Goal: Task Accomplishment & Management: Use online tool/utility

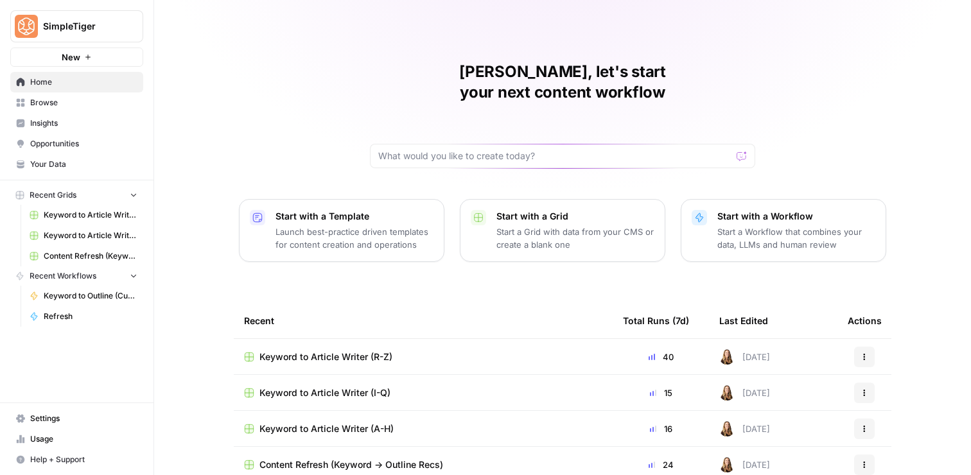
click at [348, 351] on span "Keyword to Article Writer (R-Z)" at bounding box center [325, 357] width 133 height 13
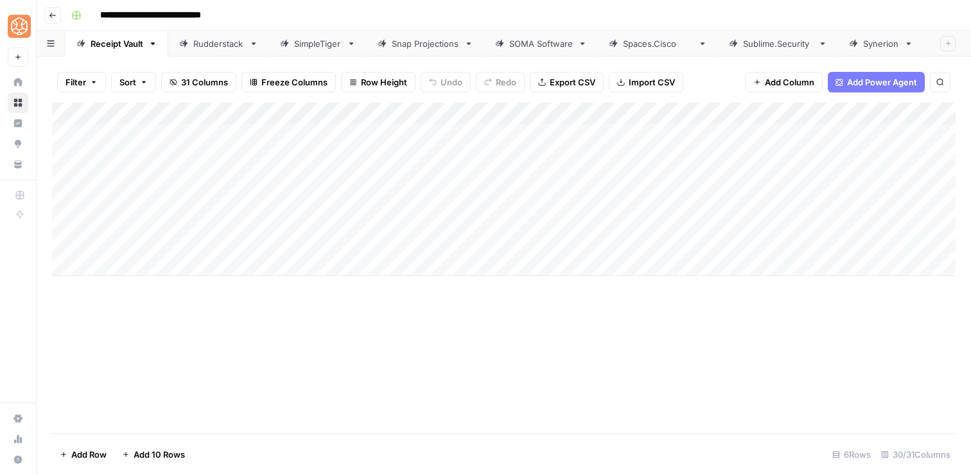
click at [154, 266] on div "Add Column" at bounding box center [503, 189] width 903 height 173
type textarea "**********"
click at [186, 317] on div "Add Column" at bounding box center [503, 268] width 903 height 331
click at [168, 288] on div "Add Column" at bounding box center [503, 200] width 903 height 195
type textarea "**********"
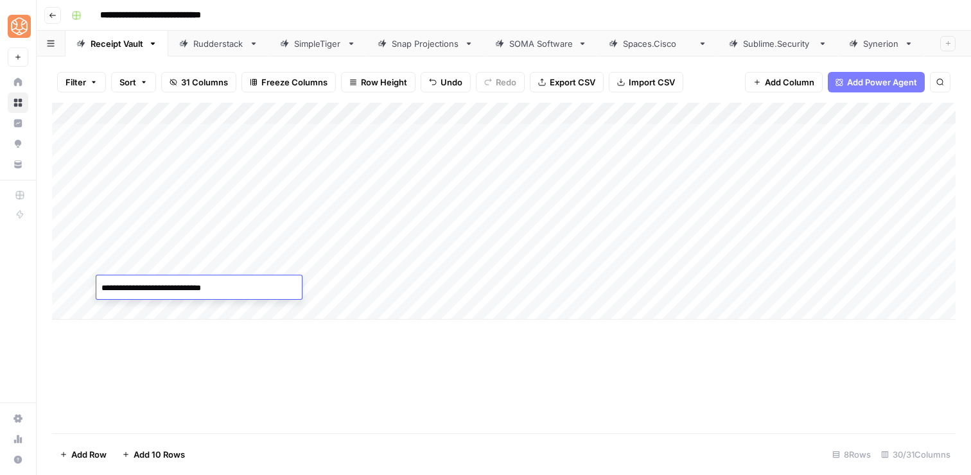
click at [220, 343] on div "Add Column" at bounding box center [503, 268] width 903 height 331
click at [379, 252] on div "Add Column" at bounding box center [503, 211] width 903 height 217
drag, startPoint x: 409, startPoint y: 254, endPoint x: 408, endPoint y: 284, distance: 30.2
click at [409, 281] on div "Add Column" at bounding box center [503, 211] width 903 height 217
click at [496, 204] on div "Add Column" at bounding box center [503, 211] width 903 height 217
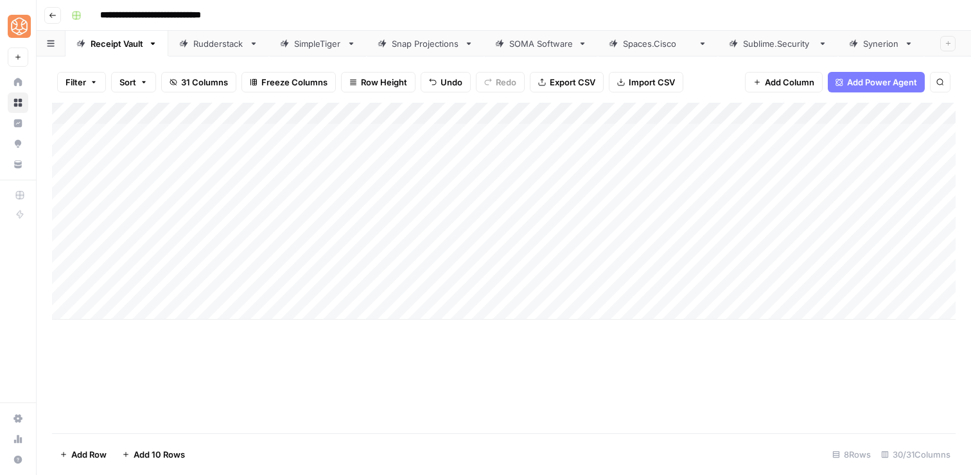
drag, startPoint x: 528, startPoint y: 211, endPoint x: 523, endPoint y: 248, distance: 38.1
click at [523, 248] on div "Add Column" at bounding box center [503, 211] width 903 height 217
click at [544, 111] on div "Add Column" at bounding box center [503, 211] width 903 height 217
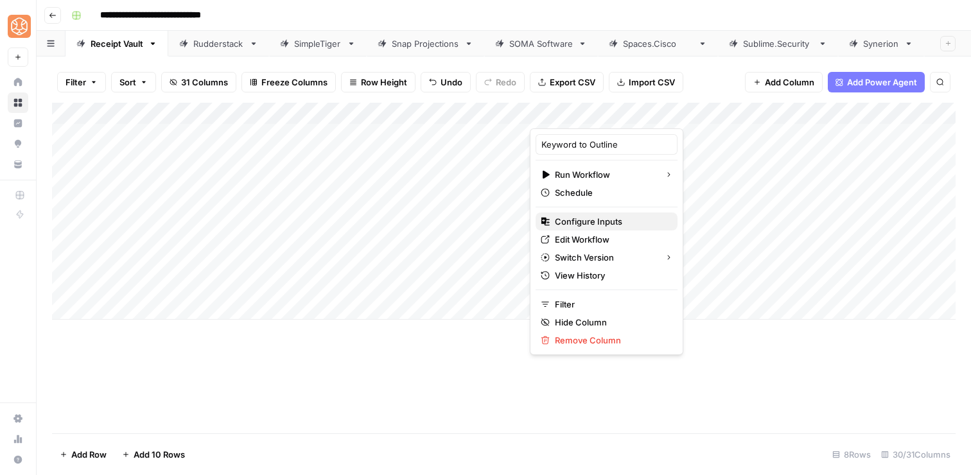
click at [559, 221] on span "Configure Inputs" at bounding box center [611, 221] width 112 height 13
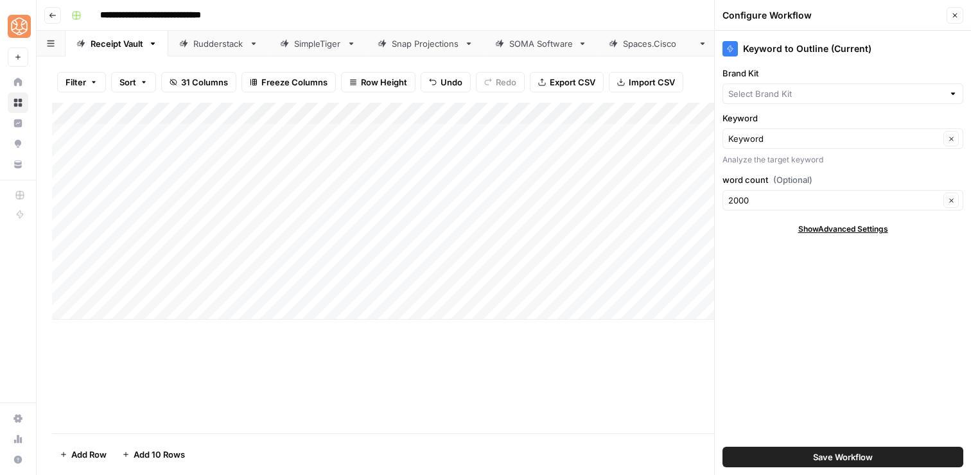
type input "Receipt Vault"
click at [821, 460] on span "Save Workflow" at bounding box center [843, 457] width 60 height 13
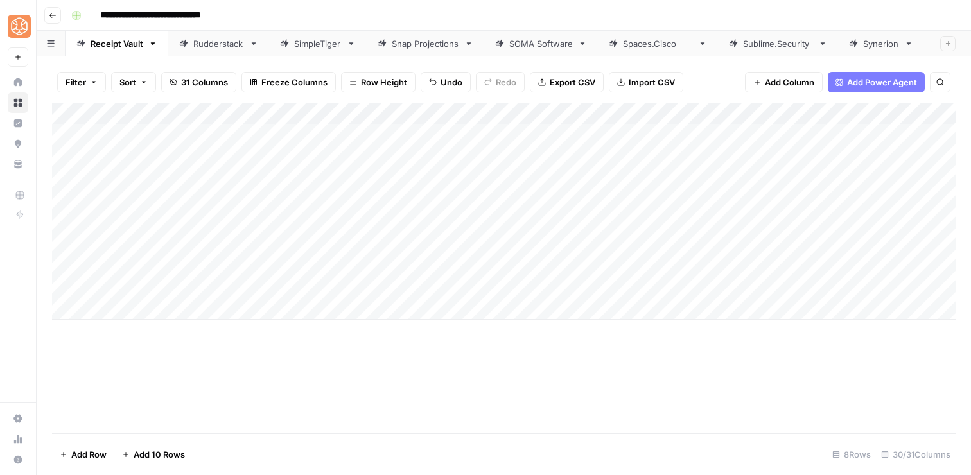
click at [591, 261] on div "Add Column" at bounding box center [503, 211] width 903 height 217
click at [578, 291] on div "Add Column" at bounding box center [503, 211] width 903 height 217
click at [745, 248] on div "Add Column" at bounding box center [503, 211] width 903 height 217
drag, startPoint x: 806, startPoint y: 252, endPoint x: 799, endPoint y: 298, distance: 46.2
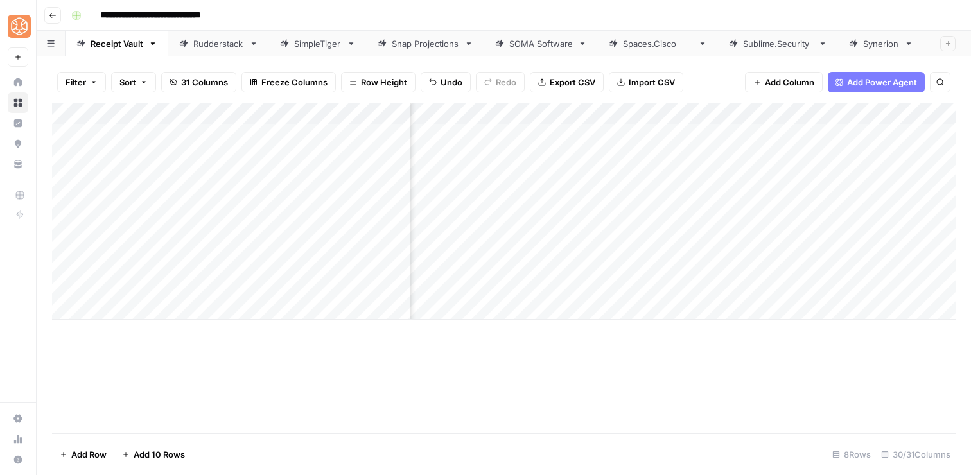
click at [799, 298] on div "Add Column" at bounding box center [503, 211] width 903 height 217
click at [622, 266] on div "Add Column" at bounding box center [503, 211] width 903 height 217
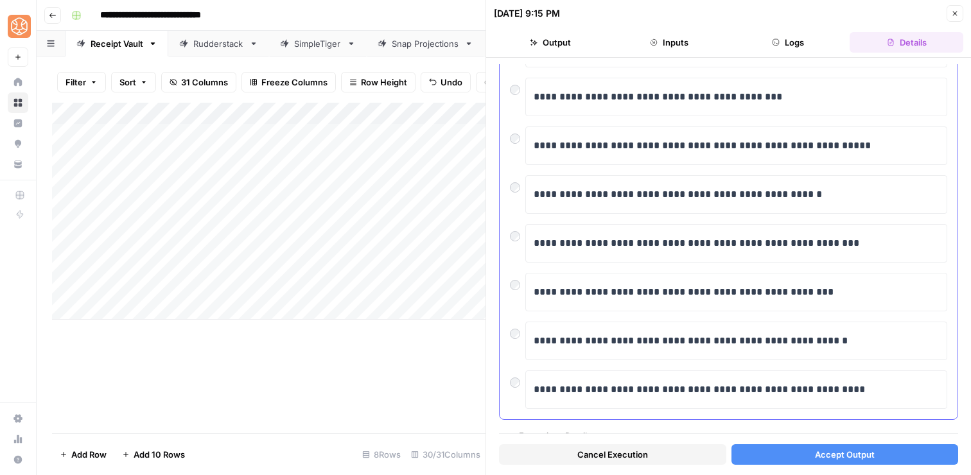
scroll to position [237, 0]
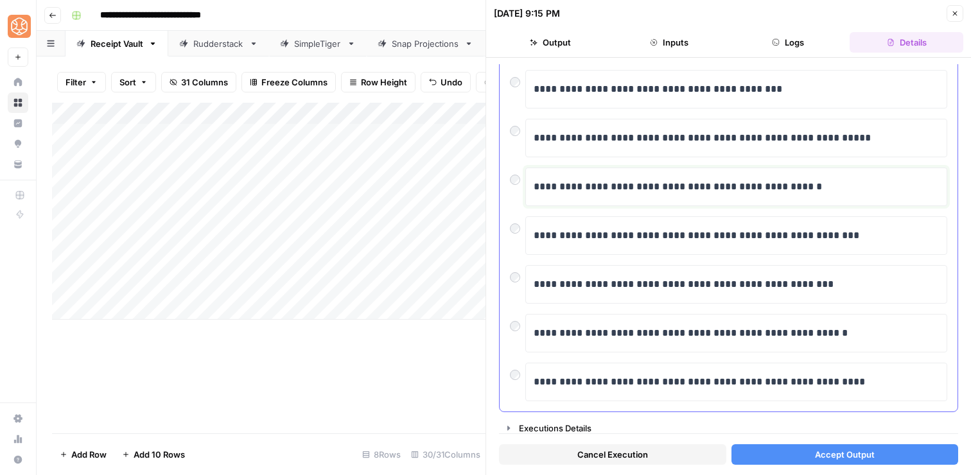
click at [575, 191] on p "**********" at bounding box center [736, 186] width 405 height 17
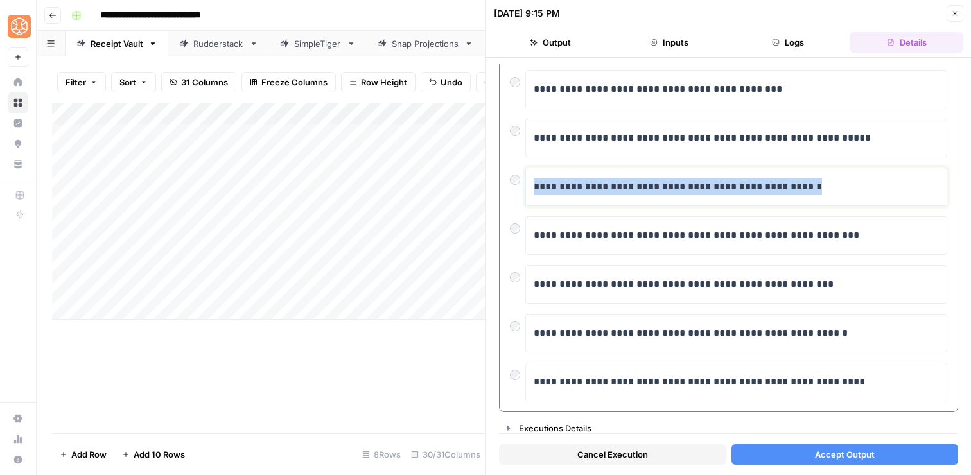
click at [575, 191] on p "**********" at bounding box center [736, 186] width 405 height 17
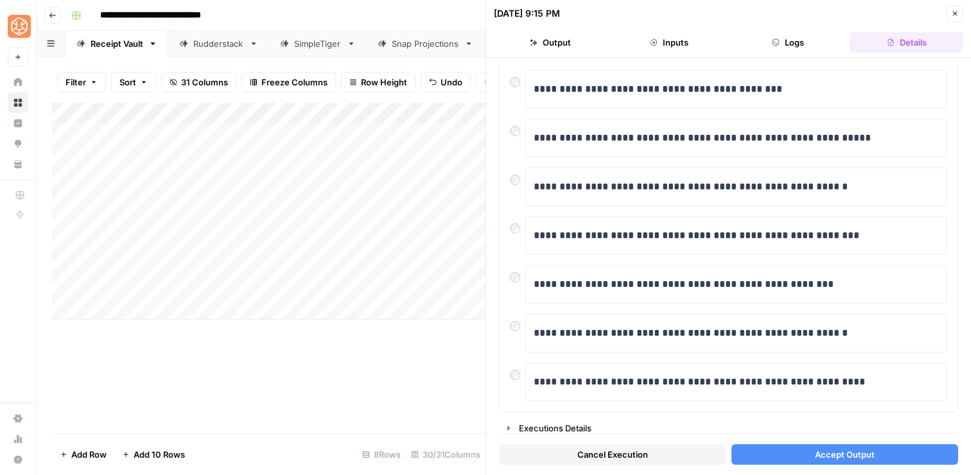
click at [839, 458] on span "Accept Output" at bounding box center [845, 454] width 60 height 13
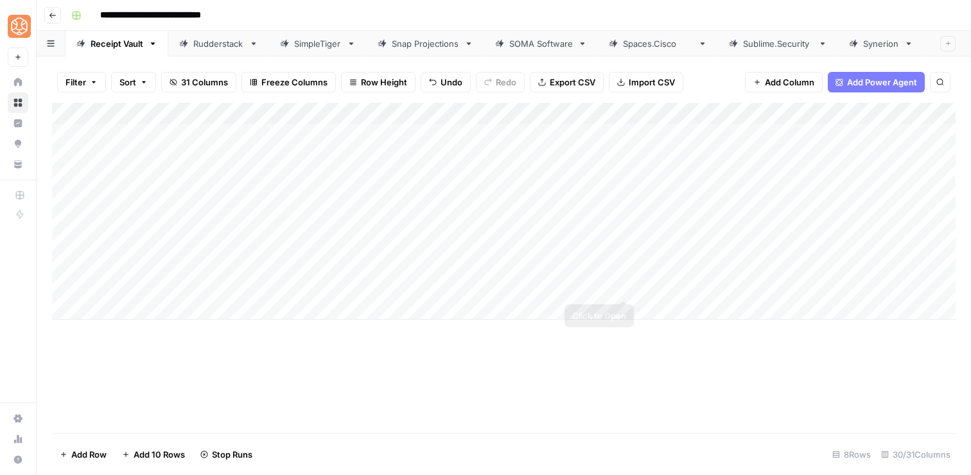
click at [626, 285] on div "Add Column" at bounding box center [503, 211] width 903 height 217
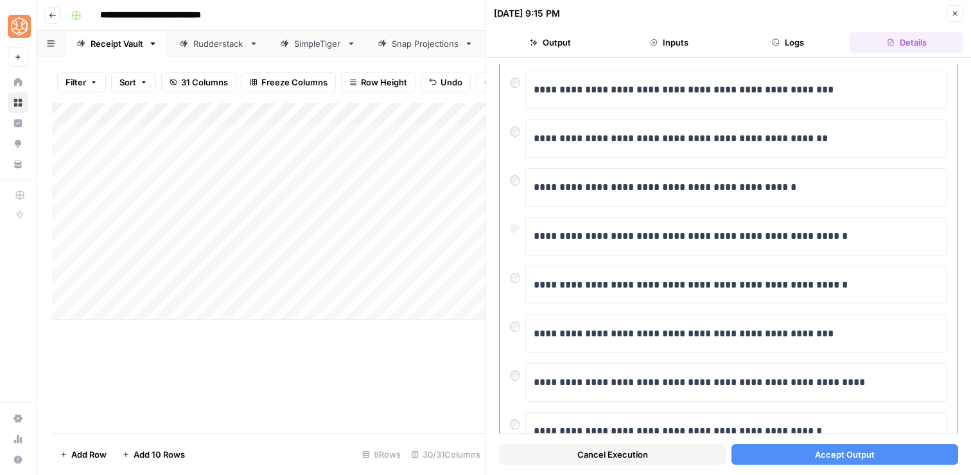
scroll to position [170, 0]
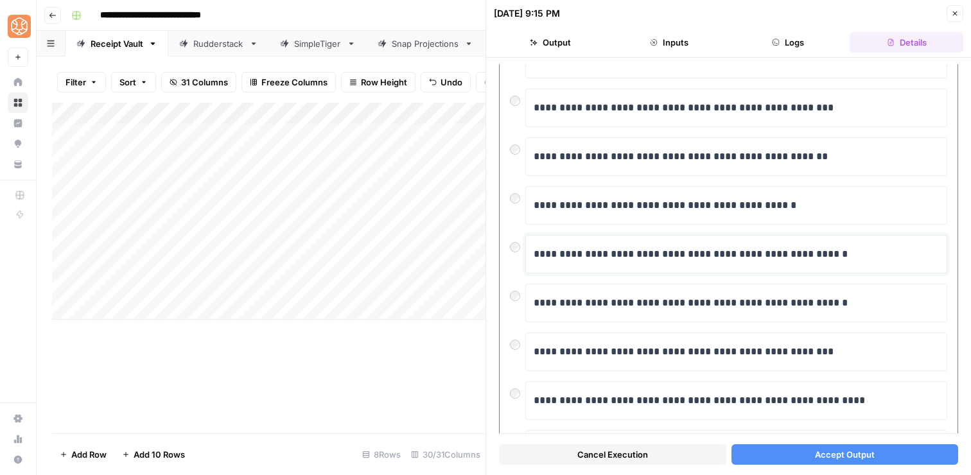
click at [570, 245] on div "**********" at bounding box center [736, 254] width 405 height 27
click at [869, 453] on span "Accept Output" at bounding box center [845, 454] width 60 height 13
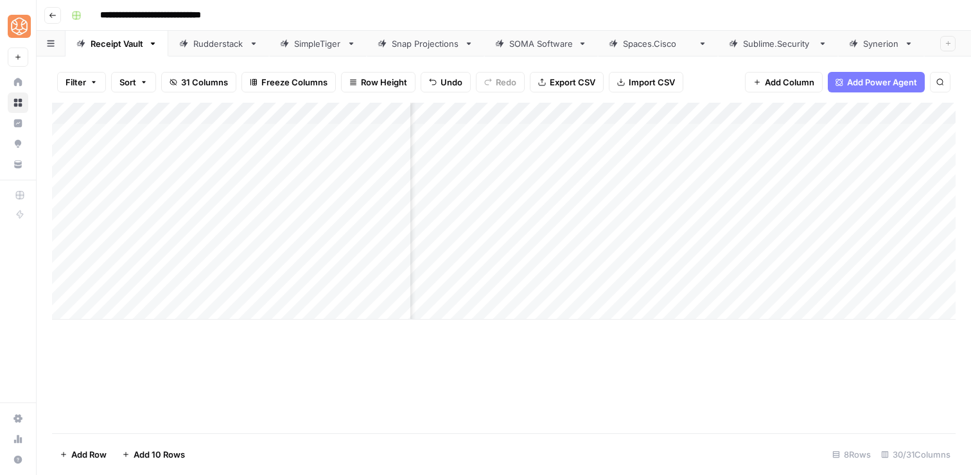
scroll to position [0, 1044]
click at [642, 115] on div "Add Column" at bounding box center [503, 211] width 903 height 217
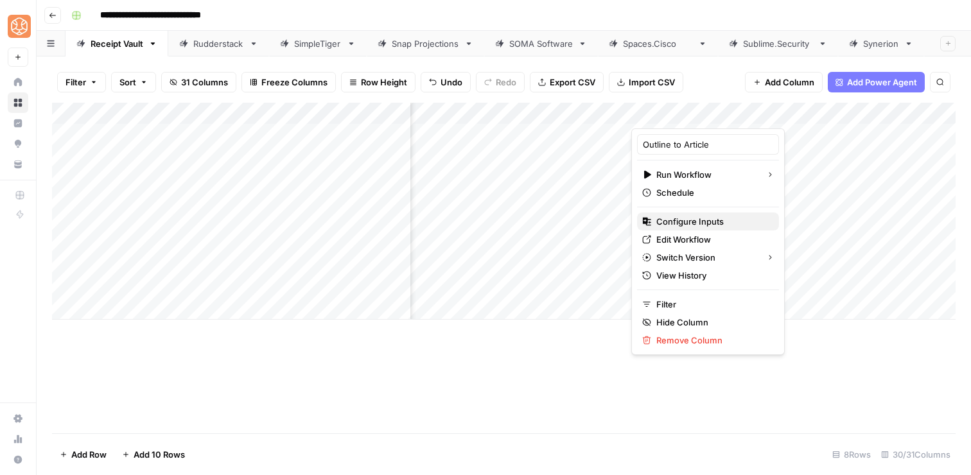
click at [659, 216] on span "Configure Inputs" at bounding box center [712, 221] width 112 height 13
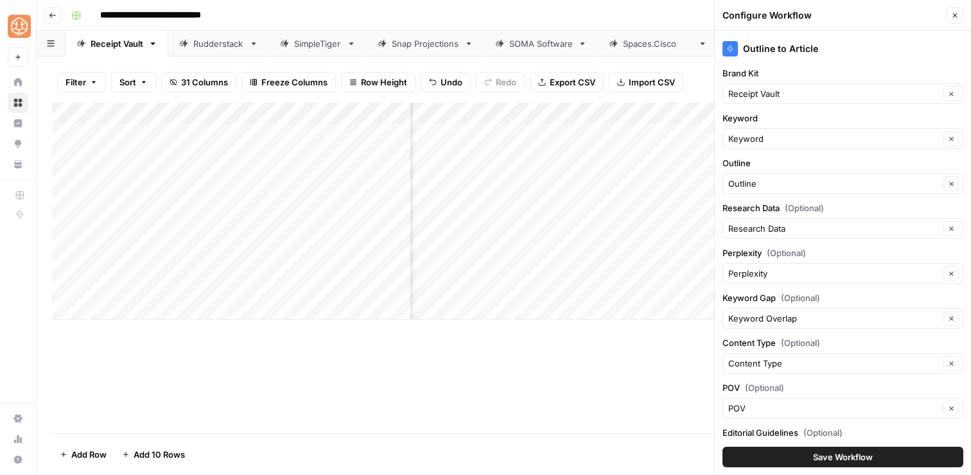
click at [863, 457] on span "Save Workflow" at bounding box center [843, 457] width 60 height 13
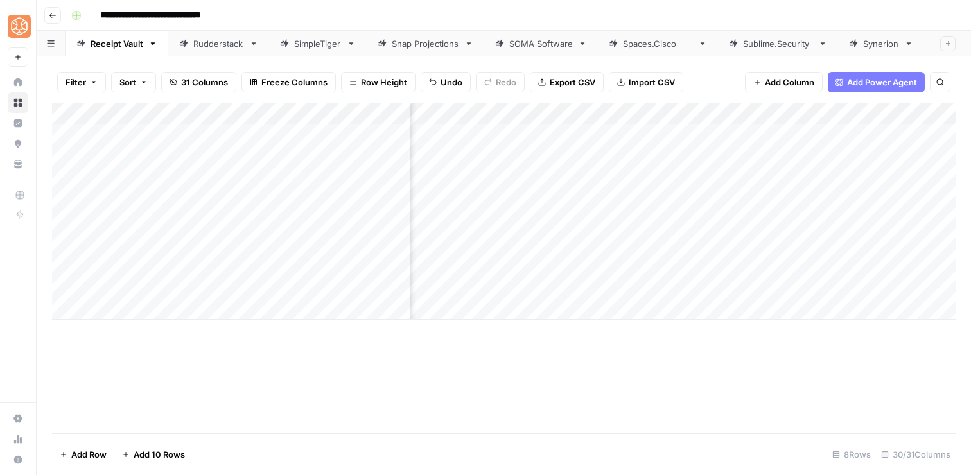
click at [876, 110] on div "Add Column" at bounding box center [503, 211] width 903 height 217
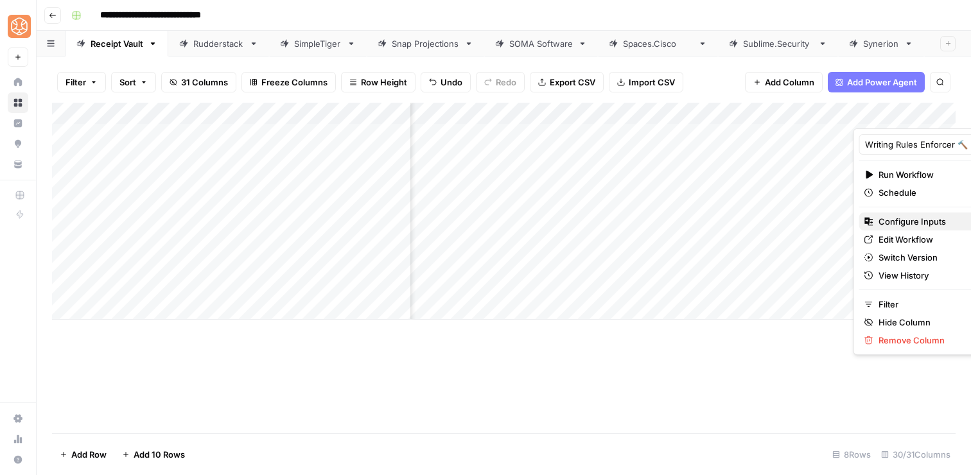
click at [894, 217] on span "Configure Inputs" at bounding box center [934, 221] width 112 height 13
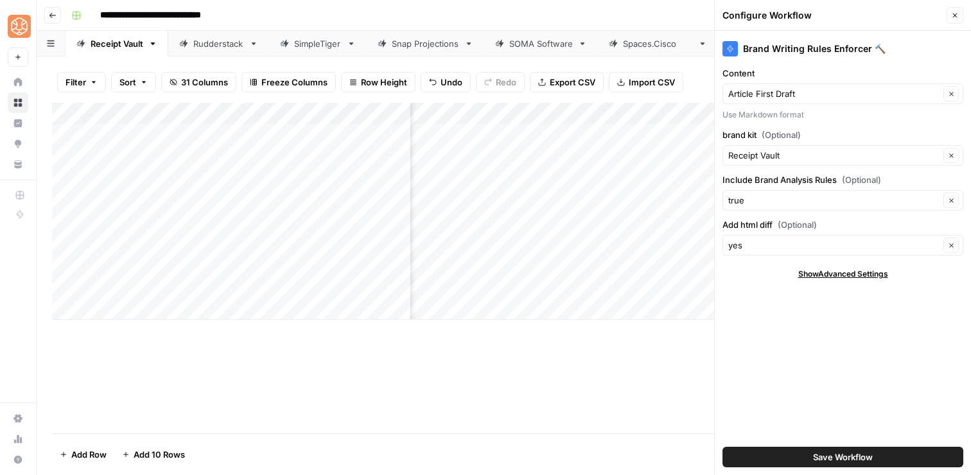
click at [867, 455] on span "Save Workflow" at bounding box center [843, 457] width 60 height 13
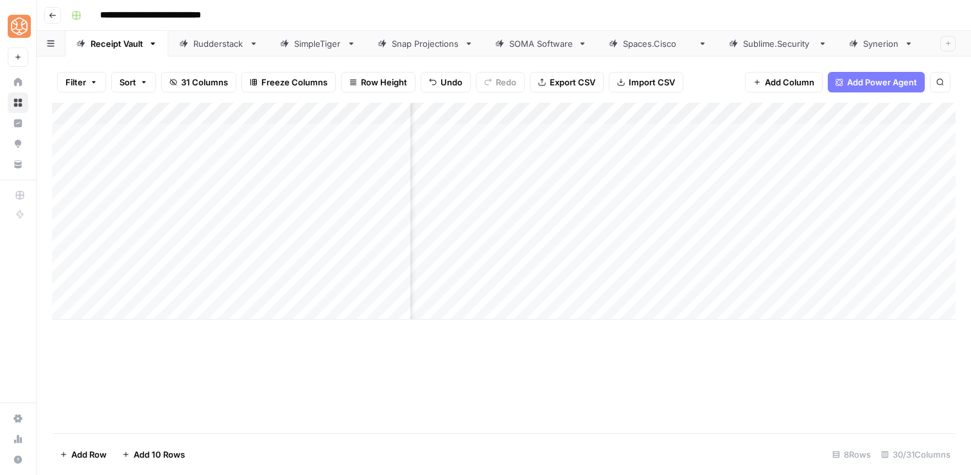
scroll to position [0, 0]
click at [456, 259] on div "Add Column" at bounding box center [503, 211] width 903 height 217
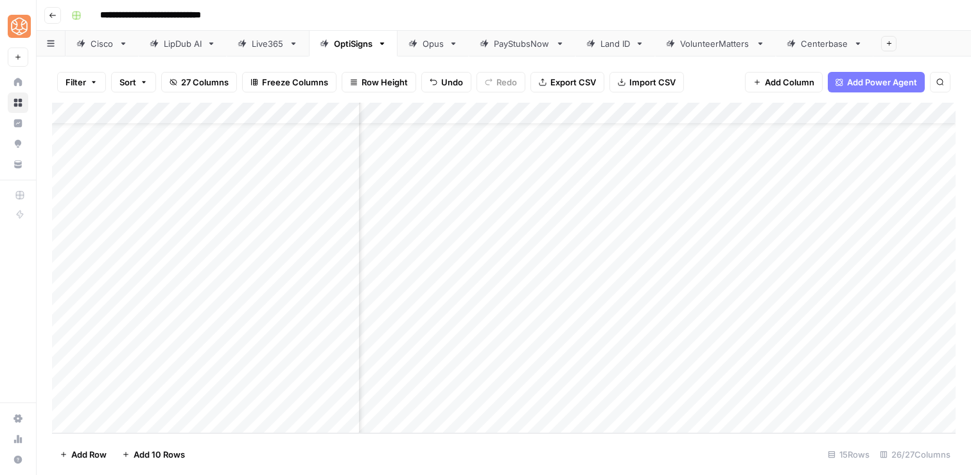
scroll to position [39, 1201]
click at [519, 399] on div "Add Column" at bounding box center [503, 268] width 903 height 331
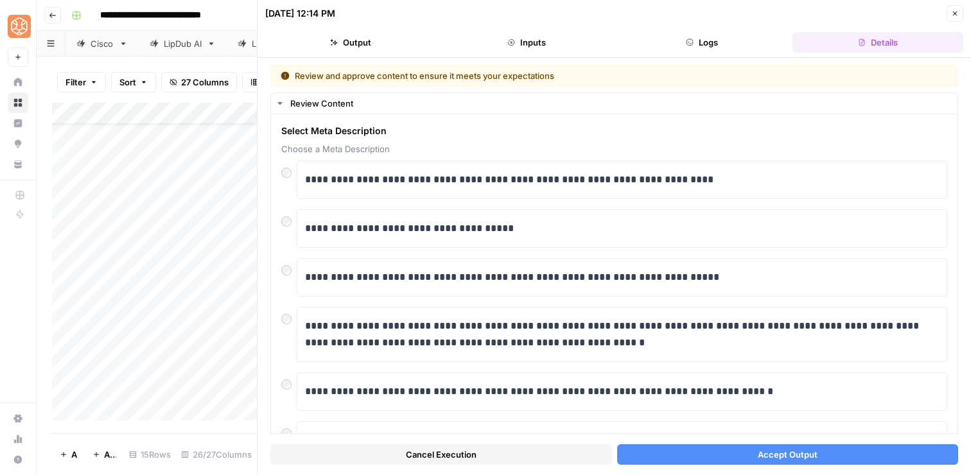
click at [799, 448] on span "Accept Output" at bounding box center [788, 454] width 60 height 13
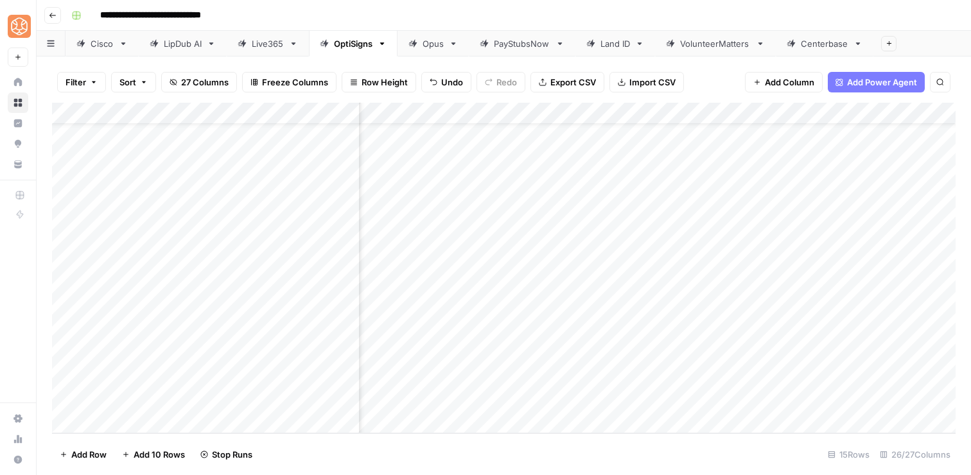
click at [663, 117] on div "Add Column" at bounding box center [503, 268] width 903 height 331
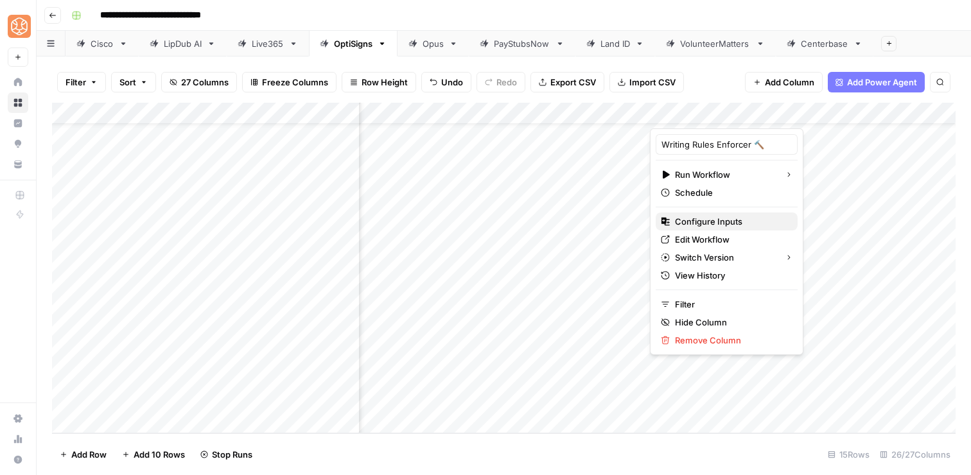
click at [683, 226] on span "Configure Inputs" at bounding box center [731, 221] width 112 height 13
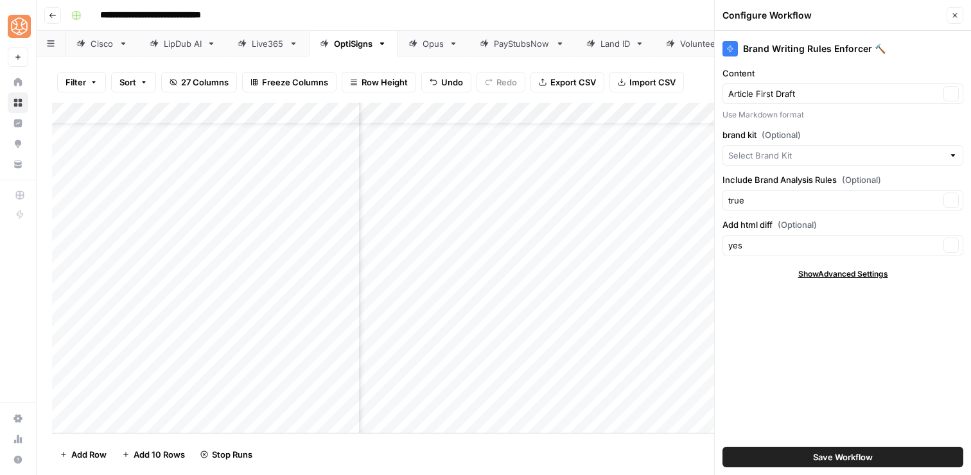
type input "OptiSigns"
click at [813, 456] on span "Save Workflow" at bounding box center [843, 457] width 60 height 13
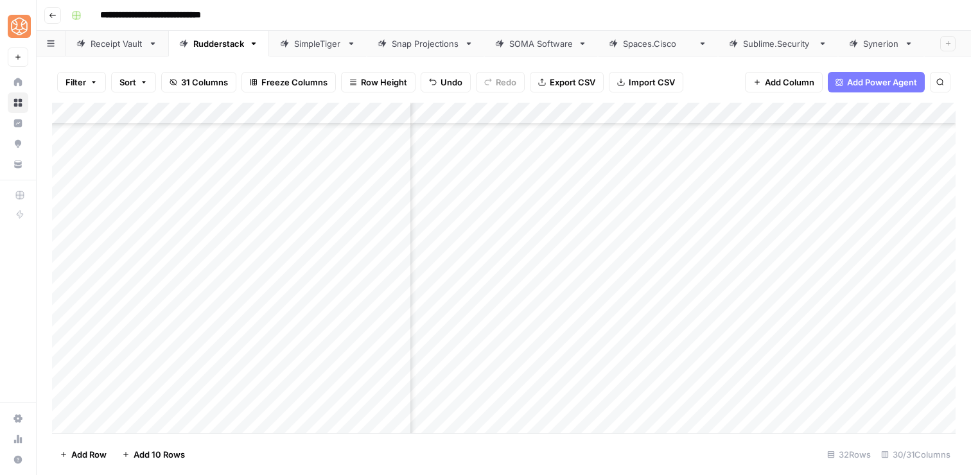
scroll to position [303, 1620]
click at [507, 267] on div "Add Column" at bounding box center [503, 268] width 903 height 331
click at [540, 269] on div "Add Column" at bounding box center [503, 268] width 903 height 331
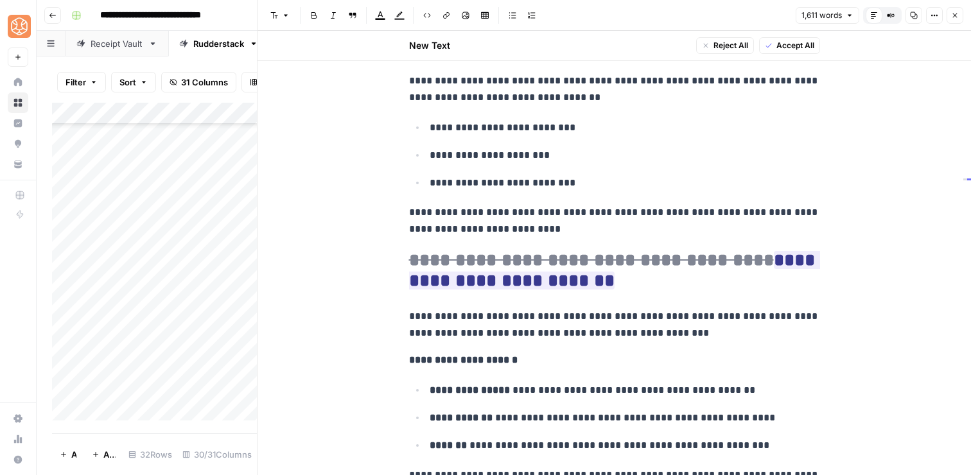
scroll to position [1828, 0]
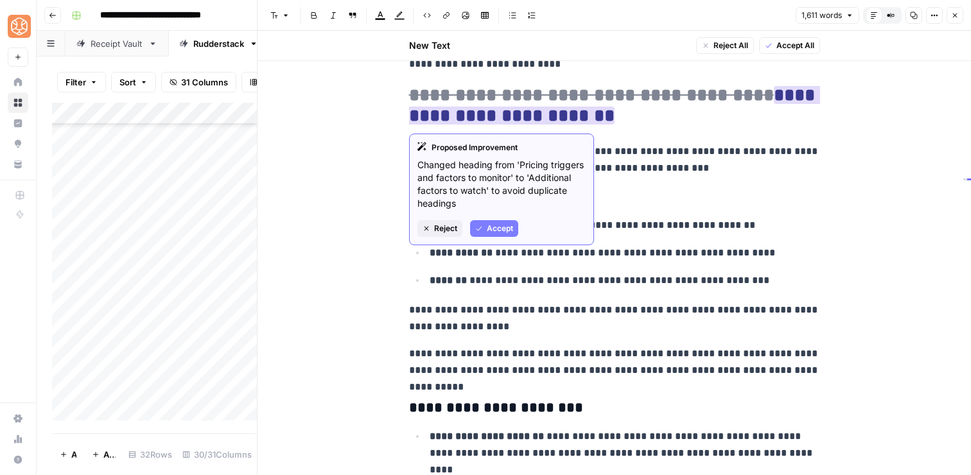
click at [442, 225] on span "Reject" at bounding box center [445, 229] width 23 height 12
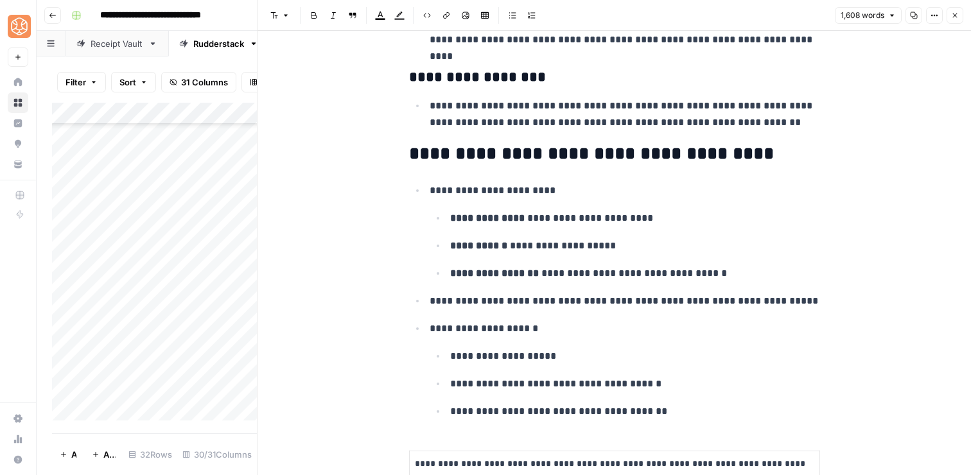
scroll to position [2164, 0]
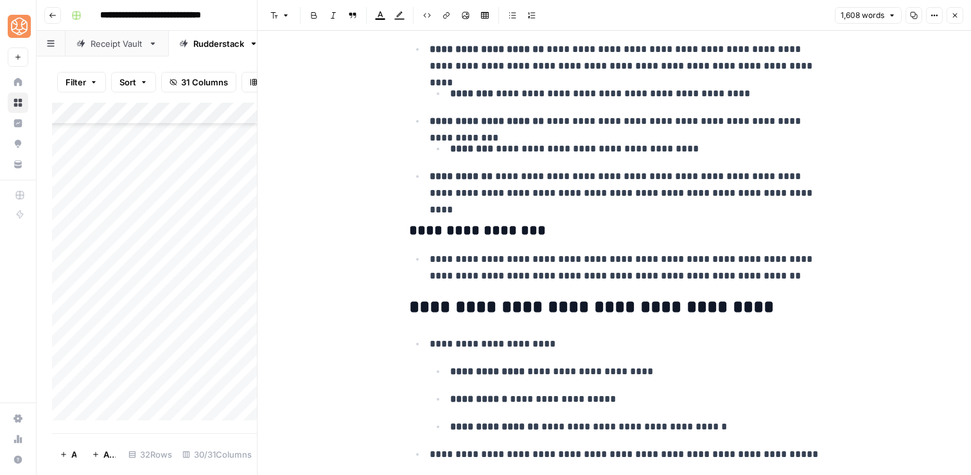
click at [440, 236] on strong "**********" at bounding box center [477, 230] width 137 height 14
click at [581, 238] on h3 "**********" at bounding box center [614, 231] width 411 height 18
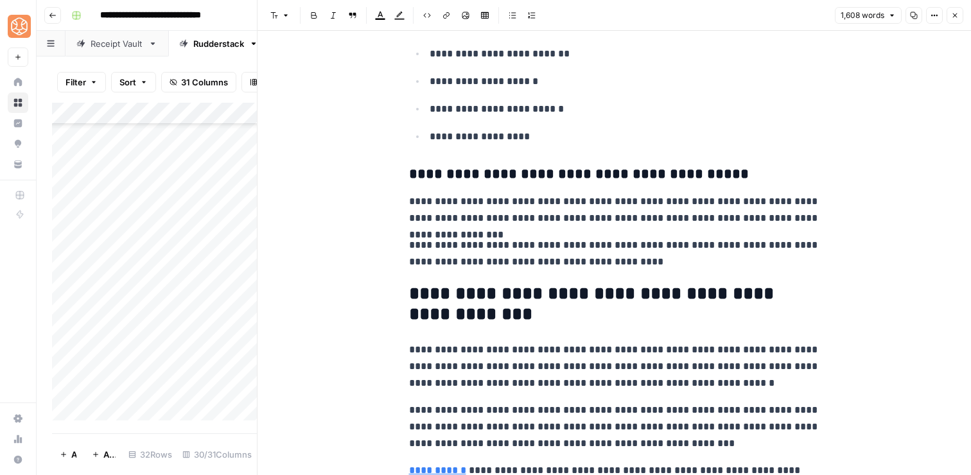
scroll to position [4476, 0]
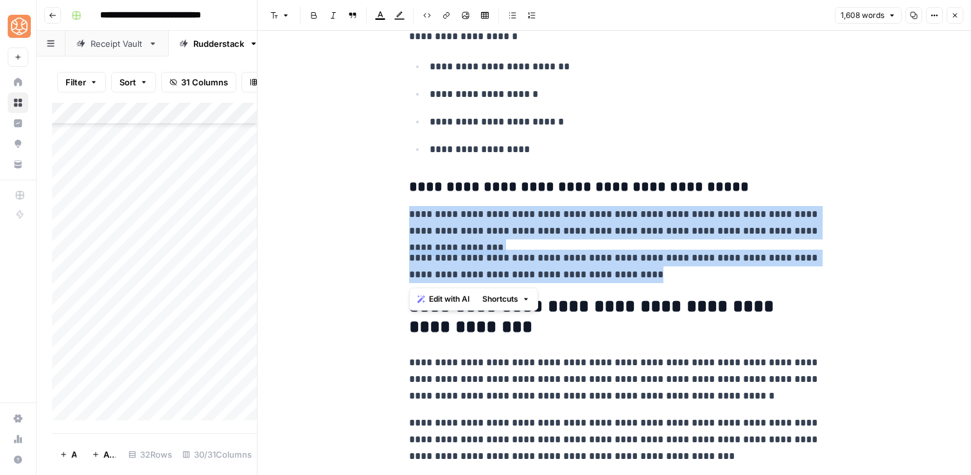
drag, startPoint x: 623, startPoint y: 277, endPoint x: 388, endPoint y: 202, distance: 246.5
click at [492, 300] on span "Shortcuts" at bounding box center [500, 299] width 36 height 12
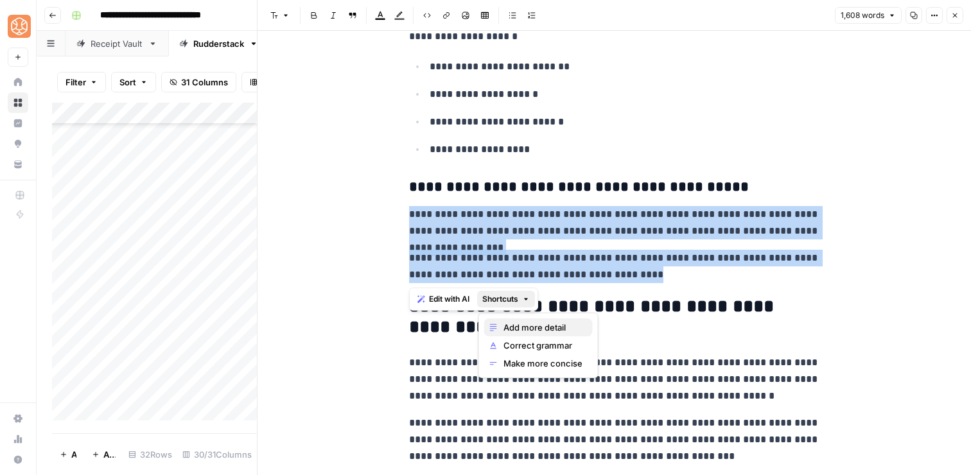
click at [494, 323] on icon "button" at bounding box center [493, 327] width 9 height 9
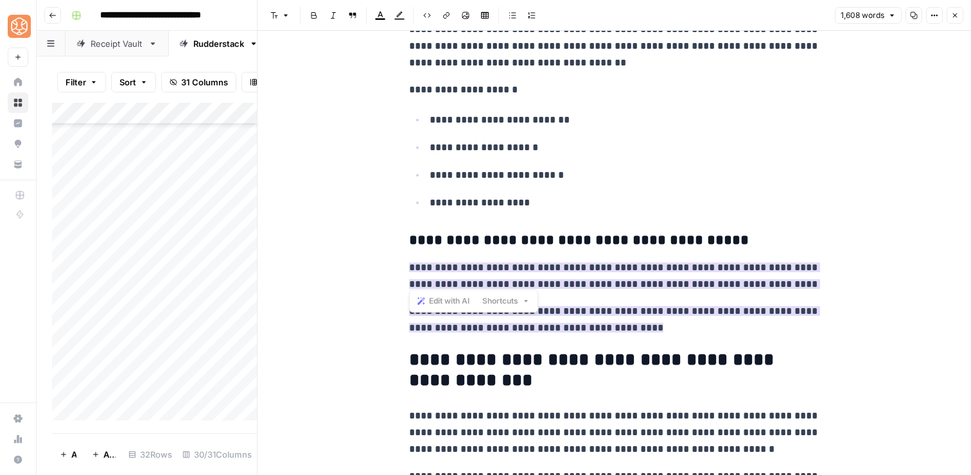
scroll to position [4453, 0]
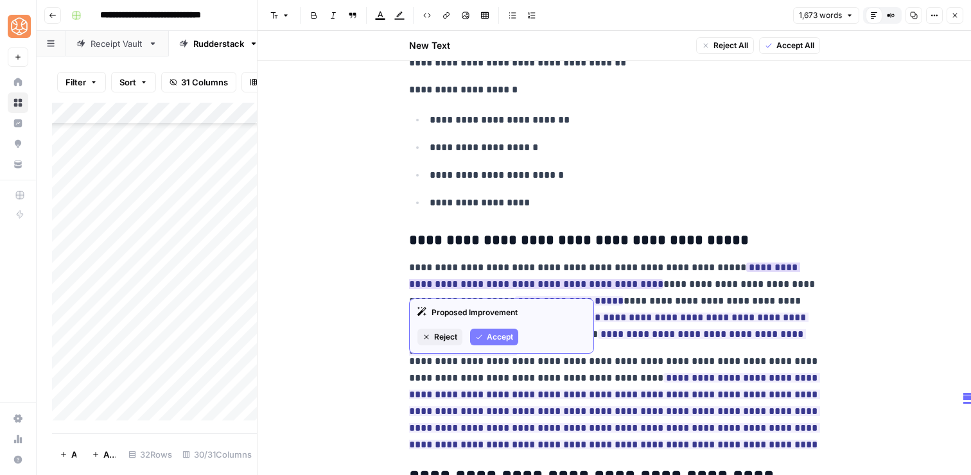
click at [504, 340] on span "Accept" at bounding box center [500, 337] width 26 height 12
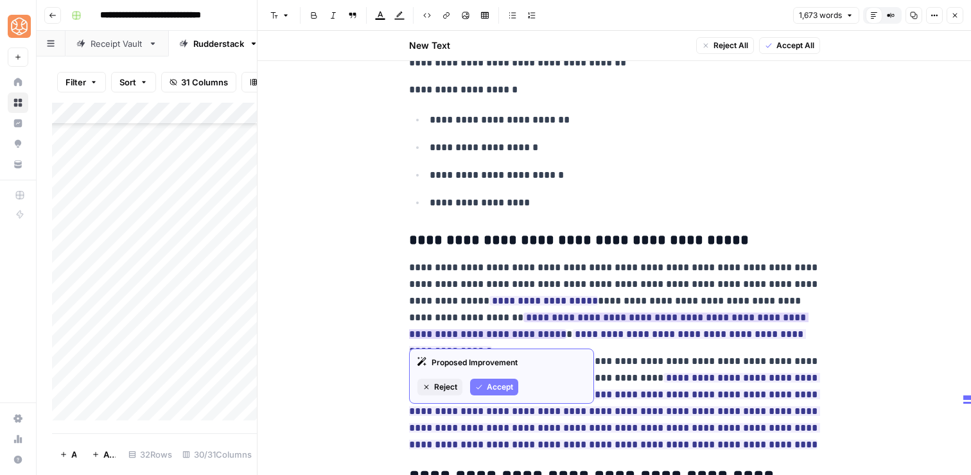
click at [485, 387] on button "Accept" at bounding box center [494, 387] width 48 height 17
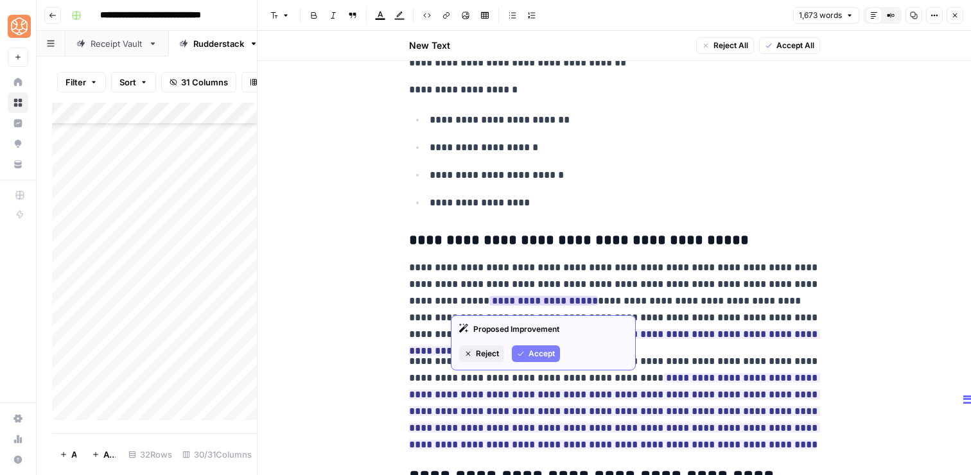
click at [523, 347] on button "Accept" at bounding box center [536, 353] width 48 height 17
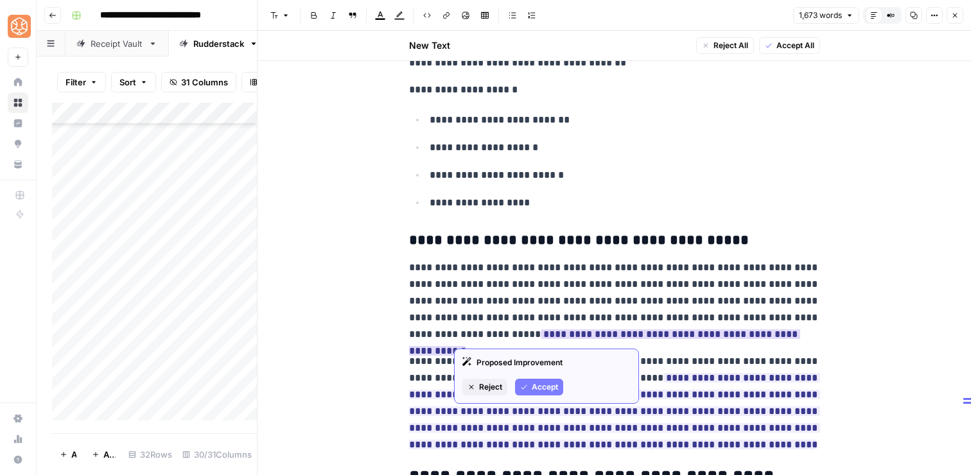
click at [532, 379] on button "Accept" at bounding box center [539, 387] width 48 height 17
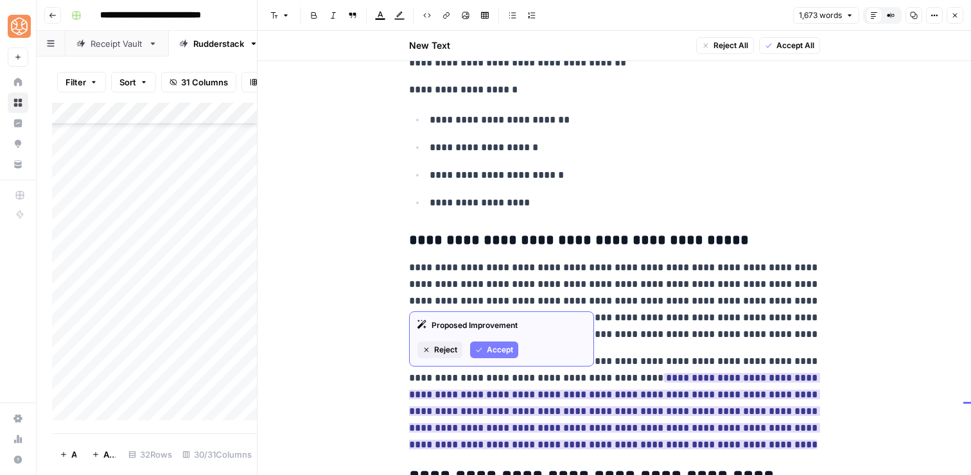
click at [499, 349] on span "Accept" at bounding box center [500, 350] width 26 height 12
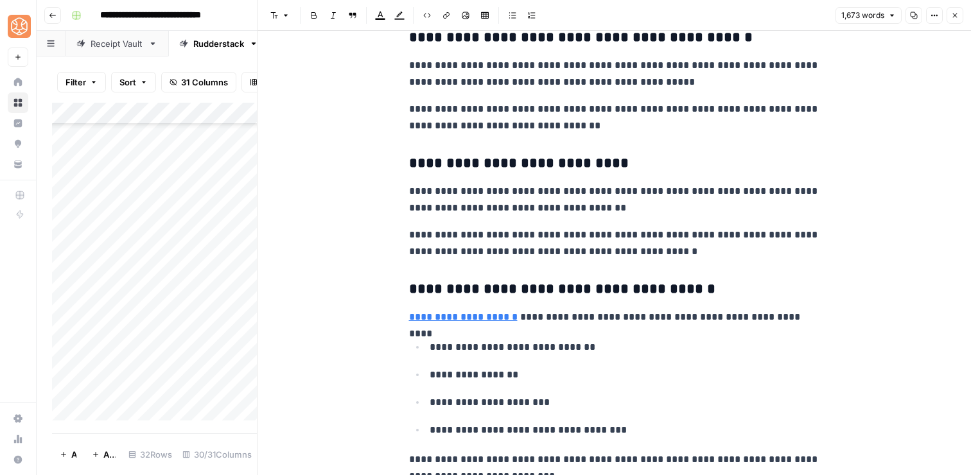
scroll to position [3823, 0]
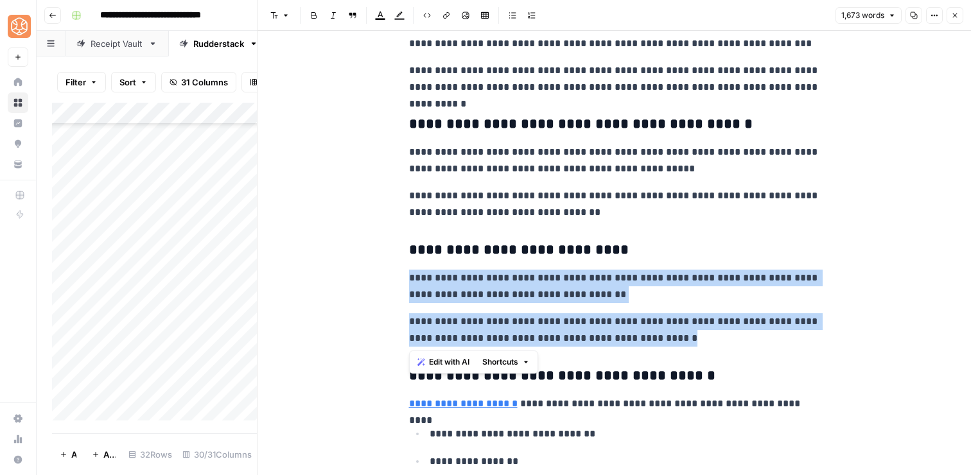
drag, startPoint x: 704, startPoint y: 342, endPoint x: 679, endPoint y: 266, distance: 79.6
click at [505, 363] on span "Shortcuts" at bounding box center [500, 362] width 36 height 12
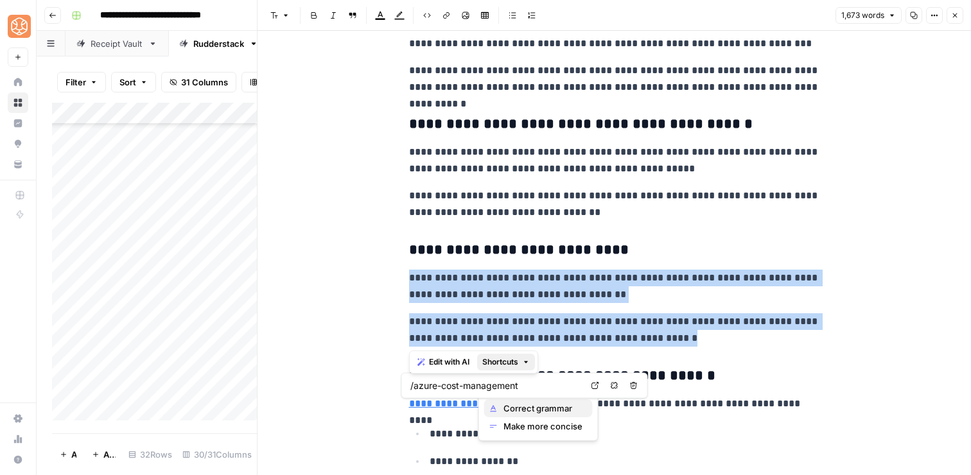
click at [496, 413] on div "Correct grammar" at bounding box center [538, 408] width 98 height 13
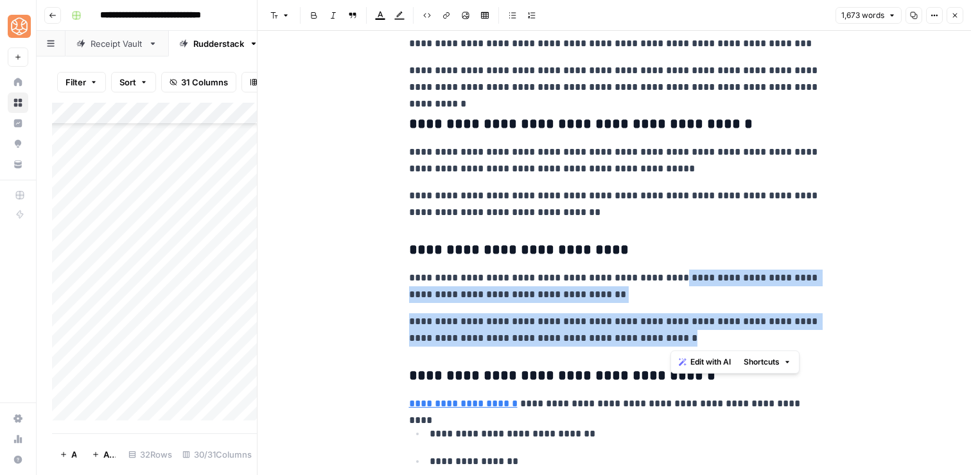
drag, startPoint x: 697, startPoint y: 336, endPoint x: 670, endPoint y: 271, distance: 70.0
click at [642, 319] on p "**********" at bounding box center [614, 329] width 411 height 33
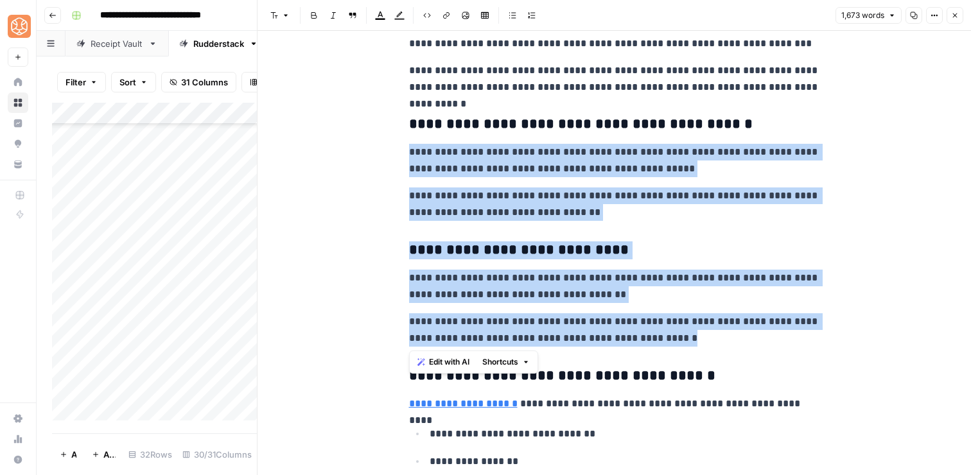
drag, startPoint x: 695, startPoint y: 342, endPoint x: 672, endPoint y: 143, distance: 201.1
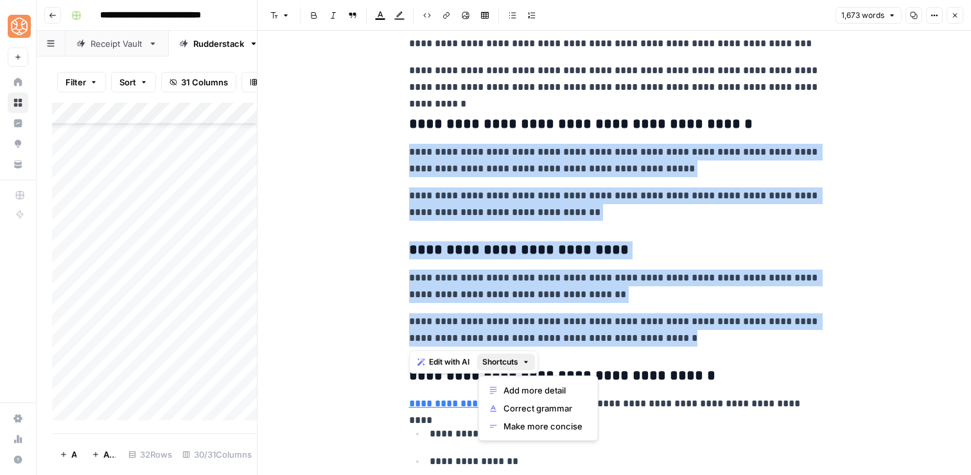
click at [501, 363] on span "Shortcuts" at bounding box center [500, 362] width 36 height 12
click at [503, 390] on span "Add more detail" at bounding box center [542, 390] width 79 height 13
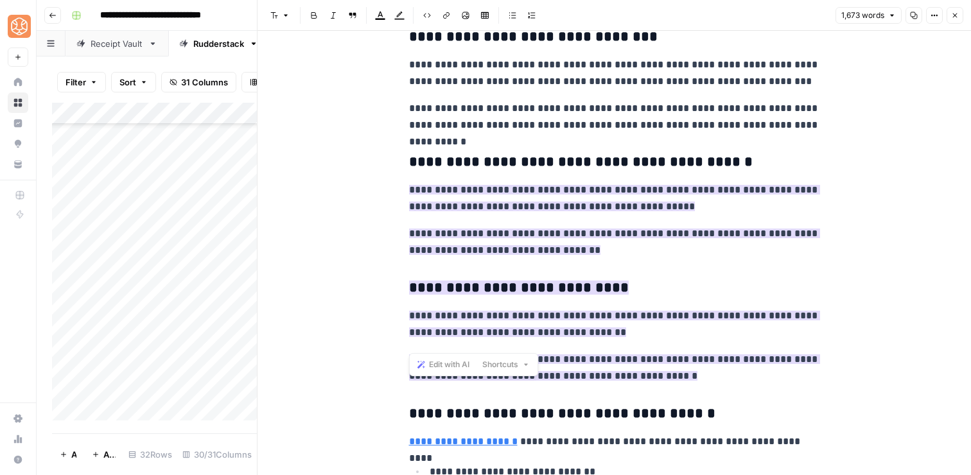
scroll to position [3816, 0]
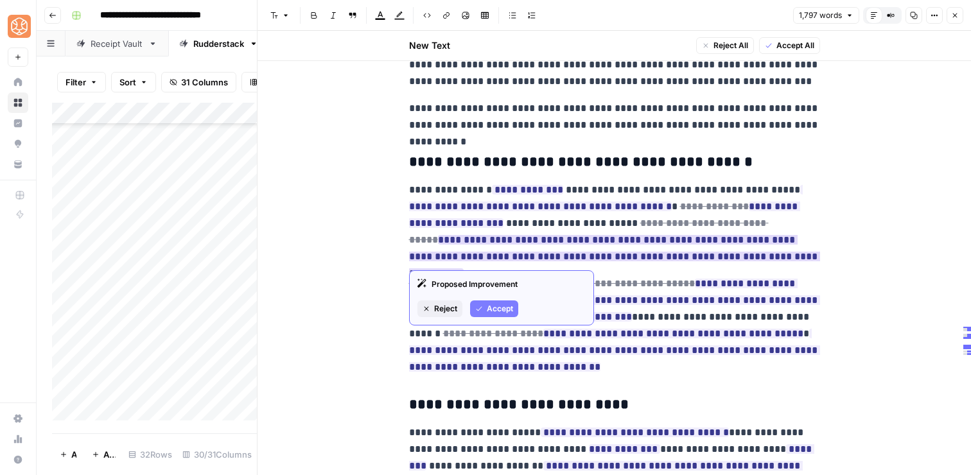
click at [484, 310] on button "Accept" at bounding box center [494, 308] width 48 height 17
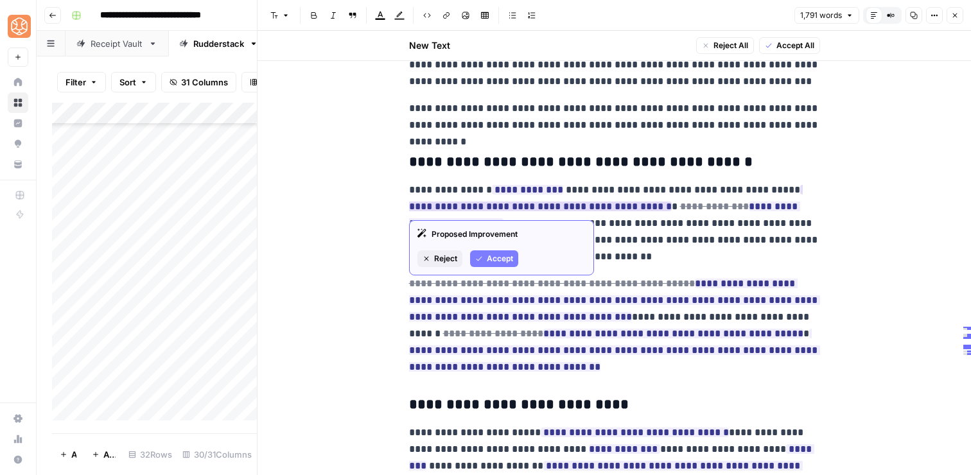
click at [492, 254] on span "Accept" at bounding box center [500, 259] width 26 height 12
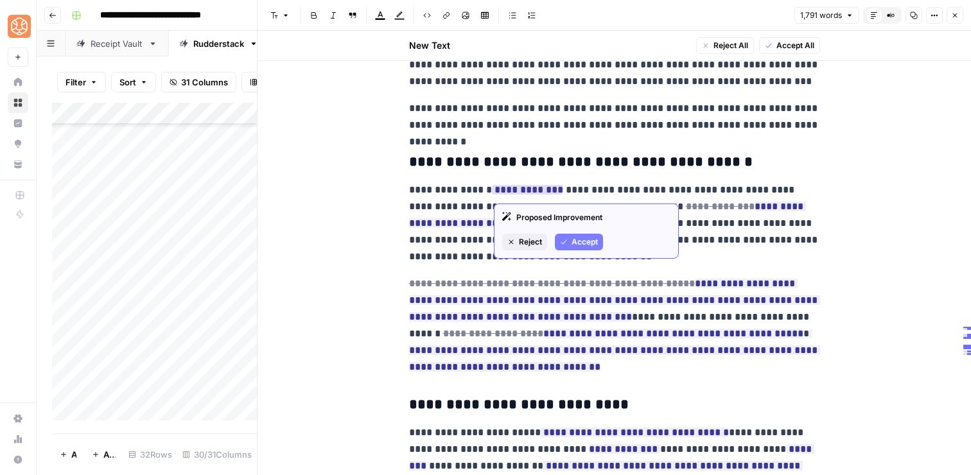
click at [568, 238] on icon "button" at bounding box center [564, 242] width 8 height 8
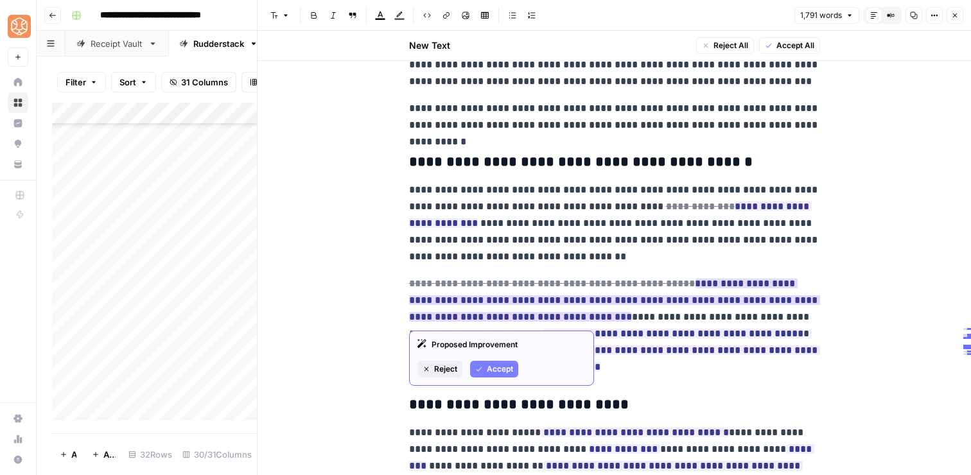
click at [489, 375] on button "Accept" at bounding box center [494, 369] width 48 height 17
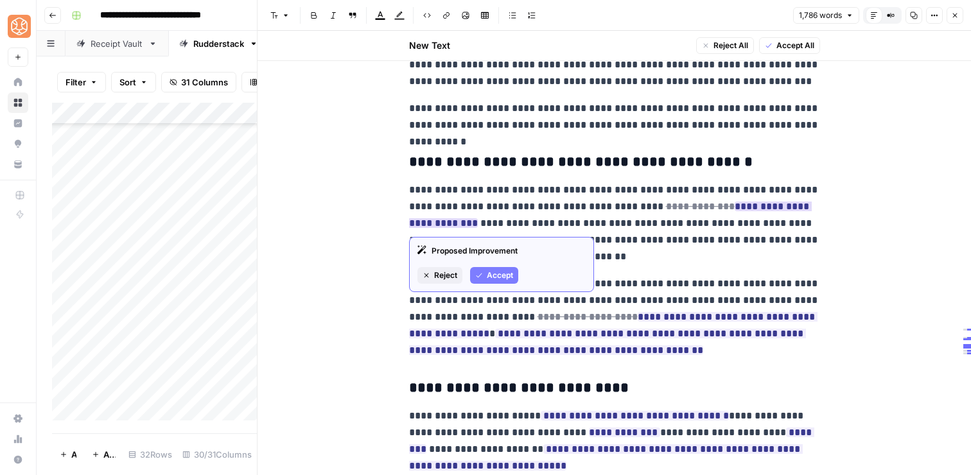
click at [483, 274] on button "Accept" at bounding box center [494, 275] width 48 height 17
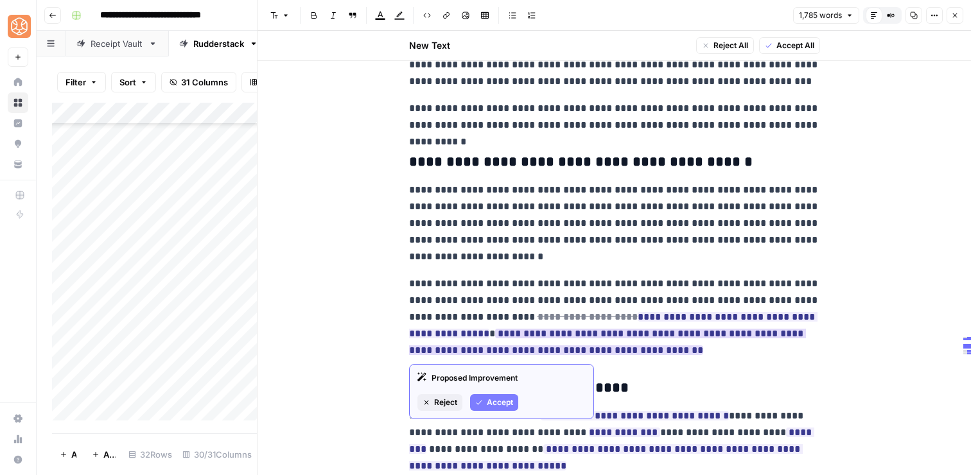
click at [485, 403] on button "Accept" at bounding box center [494, 402] width 48 height 17
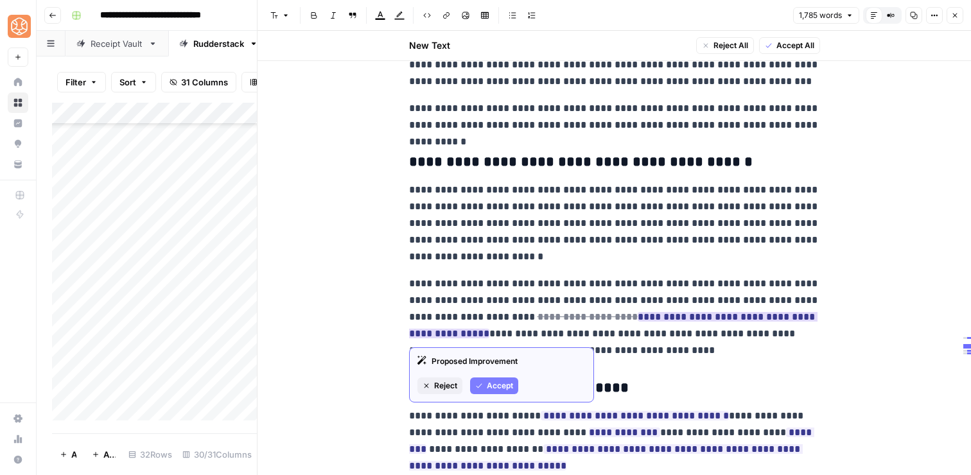
click at [477, 385] on icon "button" at bounding box center [479, 386] width 8 height 8
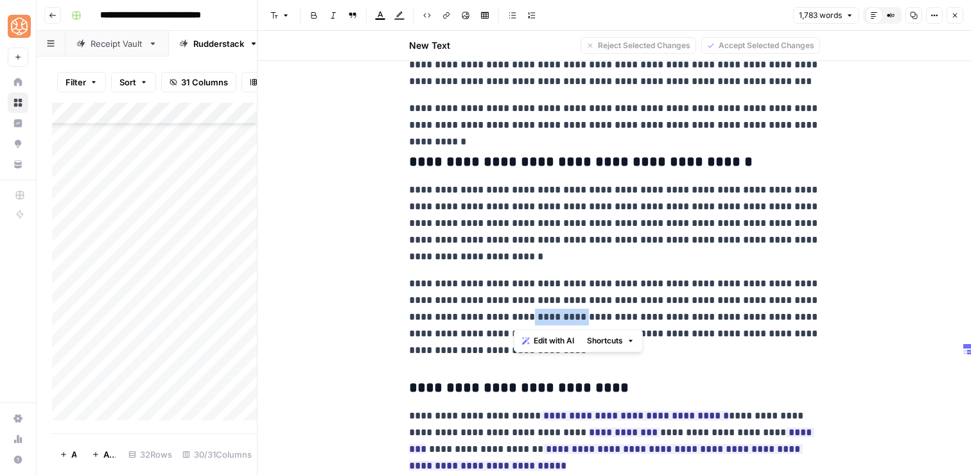
drag, startPoint x: 573, startPoint y: 320, endPoint x: 512, endPoint y: 318, distance: 61.0
click at [512, 318] on p "**********" at bounding box center [614, 316] width 411 height 83
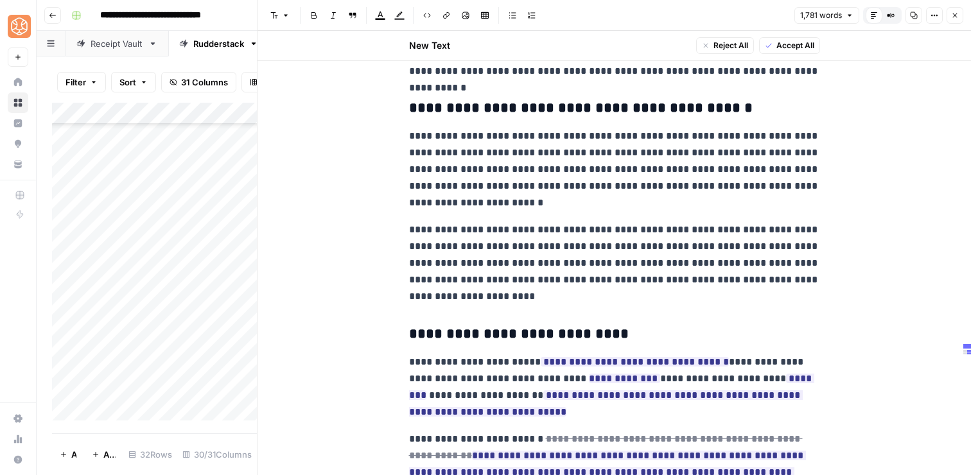
scroll to position [3873, 0]
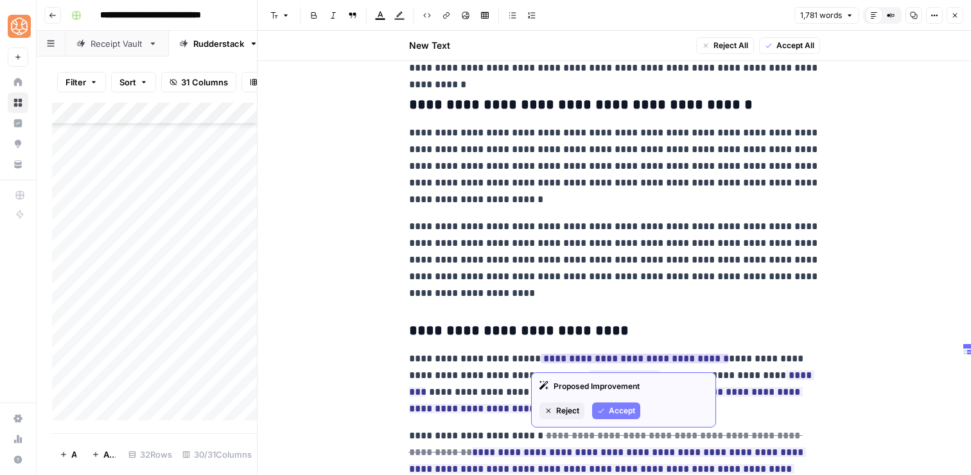
click at [605, 414] on button "Accept" at bounding box center [616, 411] width 48 height 17
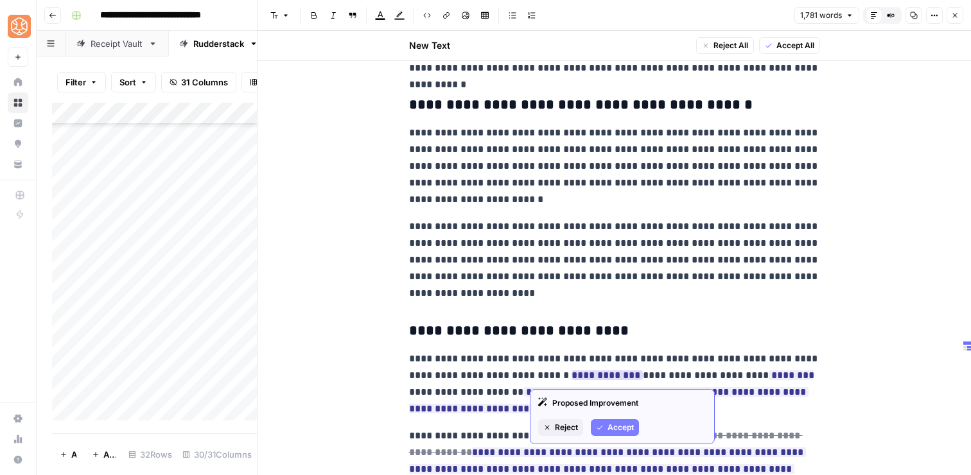
click at [607, 428] on span "Accept" at bounding box center [620, 428] width 26 height 12
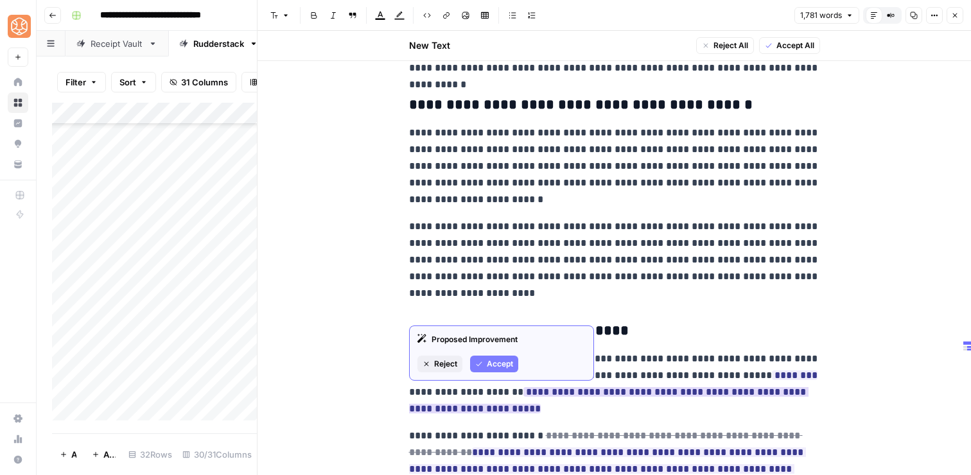
click at [477, 363] on icon "button" at bounding box center [479, 364] width 8 height 8
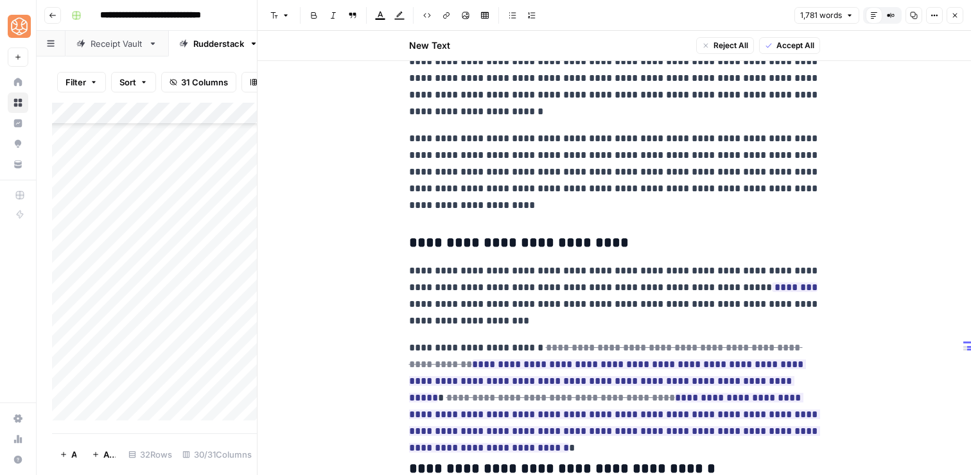
scroll to position [3966, 0]
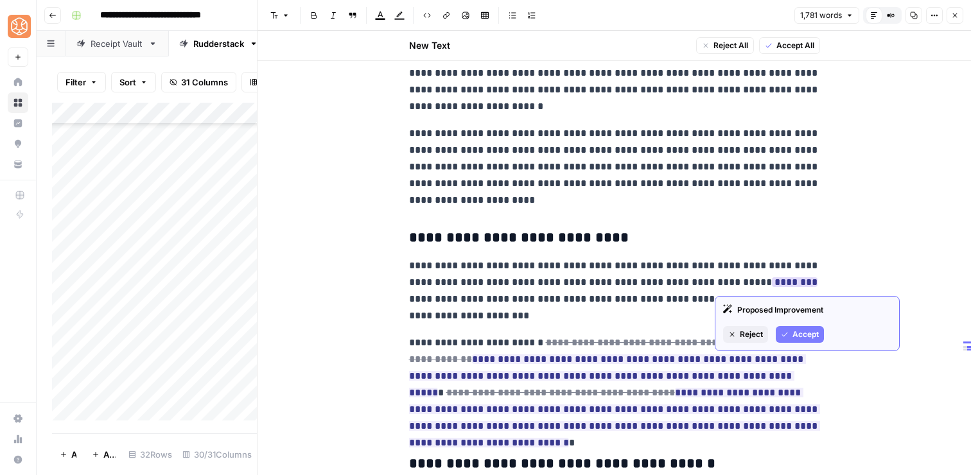
click at [783, 328] on button "Accept" at bounding box center [800, 334] width 48 height 17
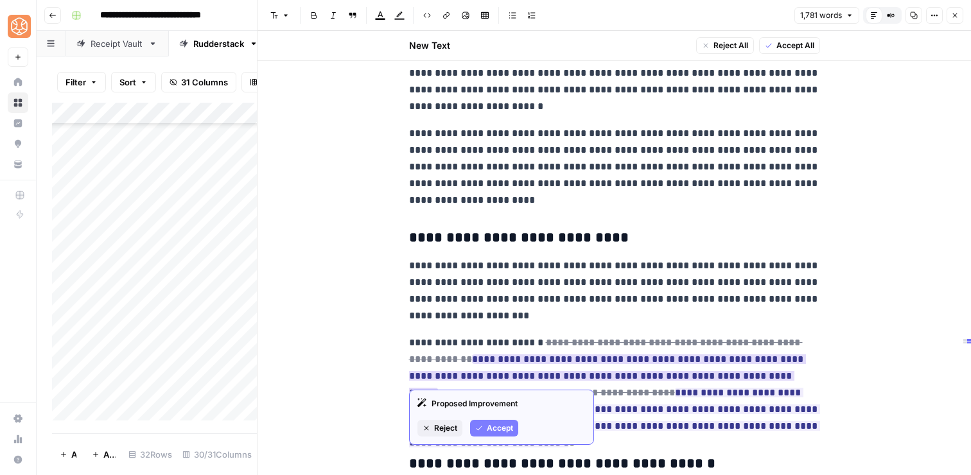
click at [488, 430] on span "Accept" at bounding box center [500, 428] width 26 height 12
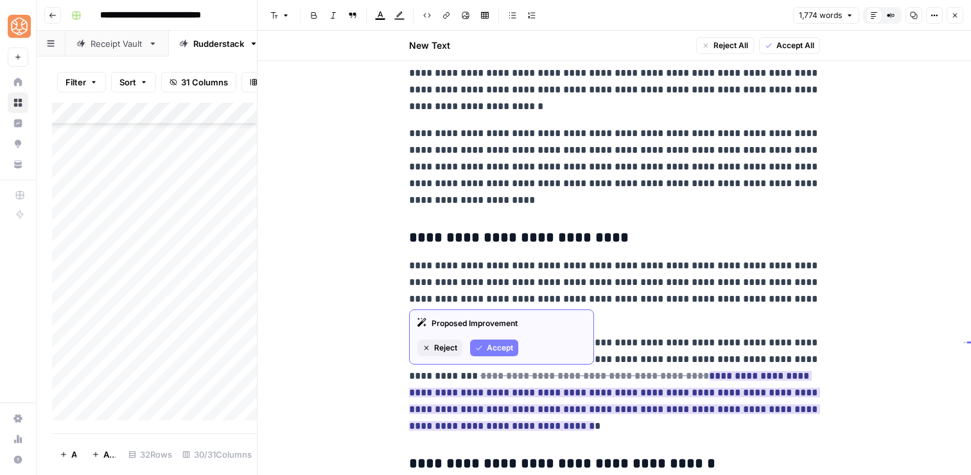
click at [493, 345] on span "Accept" at bounding box center [500, 348] width 26 height 12
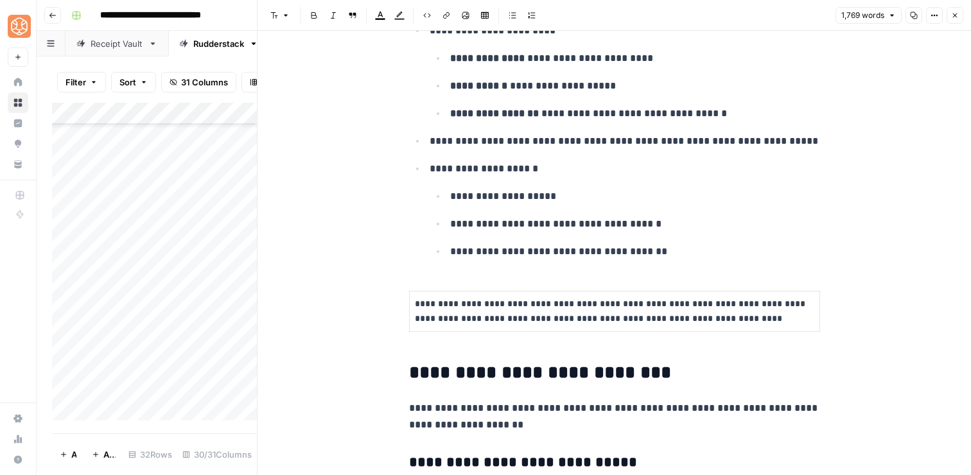
scroll to position [2476, 0]
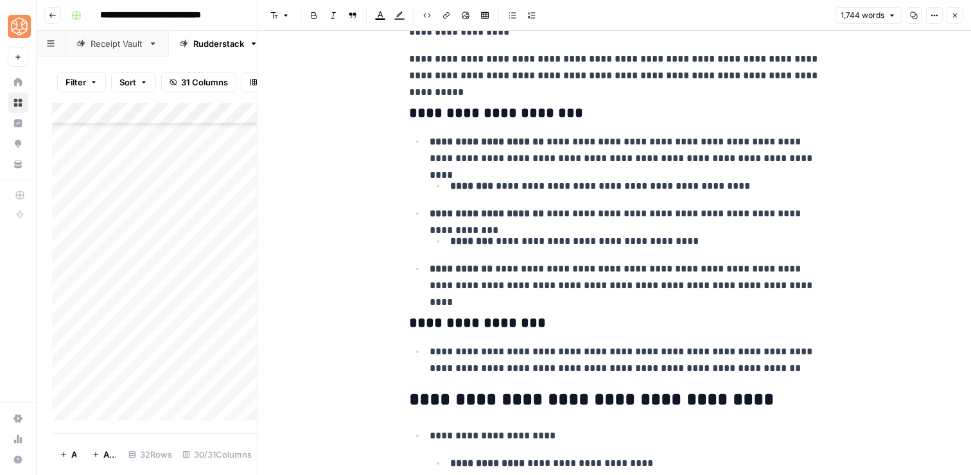
scroll to position [2076, 0]
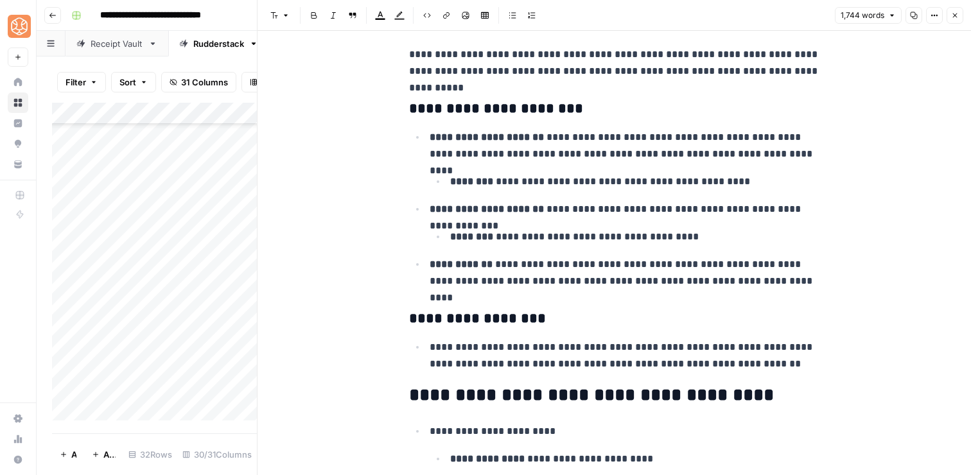
click at [490, 342] on p "**********" at bounding box center [625, 355] width 390 height 33
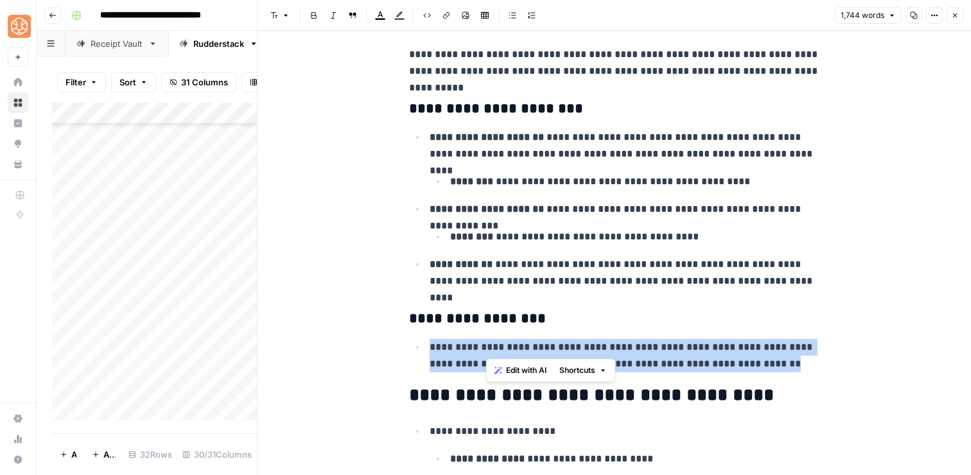
click at [490, 342] on p "**********" at bounding box center [625, 355] width 390 height 33
click at [541, 389] on button "Shortcuts" at bounding box center [527, 387] width 58 height 17
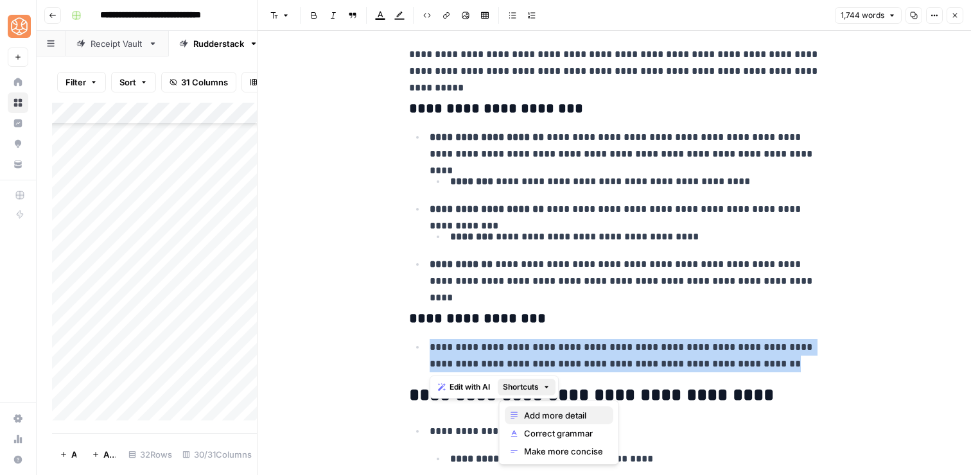
click at [540, 408] on button "Add more detail" at bounding box center [559, 415] width 109 height 18
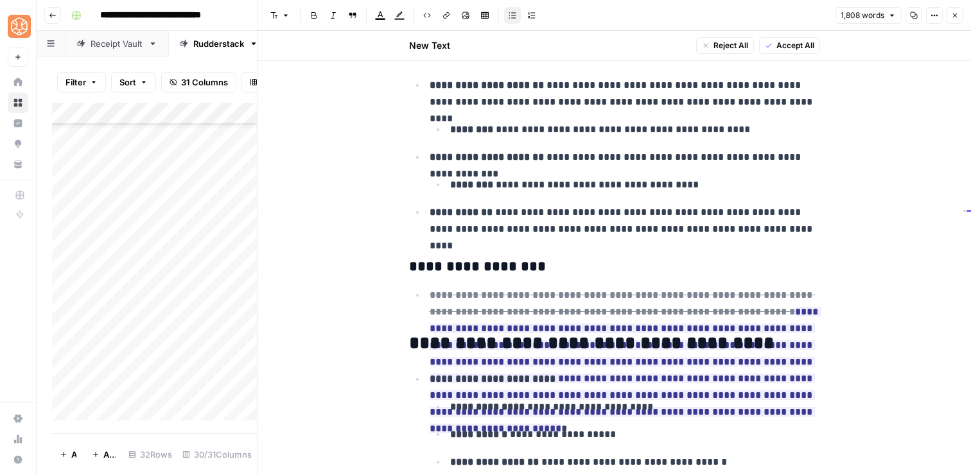
scroll to position [2189, 0]
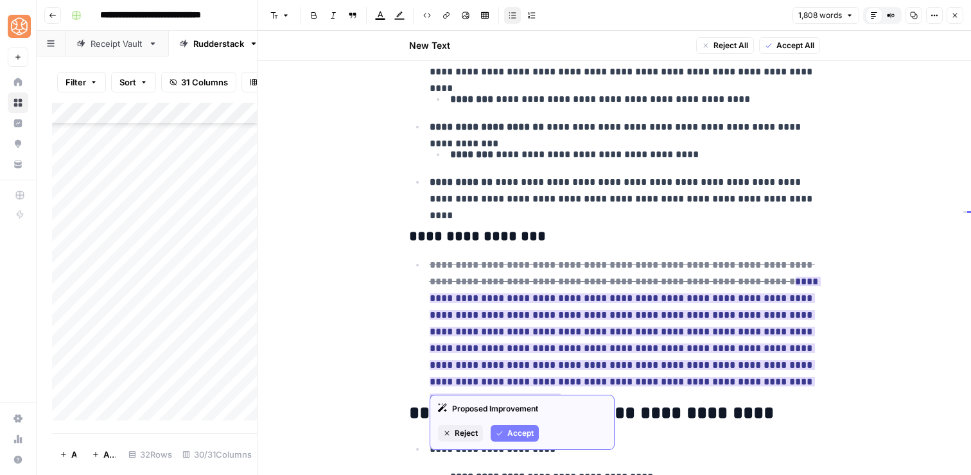
click at [517, 435] on span "Accept" at bounding box center [520, 434] width 26 height 12
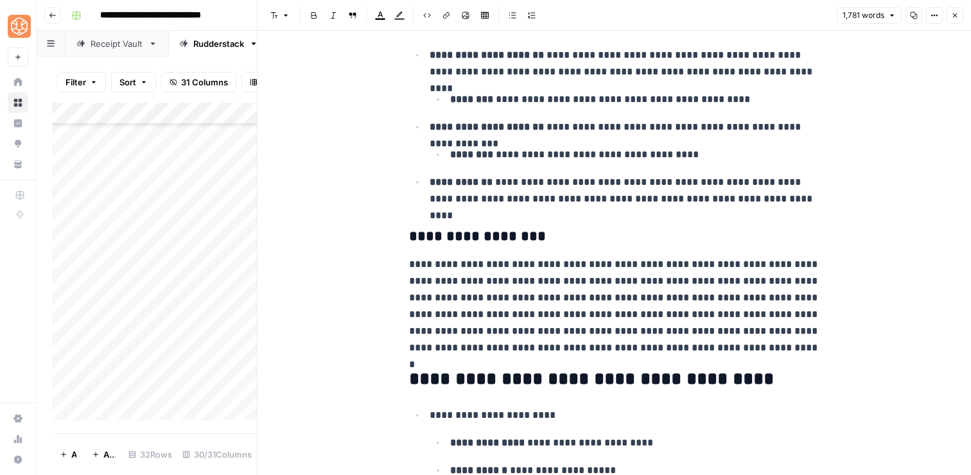
click at [611, 297] on p "**********" at bounding box center [614, 306] width 411 height 100
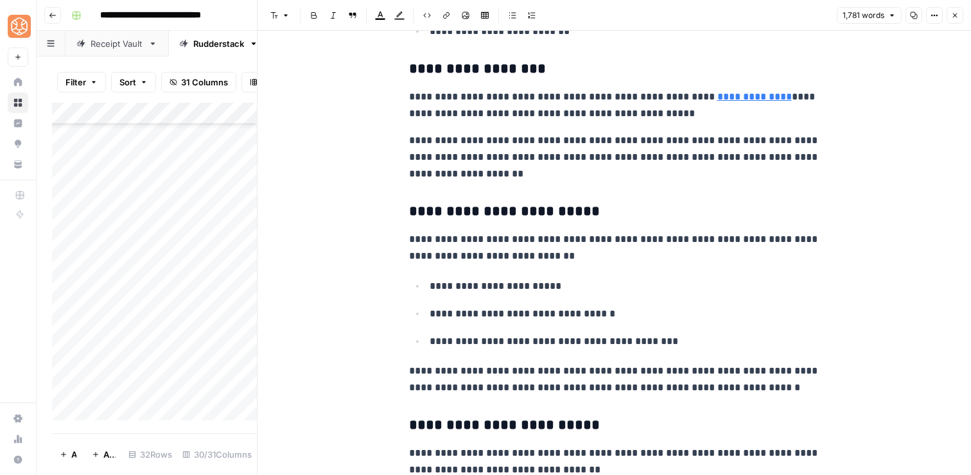
scroll to position [1273, 0]
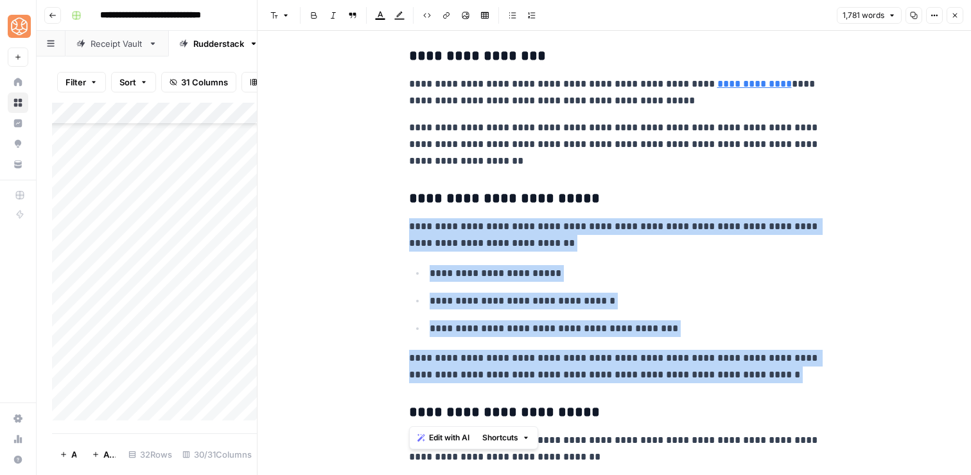
drag, startPoint x: 761, startPoint y: 390, endPoint x: 706, endPoint y: 210, distance: 188.1
click at [522, 435] on button "Shortcuts" at bounding box center [506, 438] width 58 height 17
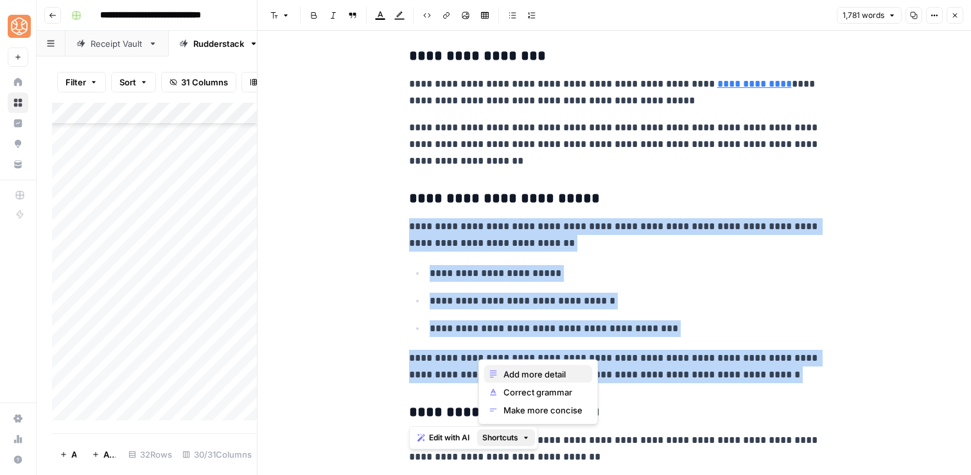
click at [526, 375] on span "Add more detail" at bounding box center [542, 374] width 79 height 13
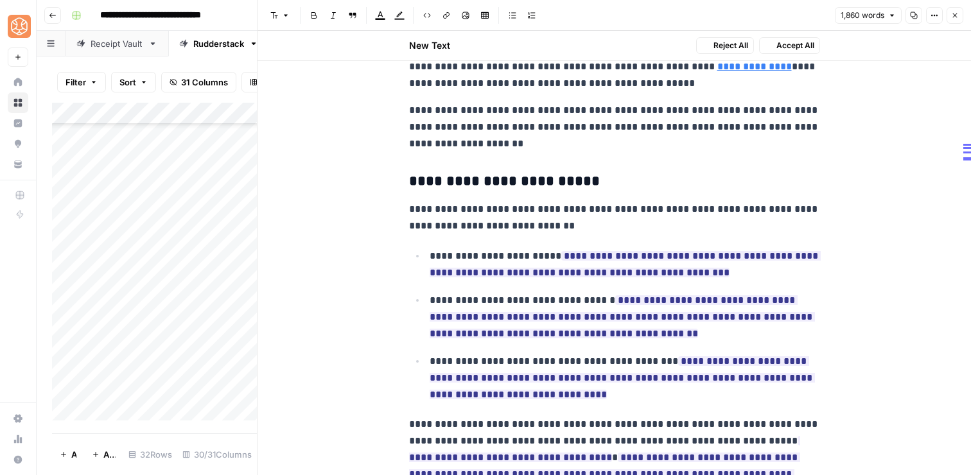
scroll to position [1351, 0]
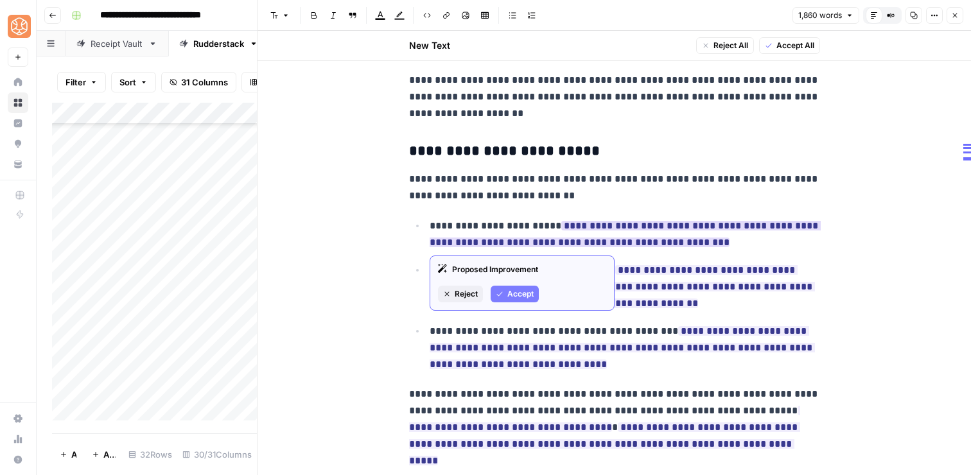
click at [518, 294] on span "Accept" at bounding box center [520, 294] width 26 height 12
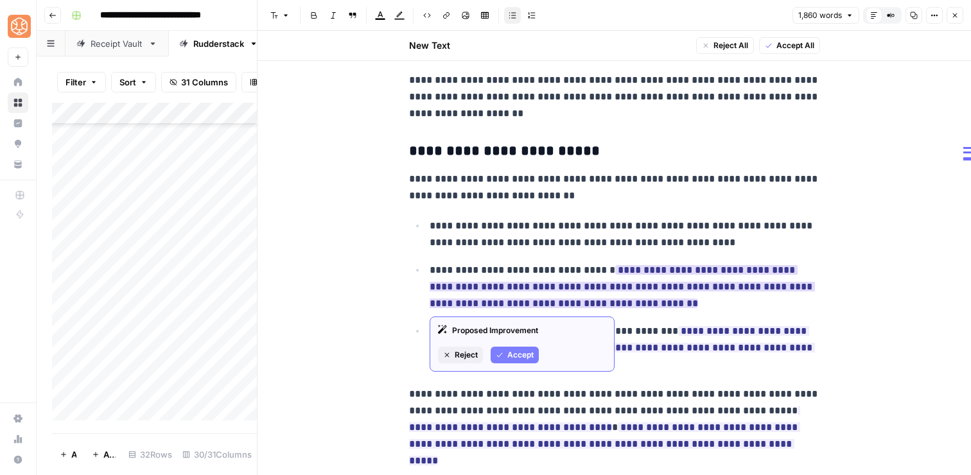
click at [507, 349] on span "Accept" at bounding box center [520, 355] width 26 height 12
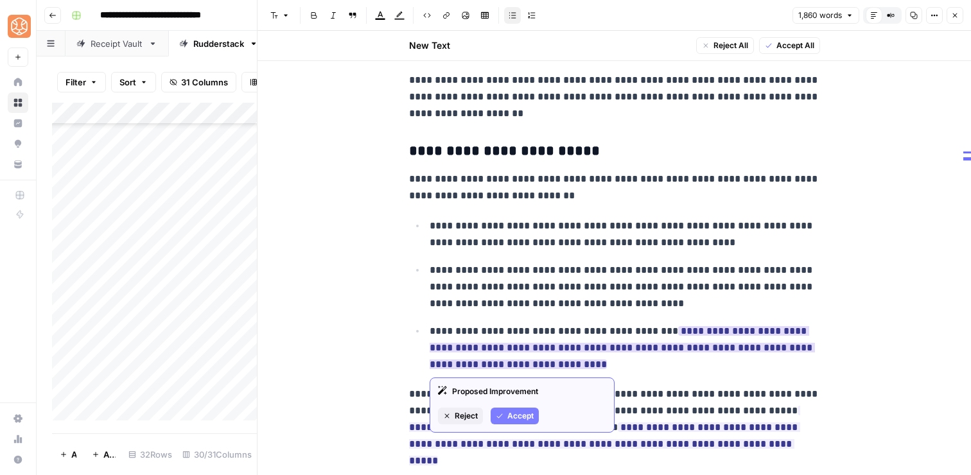
click at [505, 415] on button "Accept" at bounding box center [515, 416] width 48 height 17
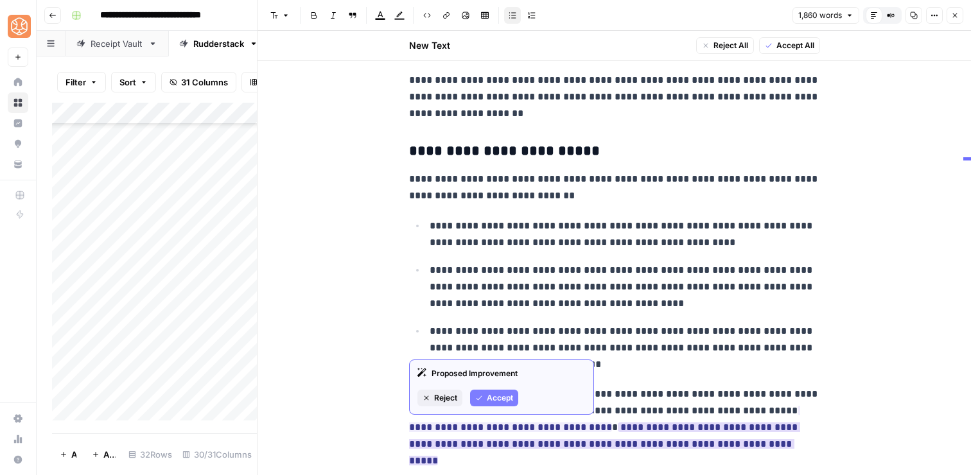
click at [500, 395] on span "Accept" at bounding box center [500, 398] width 26 height 12
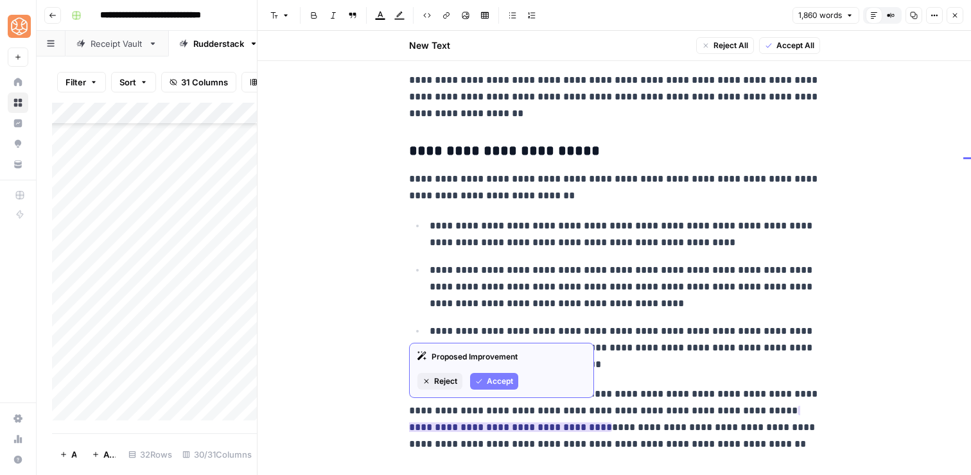
click at [497, 376] on span "Accept" at bounding box center [500, 382] width 26 height 12
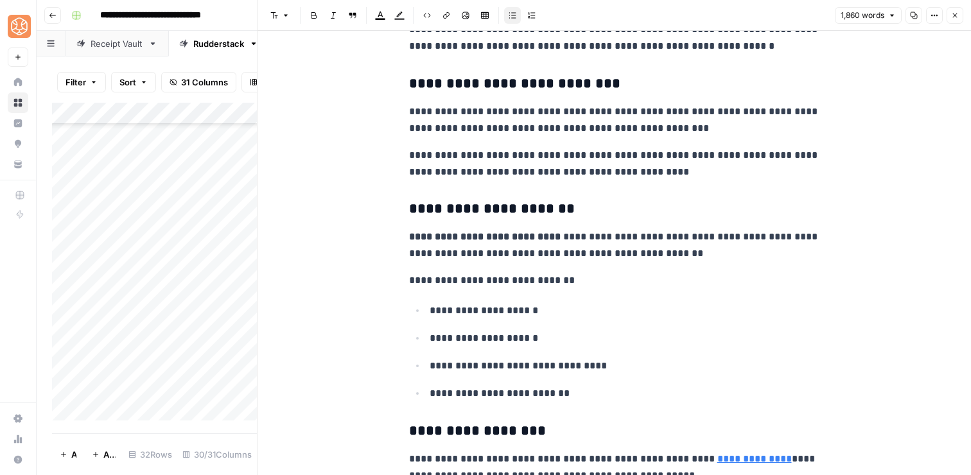
scroll to position [803, 0]
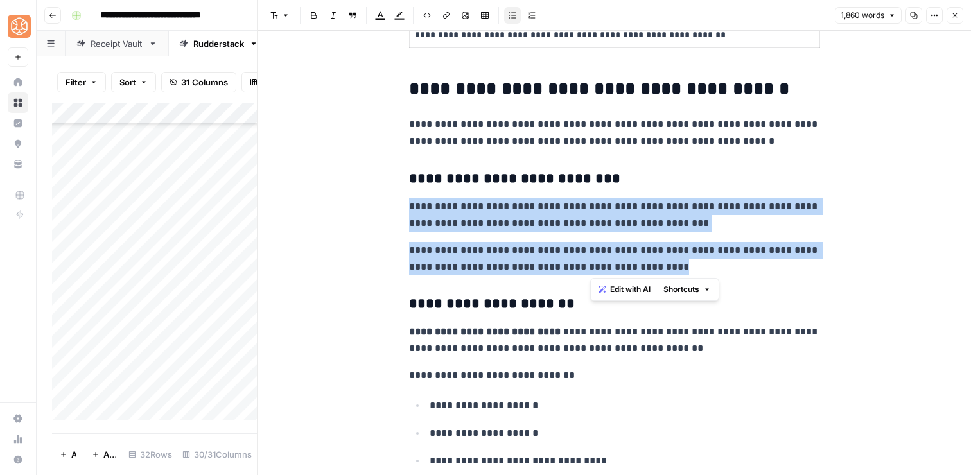
drag, startPoint x: 634, startPoint y: 272, endPoint x: 595, endPoint y: 183, distance: 97.5
click at [678, 286] on span "Shortcuts" at bounding box center [681, 290] width 36 height 12
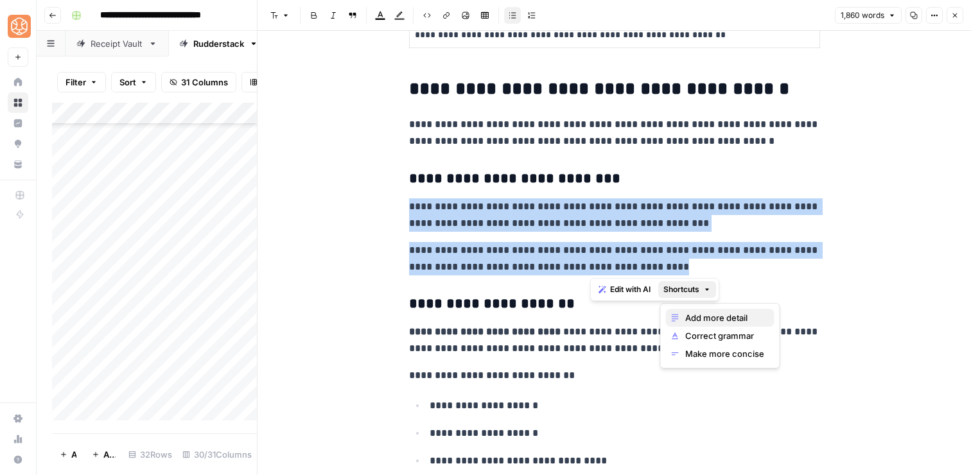
click at [679, 316] on icon "button" at bounding box center [675, 317] width 9 height 9
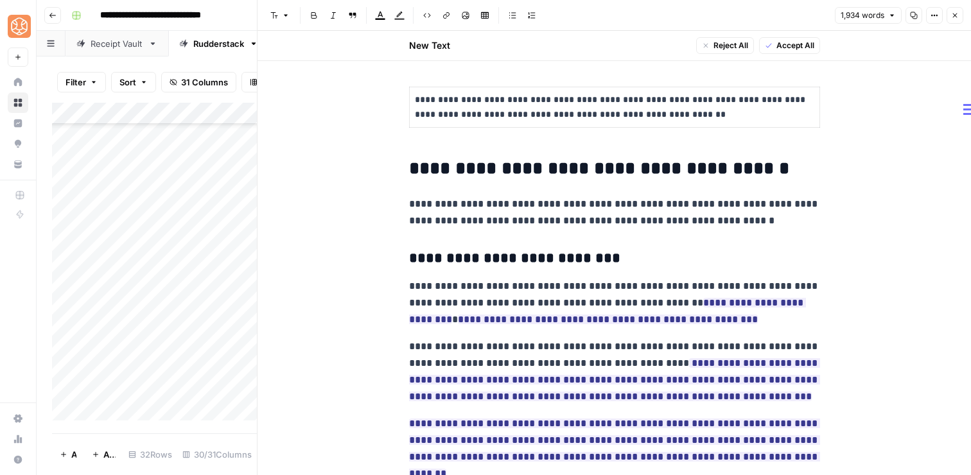
scroll to position [784, 0]
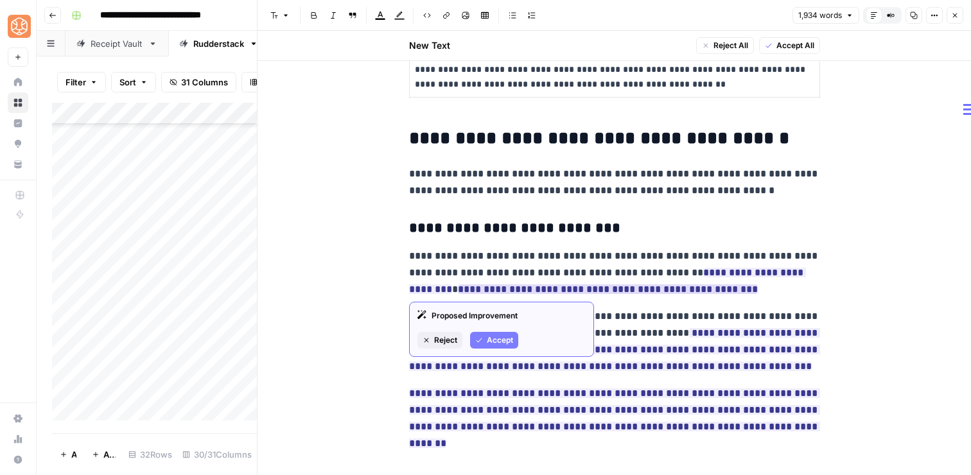
click at [504, 334] on button "Accept" at bounding box center [494, 340] width 48 height 17
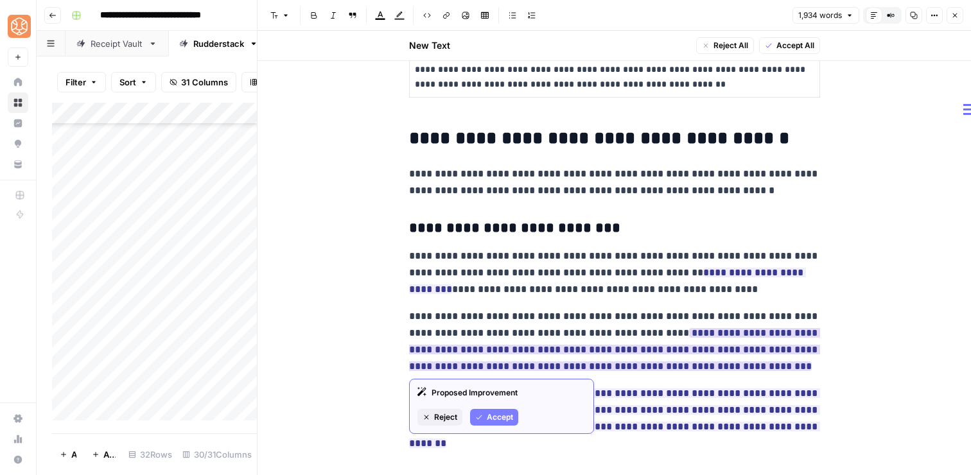
click at [496, 413] on span "Accept" at bounding box center [500, 418] width 26 height 12
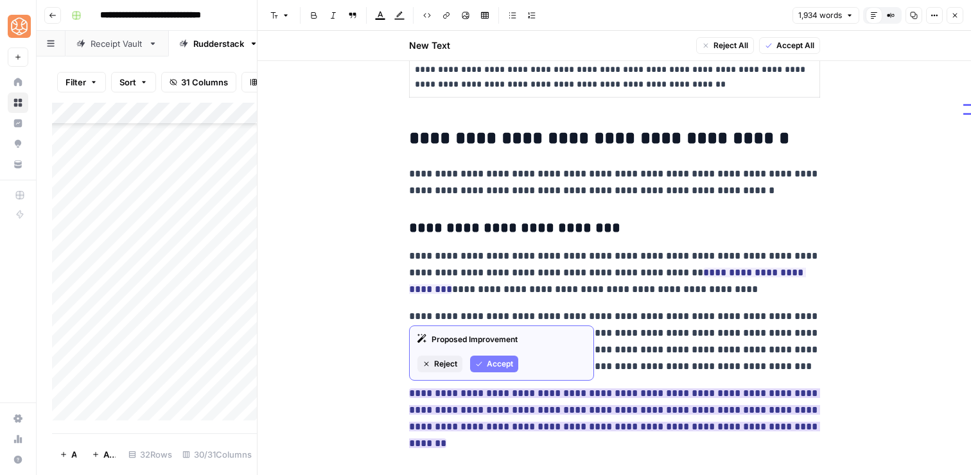
click at [488, 369] on span "Accept" at bounding box center [500, 364] width 26 height 12
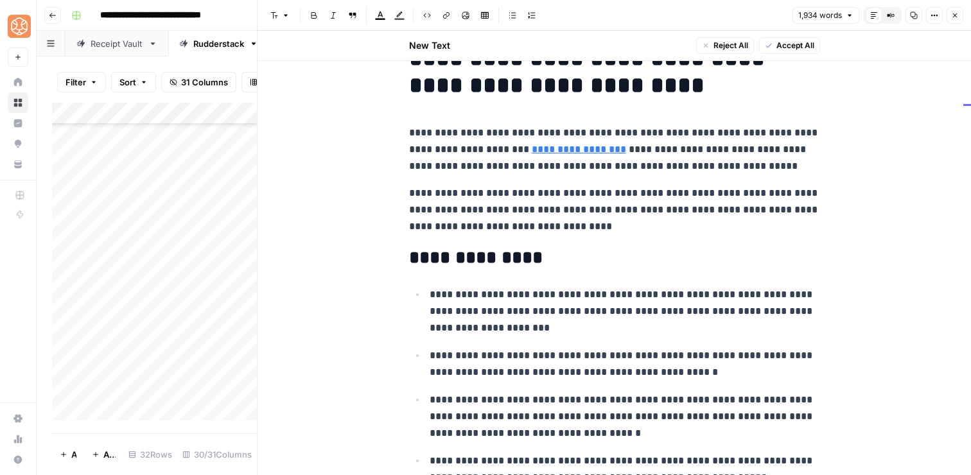
scroll to position [33, 0]
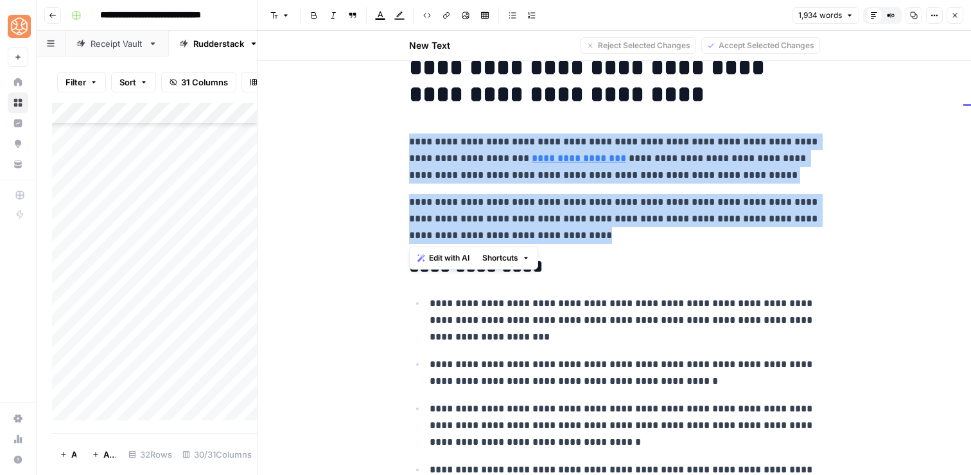
drag, startPoint x: 572, startPoint y: 237, endPoint x: 406, endPoint y: 144, distance: 190.6
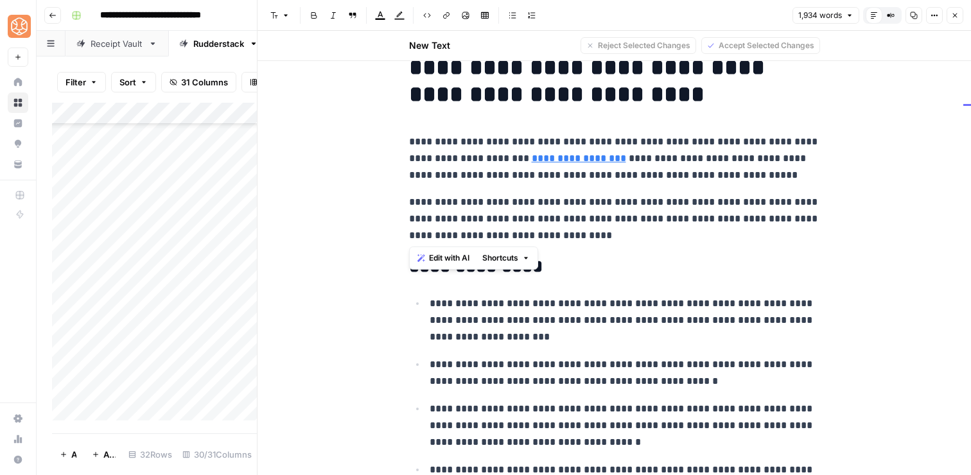
click at [512, 267] on div "Edit with AI Shortcuts" at bounding box center [473, 258] width 129 height 23
click at [512, 260] on span "Shortcuts" at bounding box center [500, 258] width 36 height 12
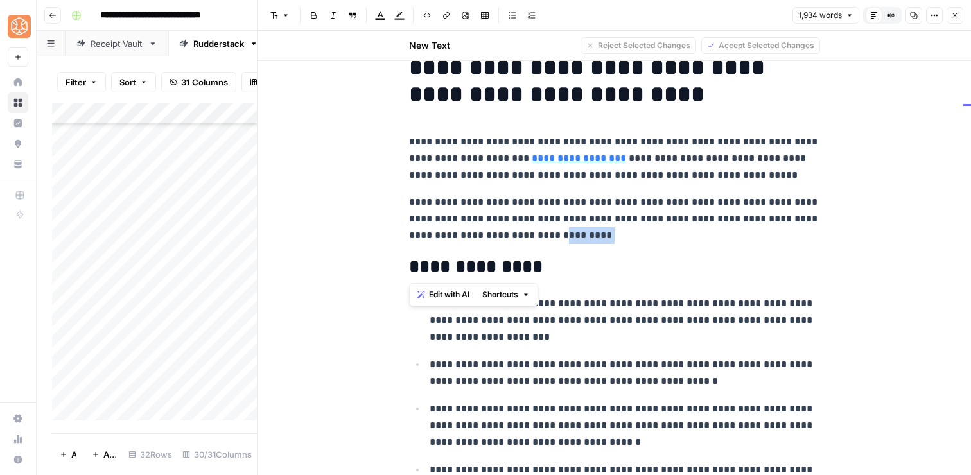
click at [586, 241] on p "**********" at bounding box center [614, 219] width 411 height 50
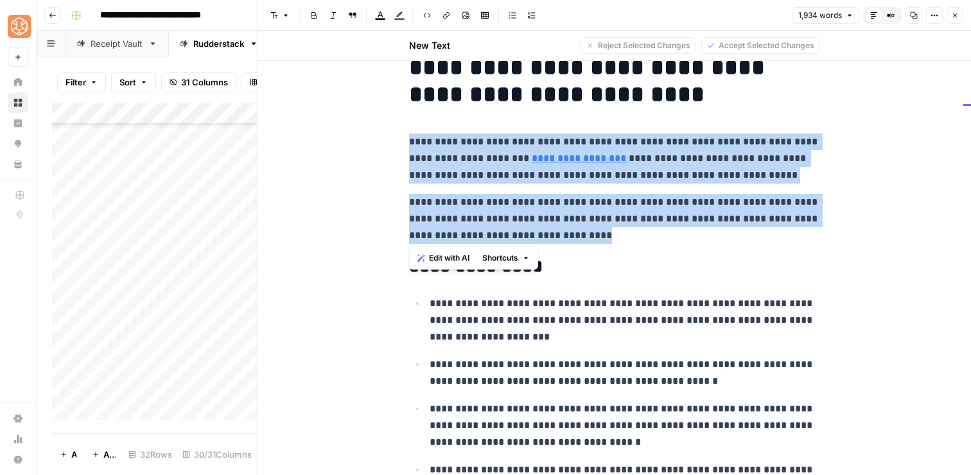
drag, startPoint x: 599, startPoint y: 241, endPoint x: 578, endPoint y: 126, distance: 116.2
click at [504, 261] on span "Shortcuts" at bounding box center [500, 258] width 36 height 12
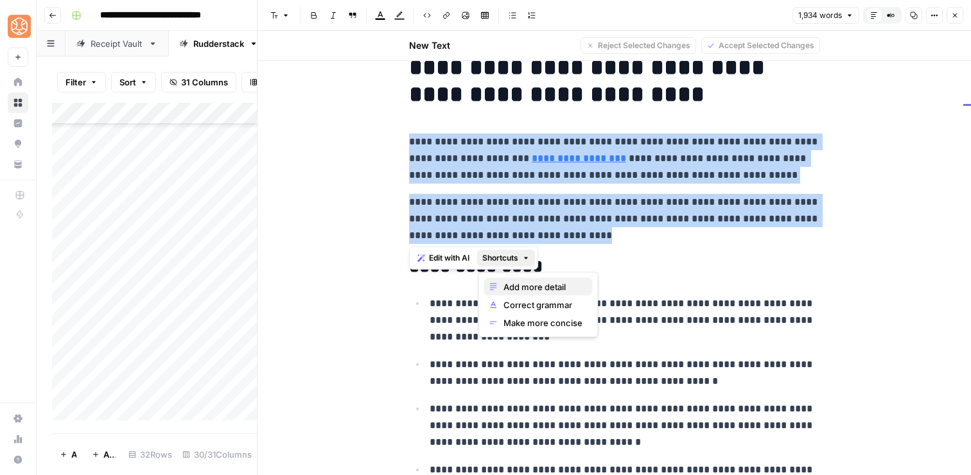
click at [501, 284] on div "Add more detail" at bounding box center [538, 287] width 98 height 13
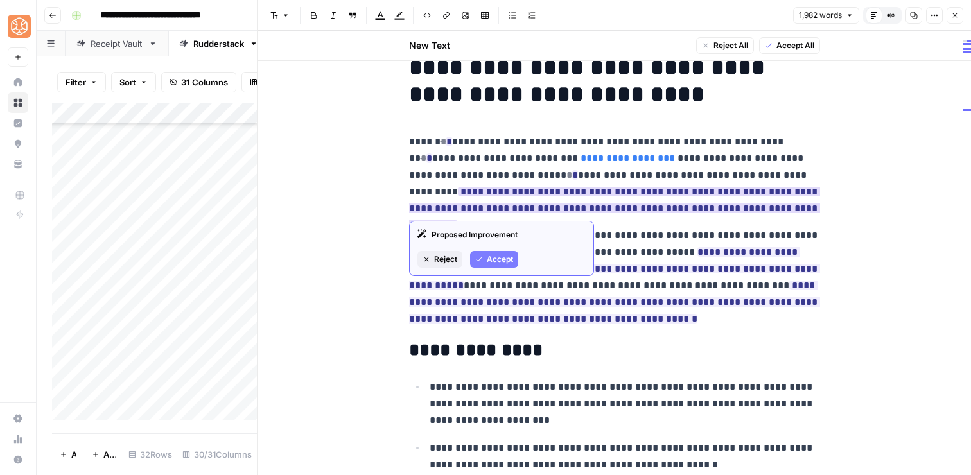
click at [499, 263] on span "Accept" at bounding box center [500, 260] width 26 height 12
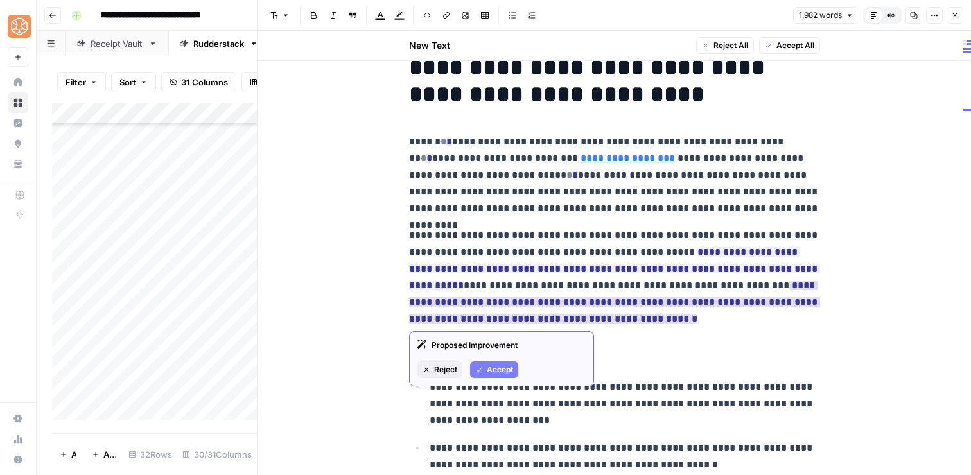
click at [500, 373] on span "Accept" at bounding box center [500, 370] width 26 height 12
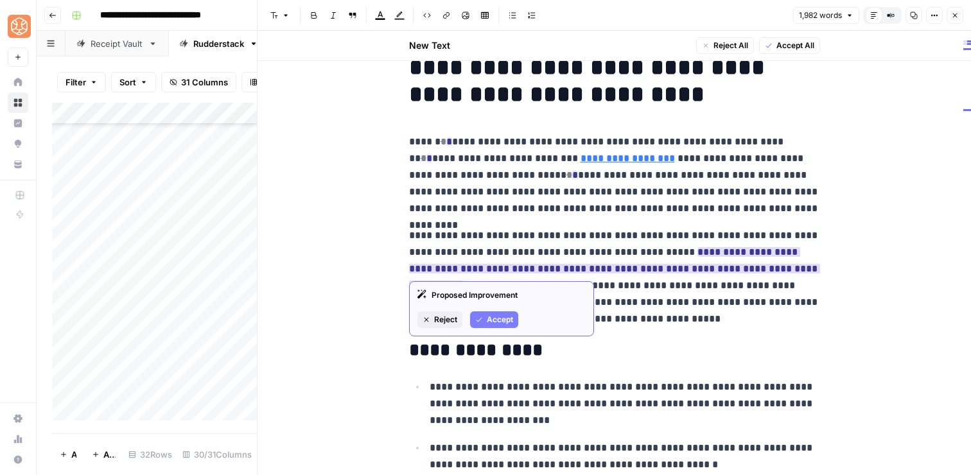
click at [500, 316] on span "Accept" at bounding box center [500, 320] width 26 height 12
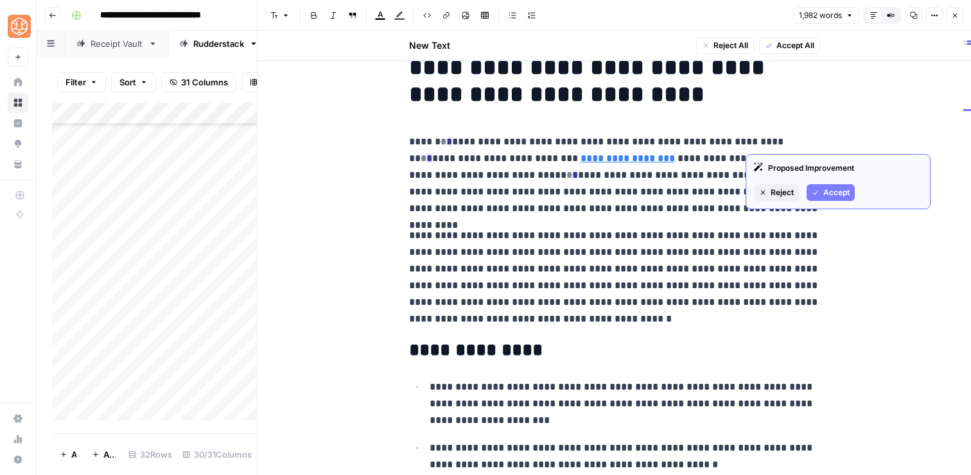
click at [815, 187] on button "Accept" at bounding box center [830, 192] width 48 height 17
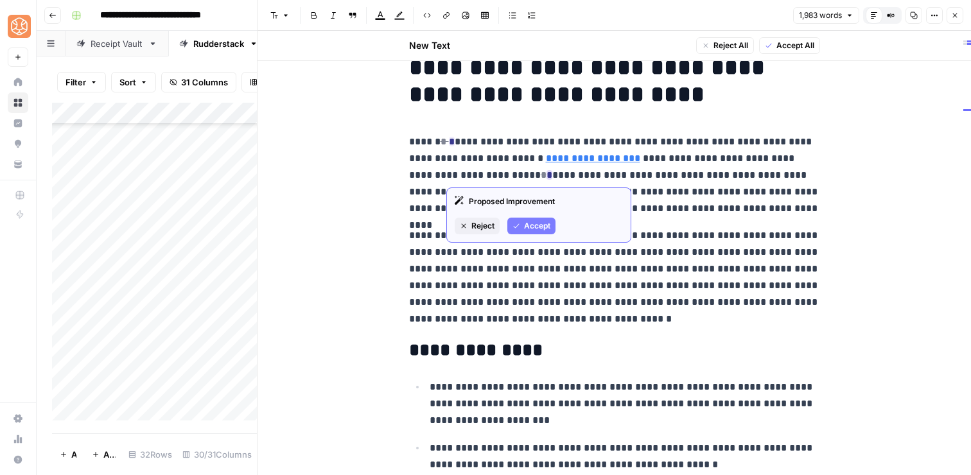
click at [519, 220] on button "Accept" at bounding box center [531, 226] width 48 height 17
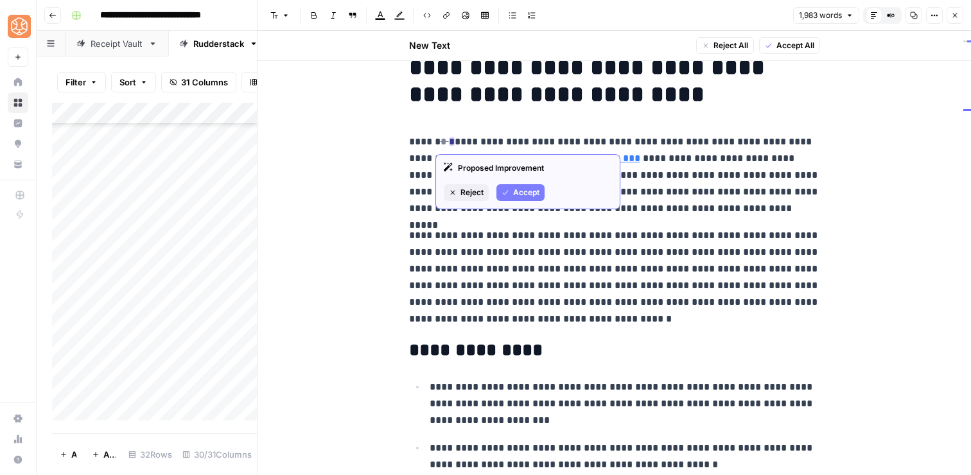
click at [507, 188] on button "Accept" at bounding box center [520, 192] width 48 height 17
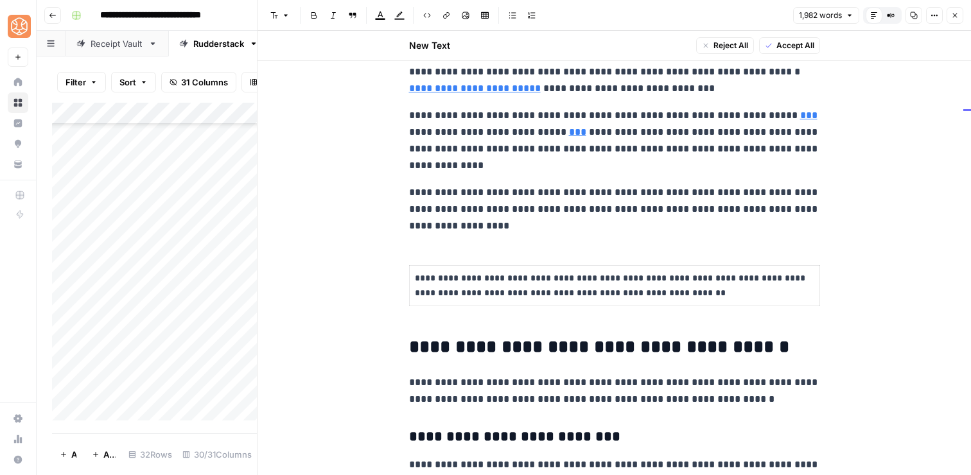
scroll to position [669, 0]
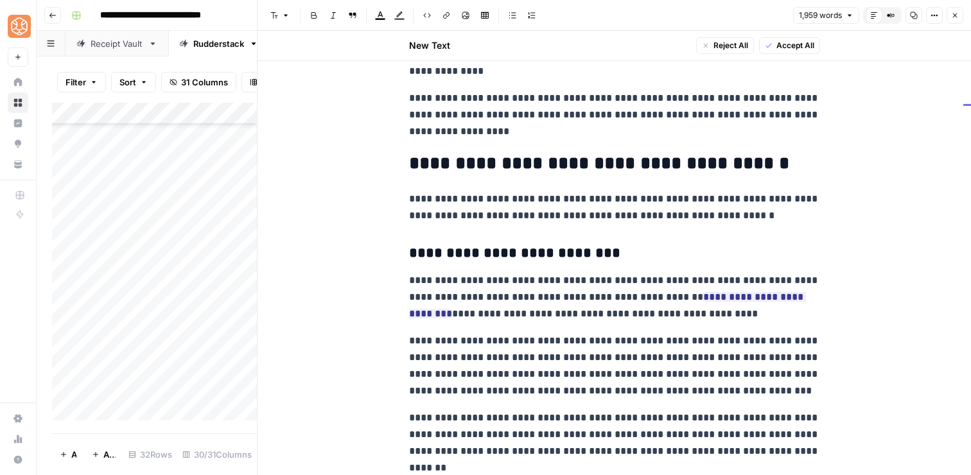
scroll to position [763, 0]
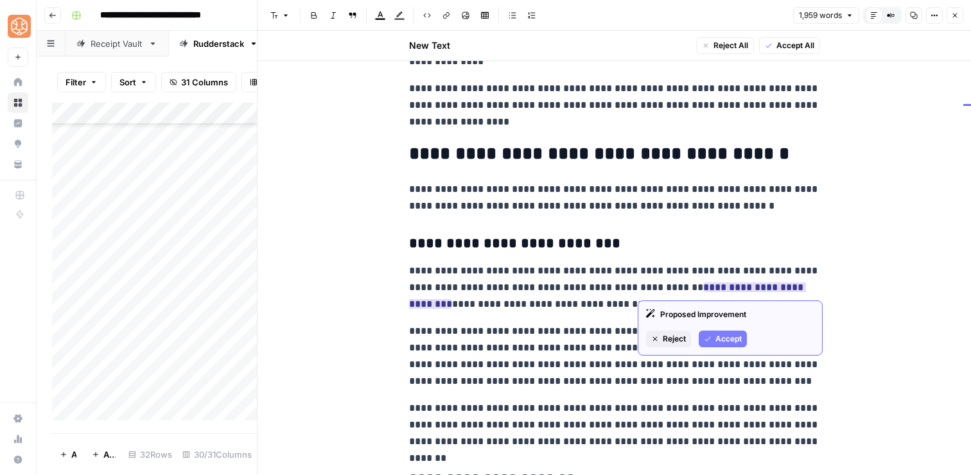
click at [717, 333] on span "Accept" at bounding box center [728, 339] width 26 height 12
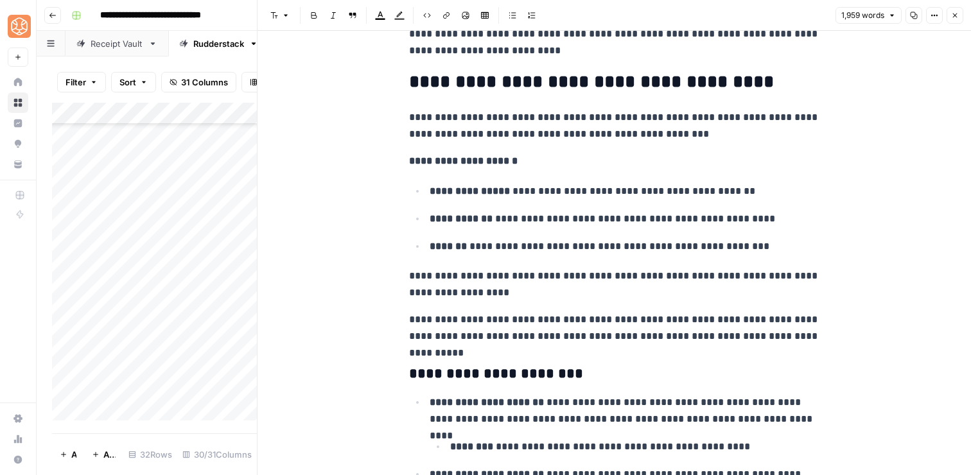
scroll to position [2025, 0]
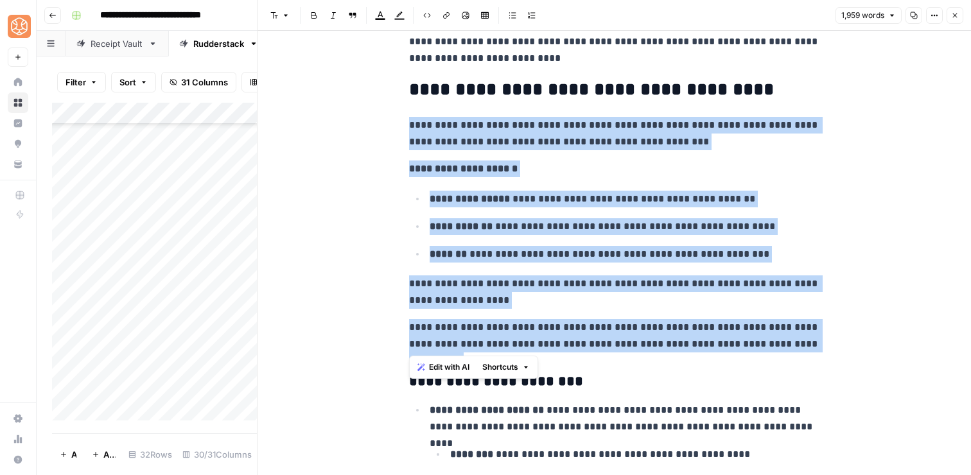
drag, startPoint x: 821, startPoint y: 346, endPoint x: 754, endPoint y: 107, distance: 248.0
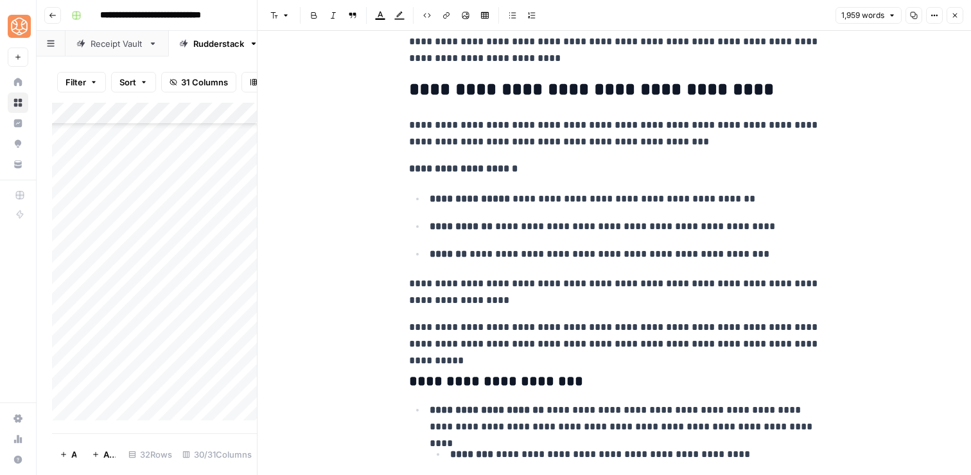
click at [521, 306] on p "**********" at bounding box center [614, 291] width 411 height 33
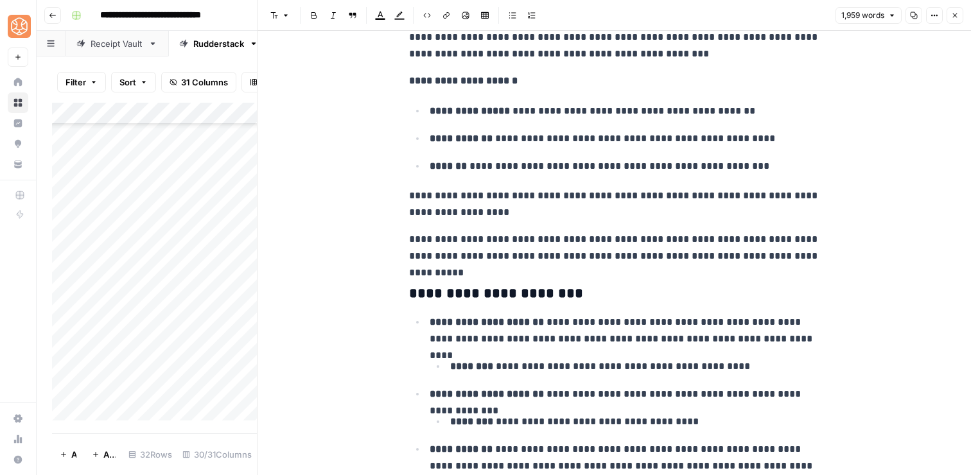
scroll to position [2130, 0]
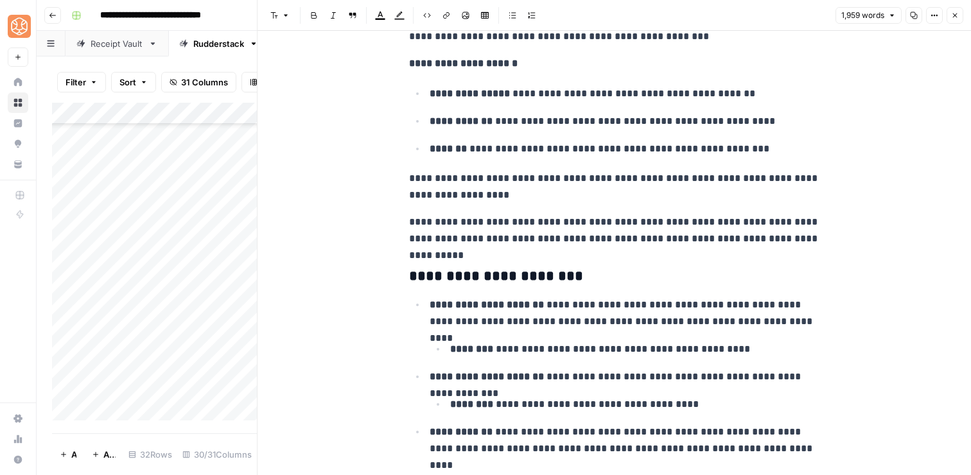
click at [509, 283] on strong "**********" at bounding box center [496, 276] width 174 height 14
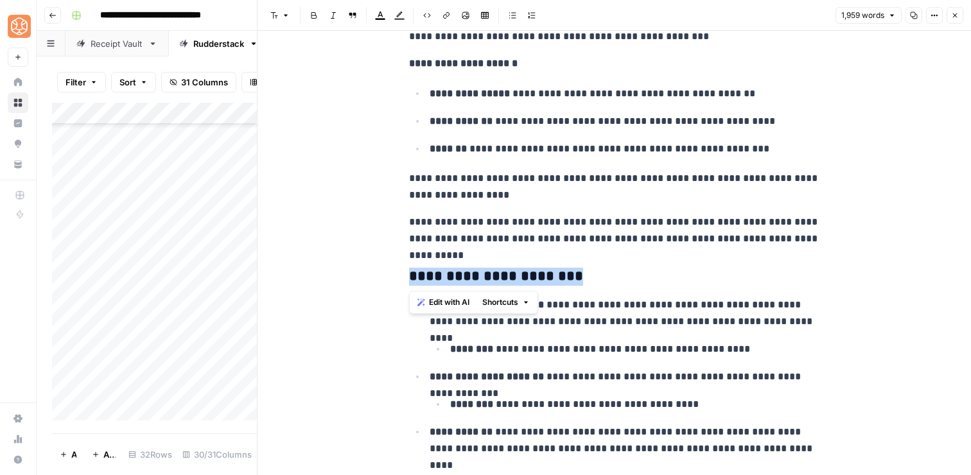
click at [509, 283] on strong "**********" at bounding box center [496, 276] width 174 height 14
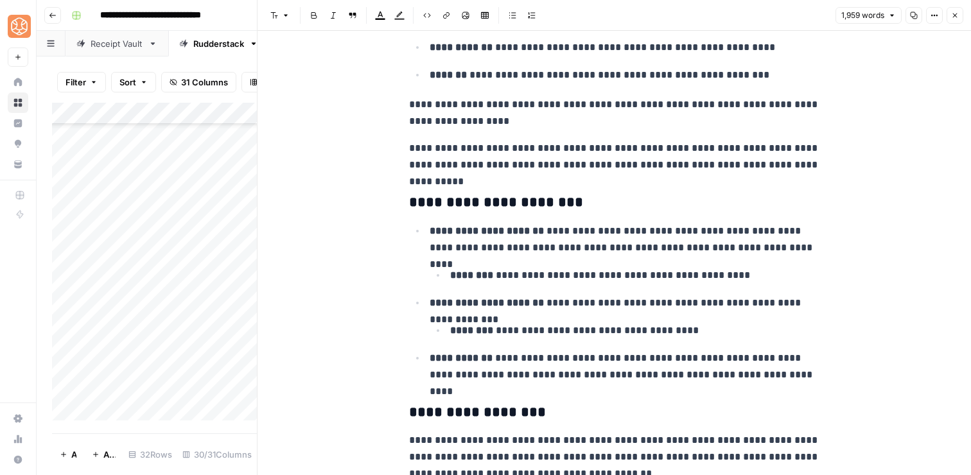
scroll to position [2211, 0]
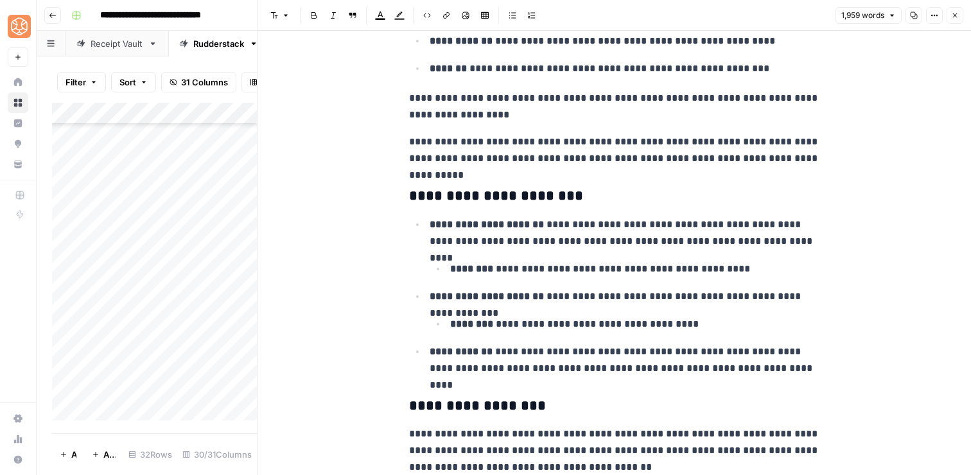
click at [428, 199] on strong "**********" at bounding box center [496, 196] width 174 height 14
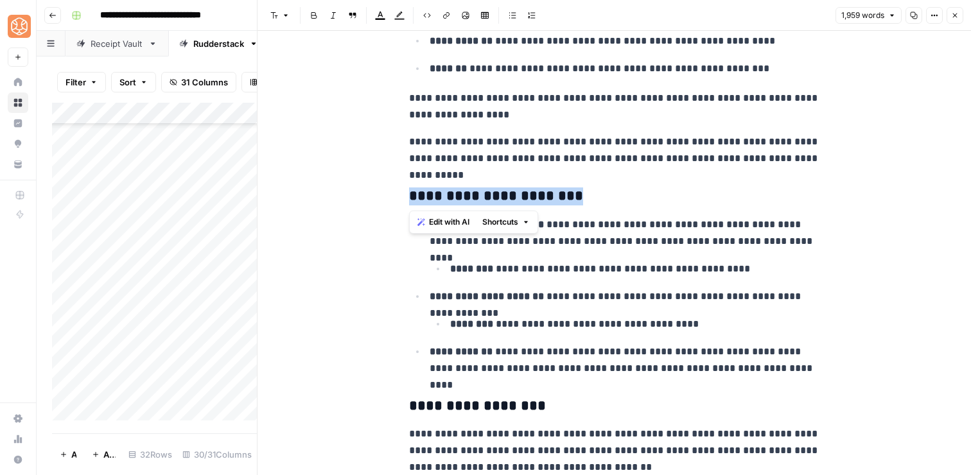
click at [428, 199] on strong "**********" at bounding box center [496, 196] width 174 height 14
click at [315, 15] on icon "button" at bounding box center [314, 15] width 6 height 6
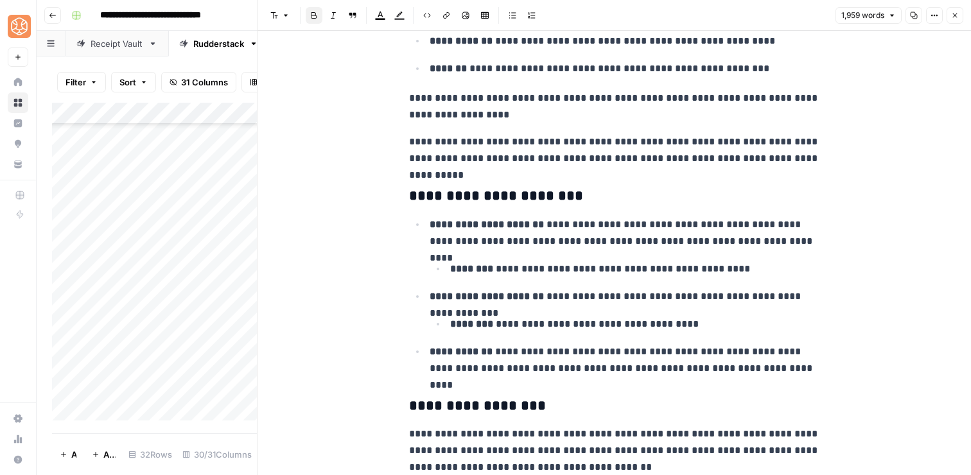
click at [314, 15] on icon "button" at bounding box center [314, 16] width 8 height 8
drag, startPoint x: 406, startPoint y: 198, endPoint x: 760, endPoint y: 369, distance: 392.3
click at [498, 390] on span "Shortcuts" at bounding box center [500, 392] width 36 height 12
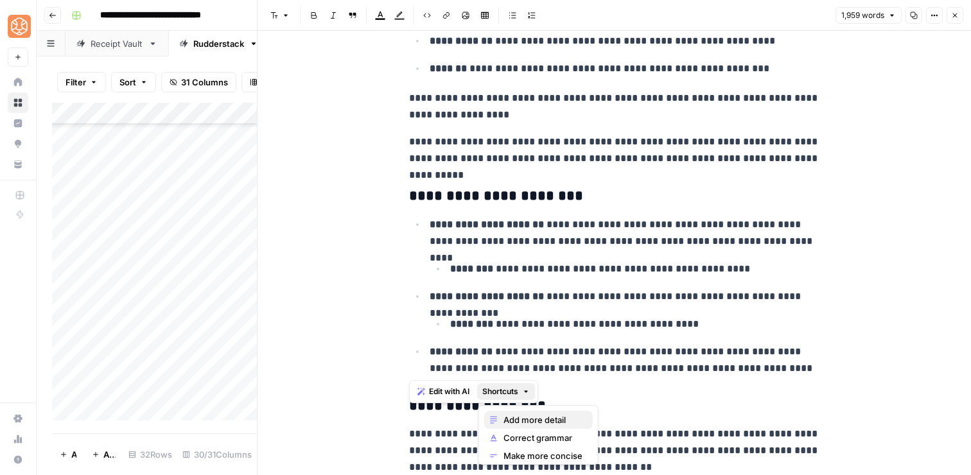
click at [503, 415] on span "Add more detail" at bounding box center [542, 419] width 79 height 13
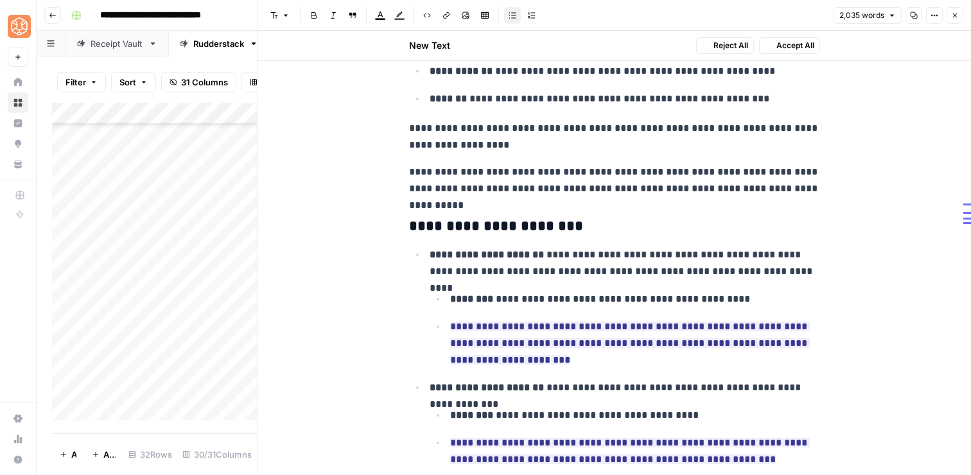
scroll to position [2241, 0]
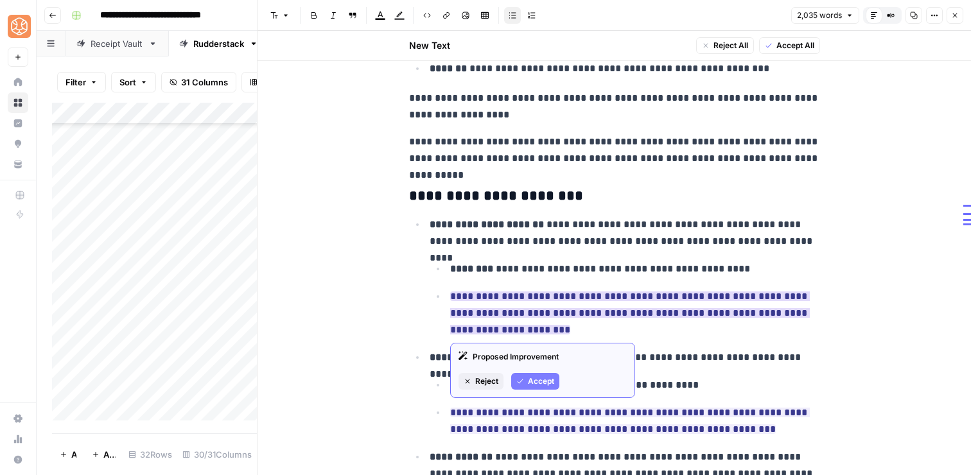
click at [534, 379] on span "Accept" at bounding box center [541, 382] width 26 height 12
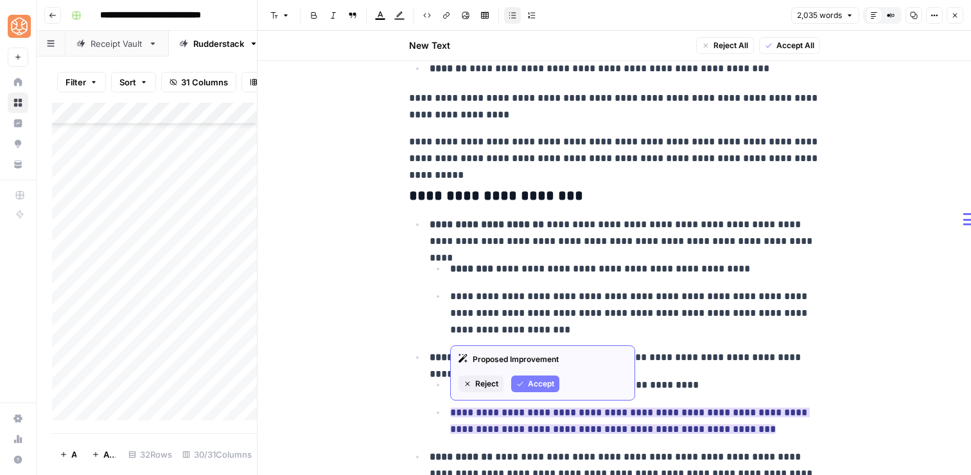
click at [535, 373] on div "Proposed Improvement Reject Accept" at bounding box center [542, 372] width 185 height 55
click at [534, 381] on span "Accept" at bounding box center [541, 384] width 26 height 12
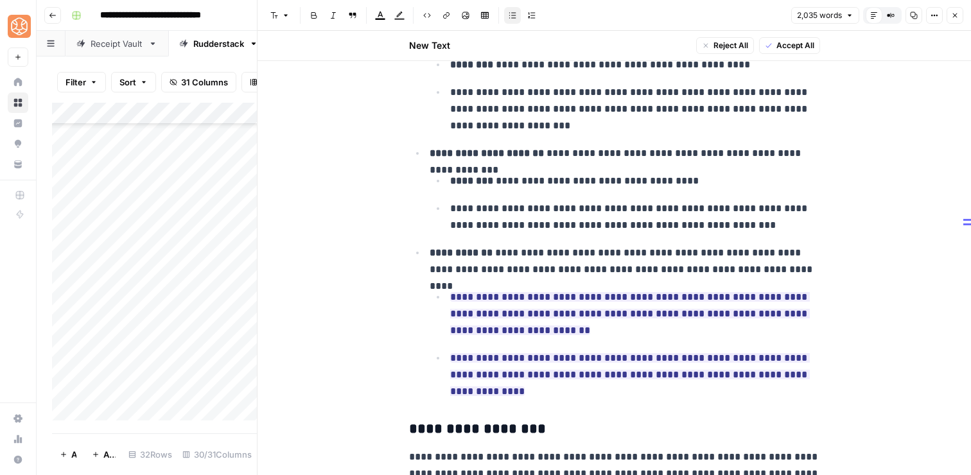
scroll to position [2486, 0]
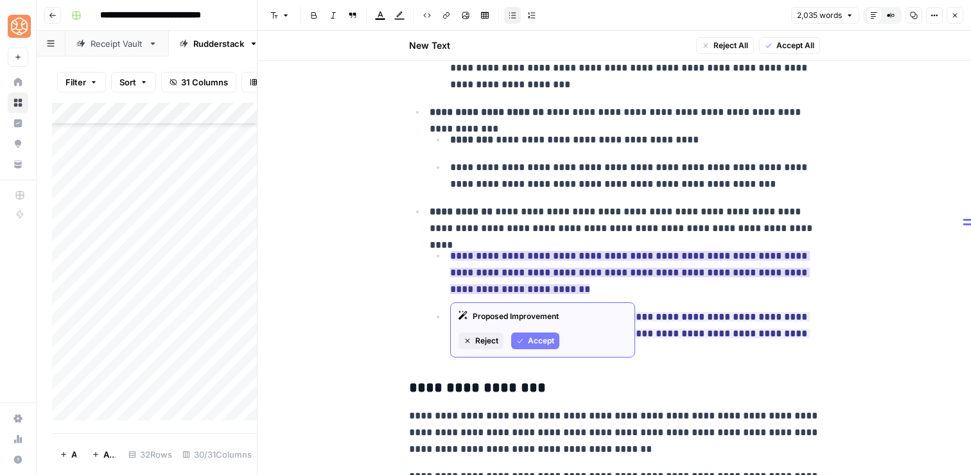
click at [528, 337] on span "Accept" at bounding box center [541, 341] width 26 height 12
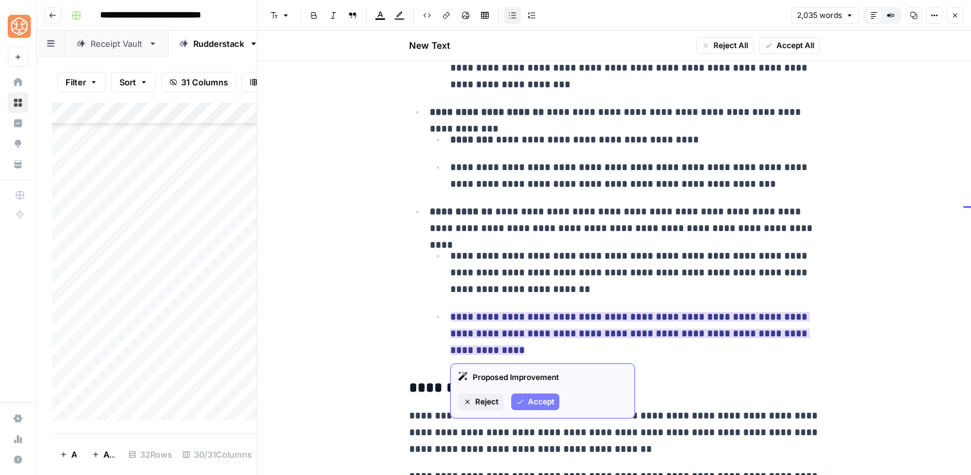
click at [532, 401] on span "Accept" at bounding box center [541, 402] width 26 height 12
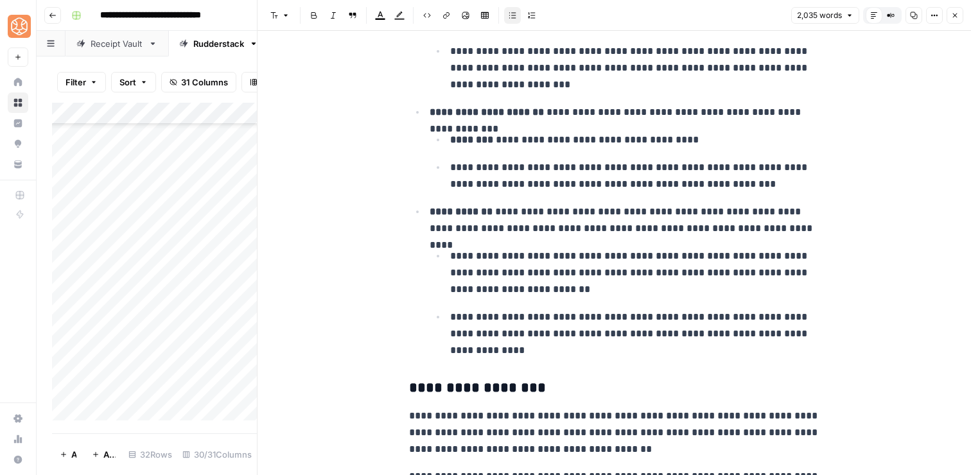
click at [524, 352] on p "**********" at bounding box center [635, 334] width 370 height 50
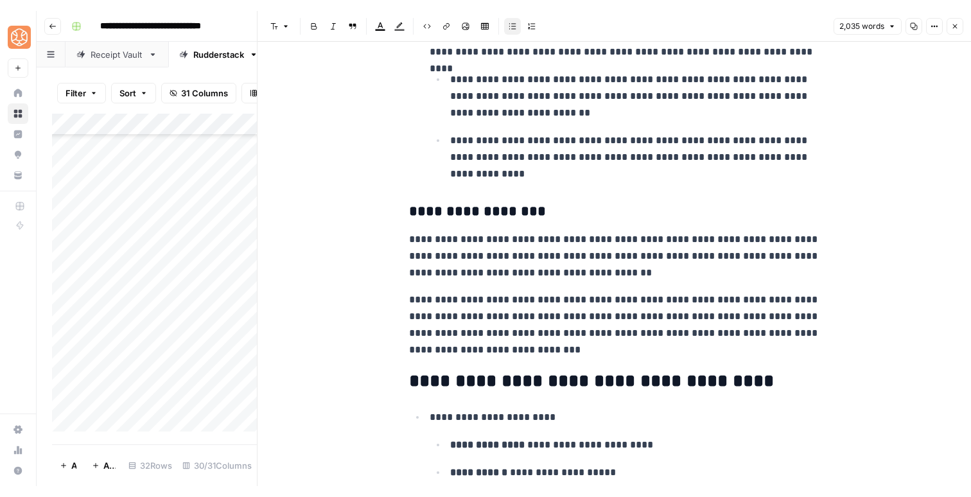
scroll to position [2650, 0]
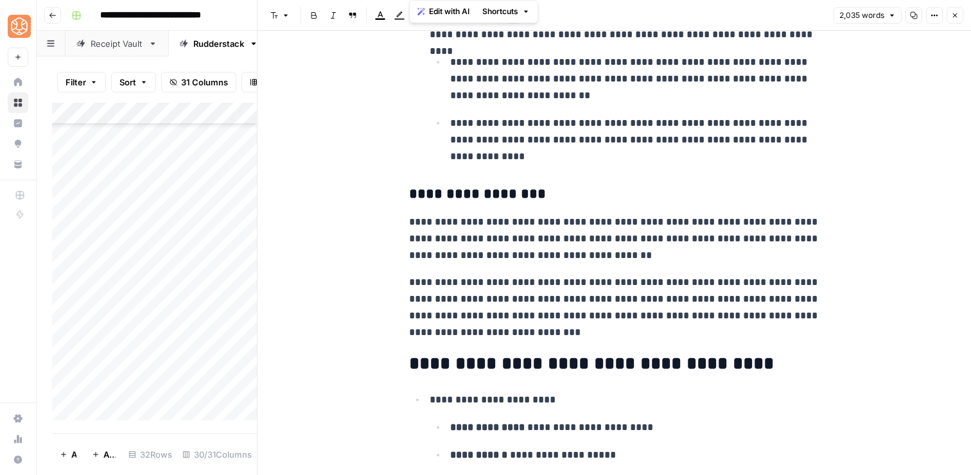
copy div "**********"
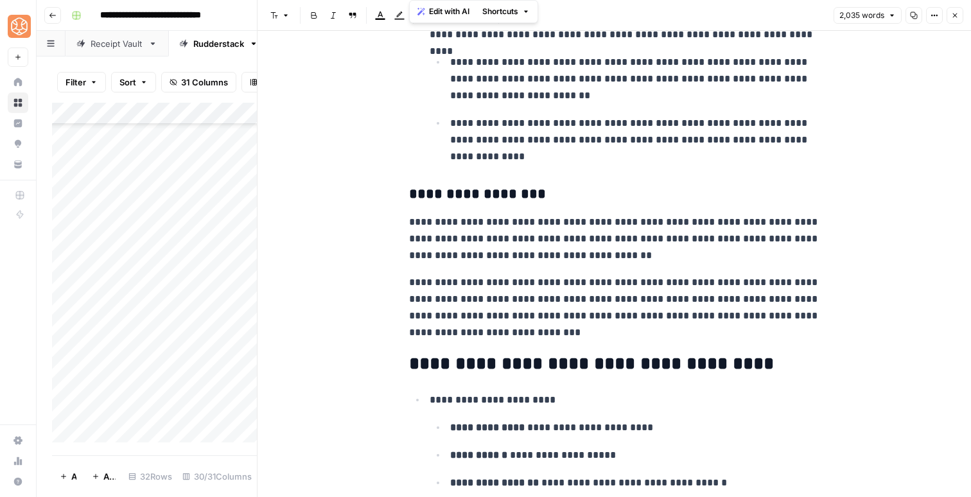
click at [428, 219] on p "**********" at bounding box center [614, 239] width 411 height 50
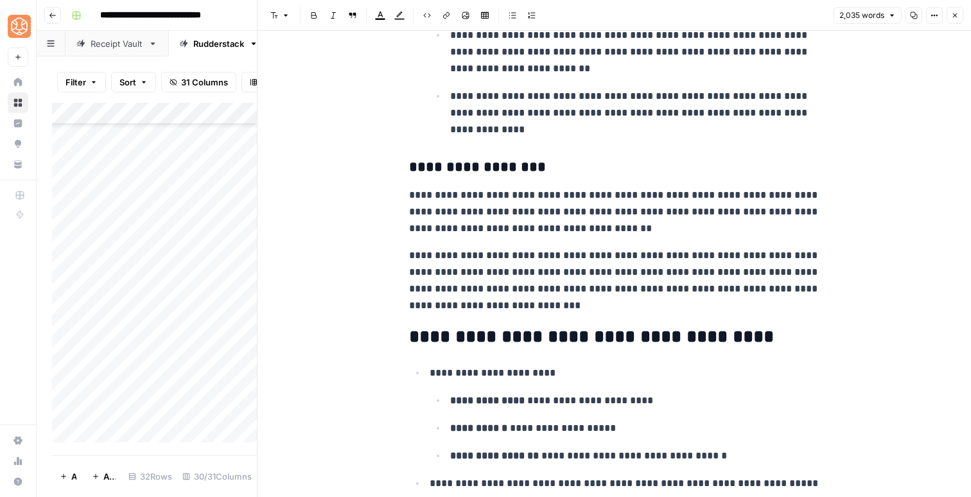
scroll to position [2760, 0]
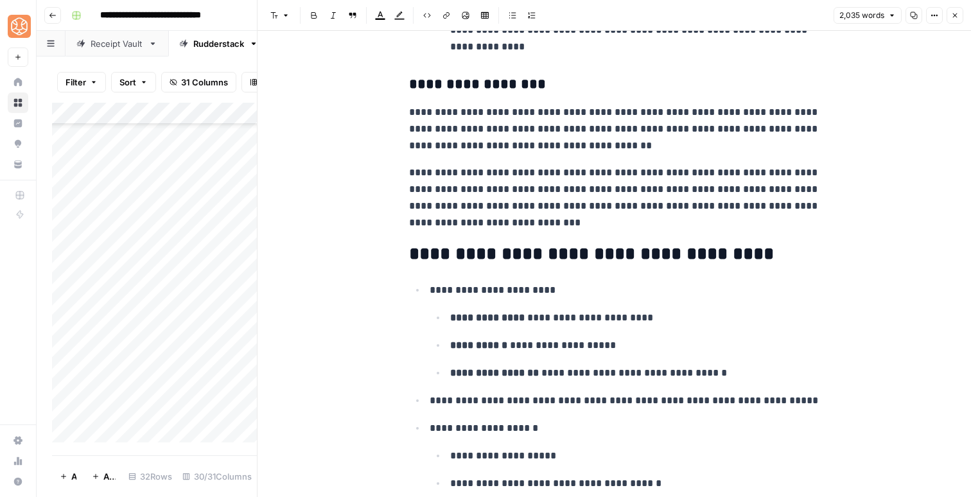
click at [428, 219] on p "**********" at bounding box center [614, 197] width 411 height 67
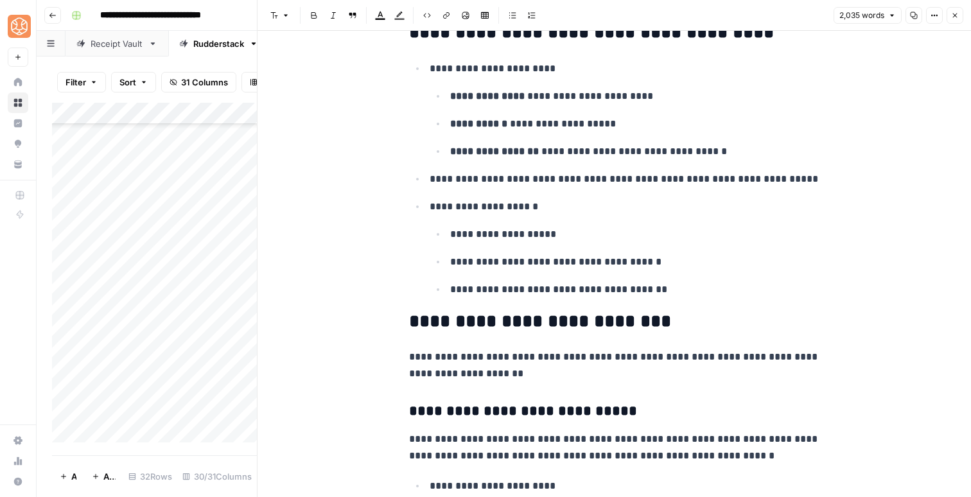
scroll to position [2832, 0]
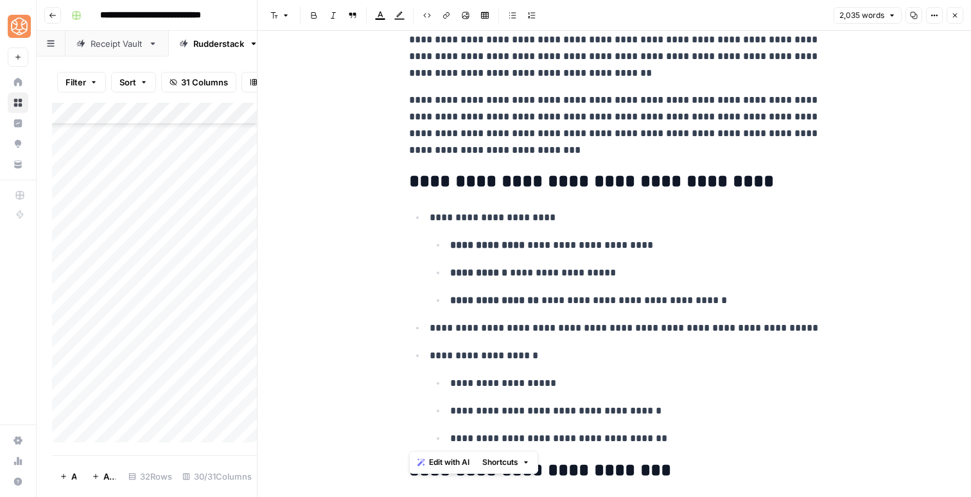
drag, startPoint x: 410, startPoint y: 185, endPoint x: 669, endPoint y: 427, distance: 354.3
click at [669, 427] on div "**********" at bounding box center [614, 360] width 426 height 6282
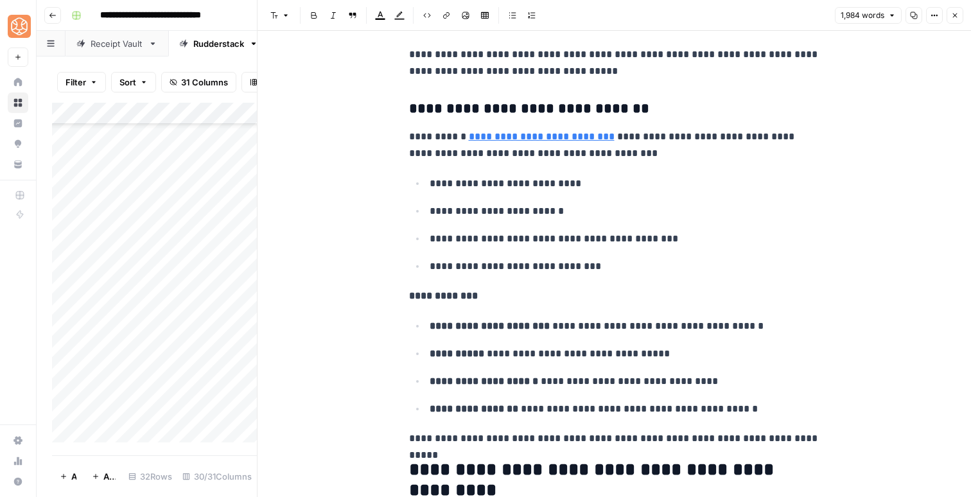
scroll to position [3343, 0]
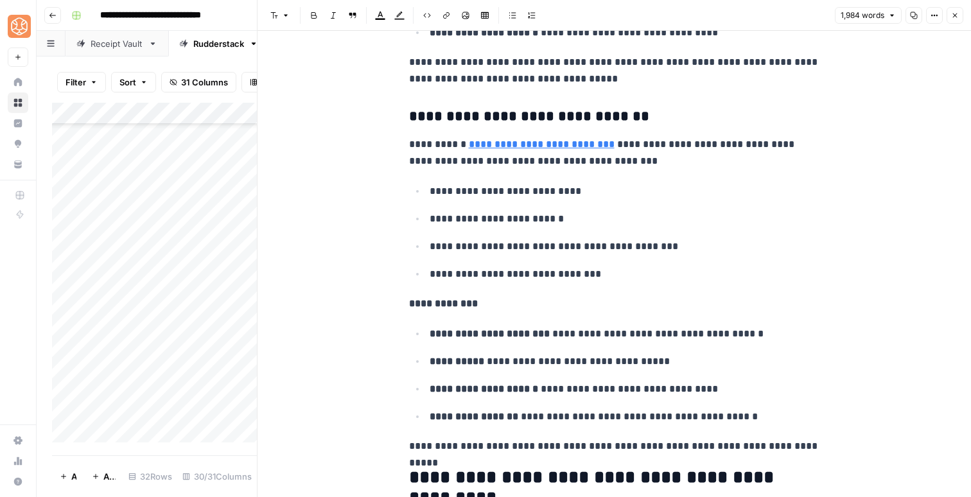
click at [950, 15] on button "Close" at bounding box center [954, 15] width 17 height 17
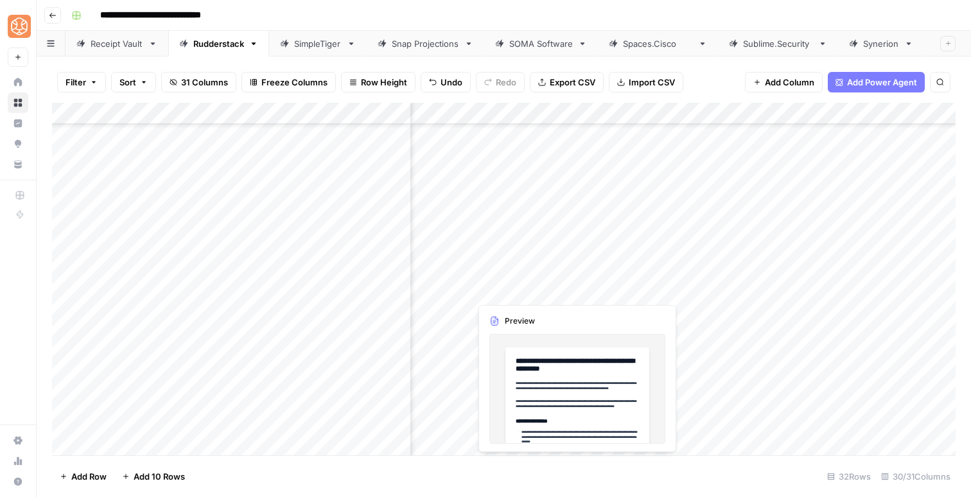
click at [559, 290] on div "Add Column" at bounding box center [503, 279] width 903 height 352
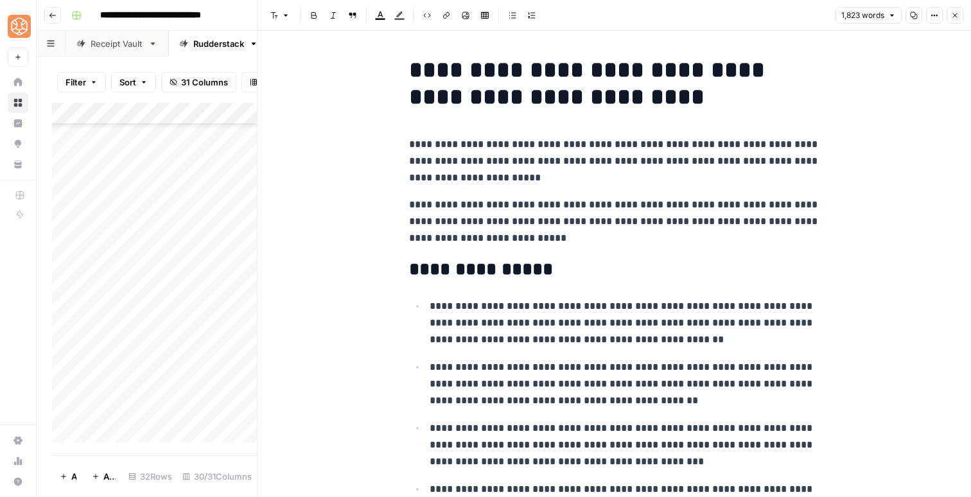
scroll to position [26, 0]
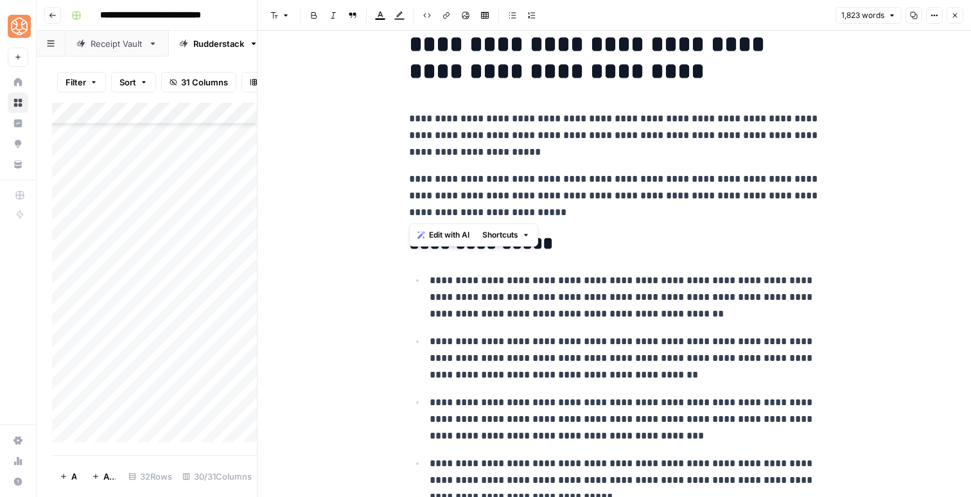
drag, startPoint x: 544, startPoint y: 216, endPoint x: 399, endPoint y: 123, distance: 172.6
click at [498, 239] on span "Shortcuts" at bounding box center [500, 235] width 36 height 12
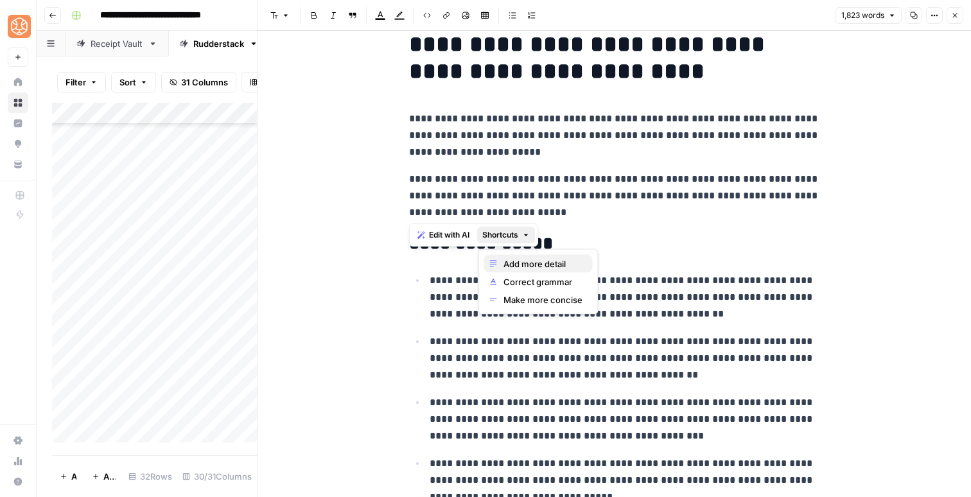
click at [505, 262] on span "Add more detail" at bounding box center [542, 263] width 79 height 13
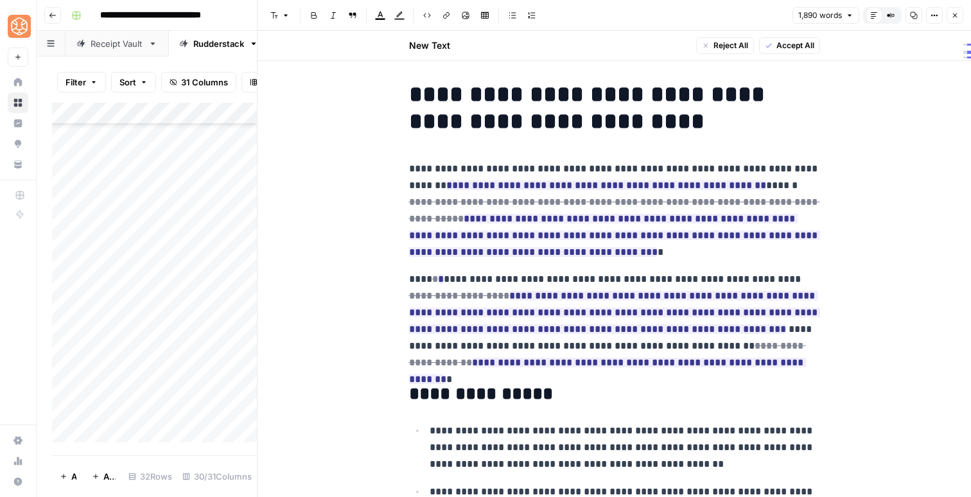
scroll to position [0, 0]
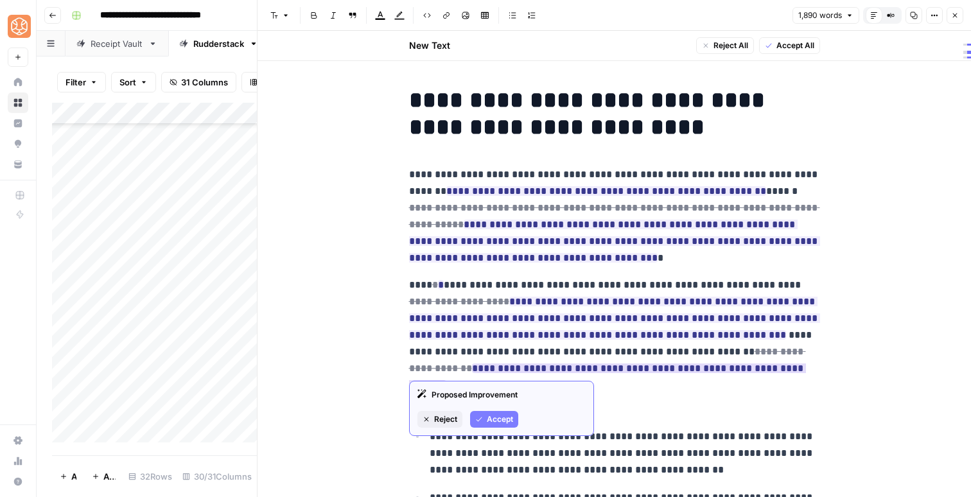
click at [496, 422] on span "Accept" at bounding box center [500, 419] width 26 height 12
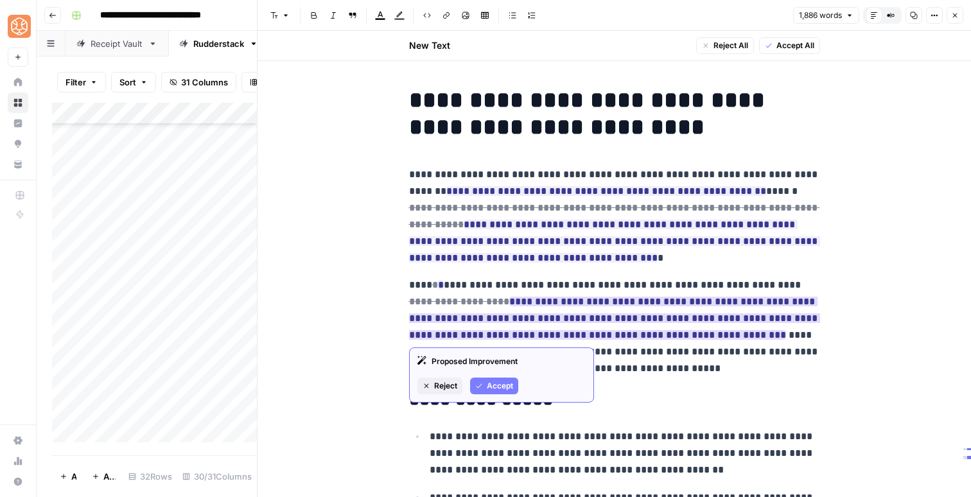
click at [509, 385] on span "Accept" at bounding box center [500, 386] width 26 height 12
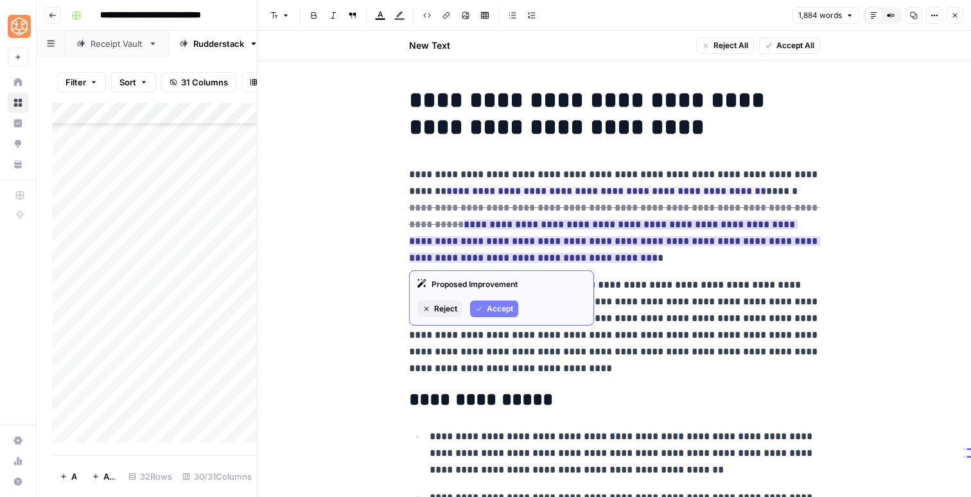
click at [487, 306] on span "Accept" at bounding box center [500, 309] width 26 height 12
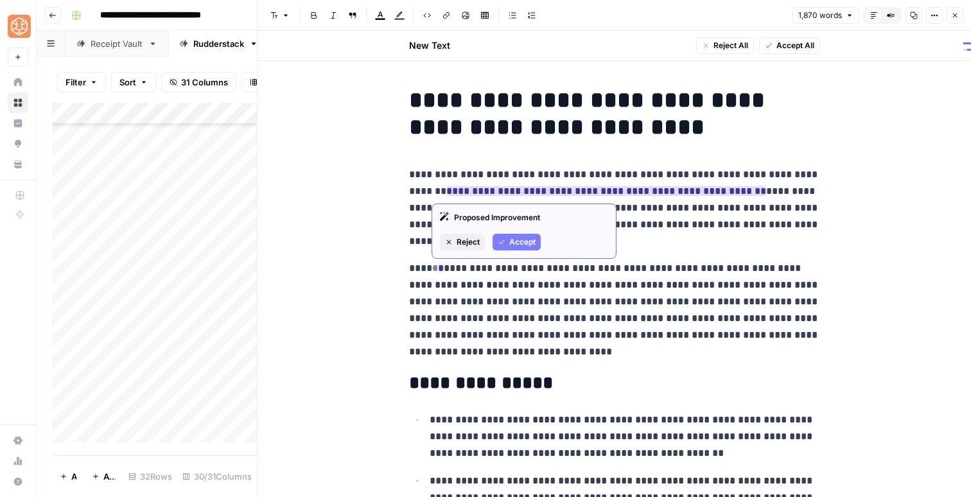
click at [516, 239] on span "Accept" at bounding box center [522, 242] width 26 height 12
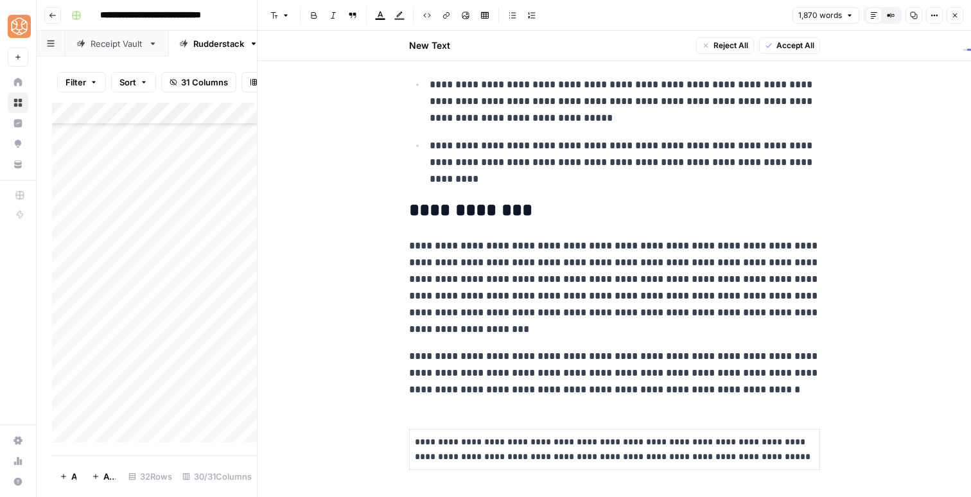
scroll to position [604, 0]
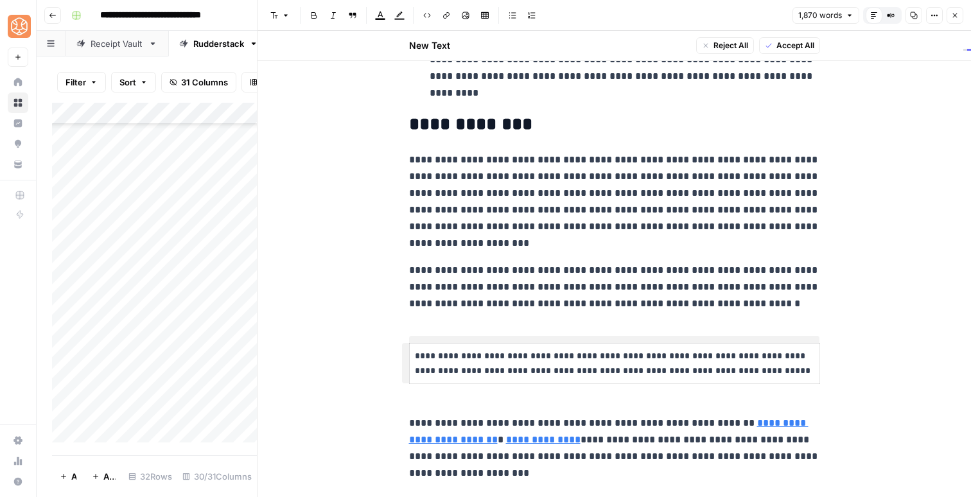
click at [458, 354] on p "**********" at bounding box center [614, 364] width 399 height 30
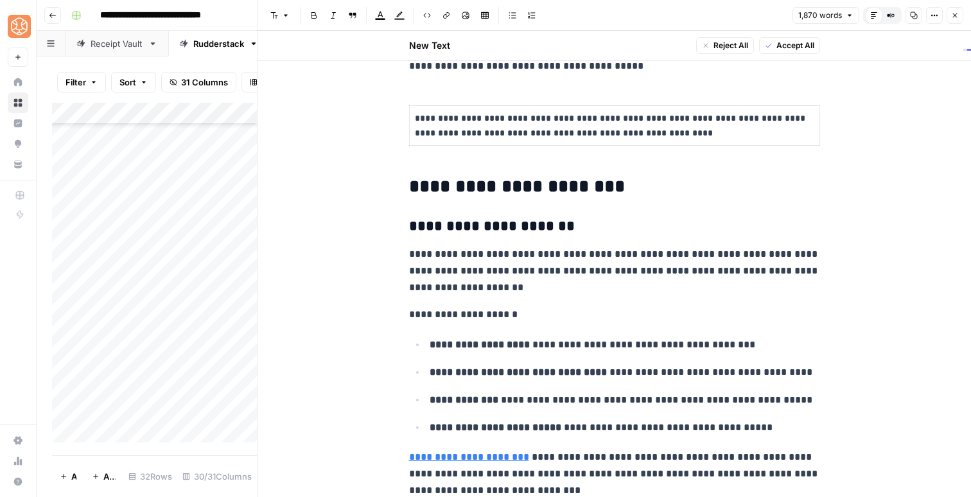
scroll to position [1824, 0]
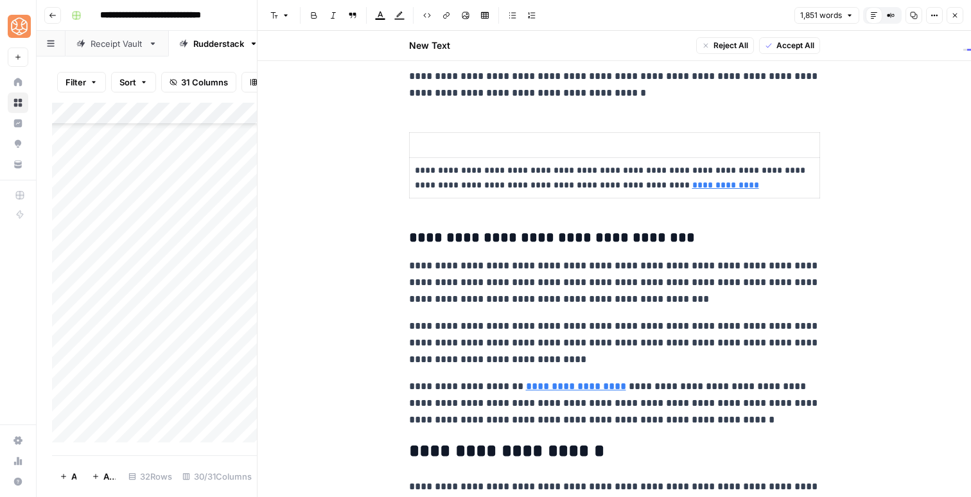
scroll to position [2890, 0]
click at [406, 239] on div "**********" at bounding box center [614, 94] width 426 height 5804
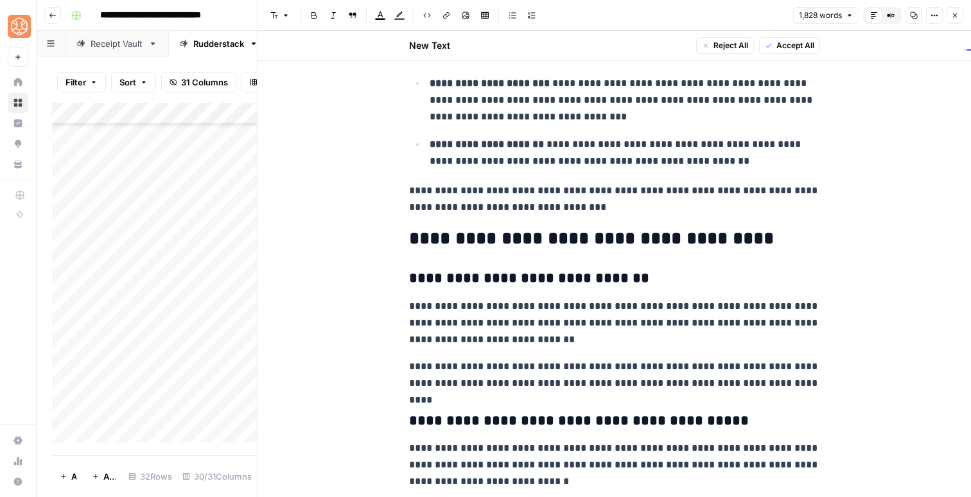
scroll to position [4091, 0]
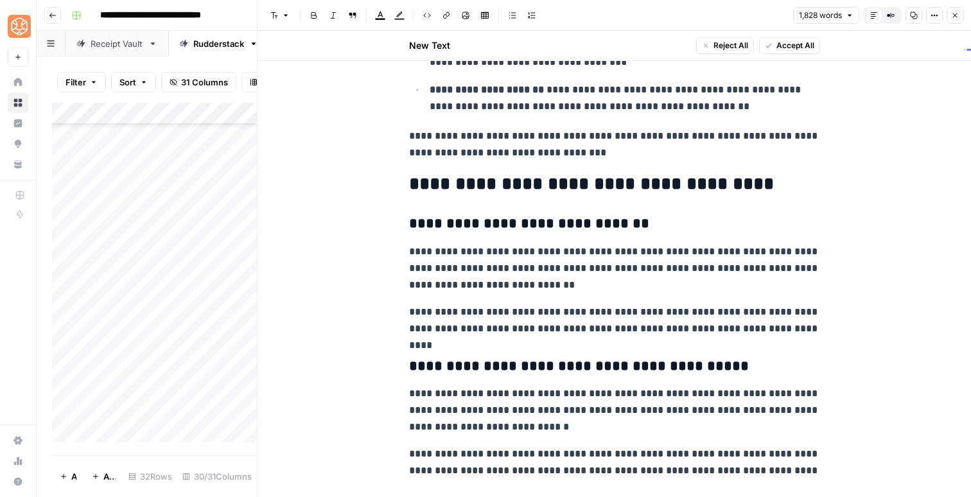
click at [741, 176] on h2 "**********" at bounding box center [614, 184] width 411 height 21
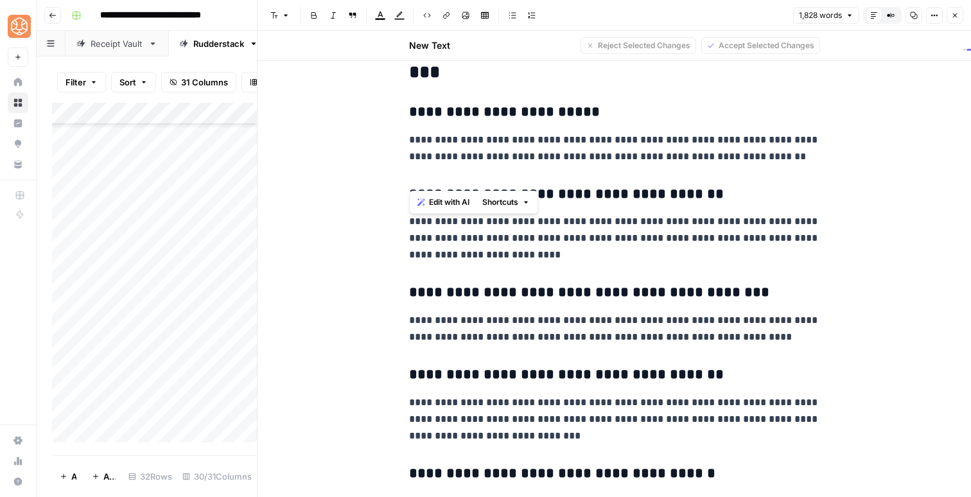
scroll to position [5357, 0]
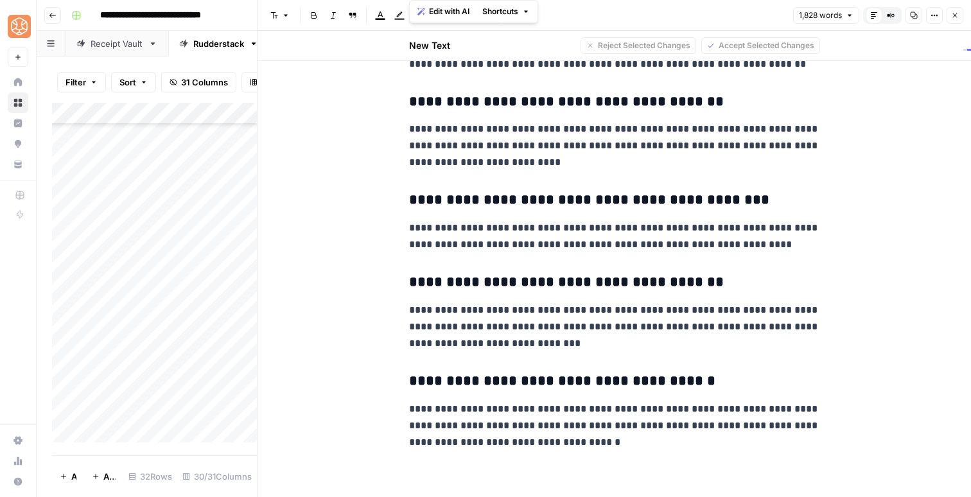
drag, startPoint x: 412, startPoint y: 232, endPoint x: 745, endPoint y: 505, distance: 430.2
click at [745, 474] on html "**********" at bounding box center [485, 248] width 971 height 497
click at [737, 421] on p "**********" at bounding box center [614, 426] width 411 height 50
